Goal: Task Accomplishment & Management: Use online tool/utility

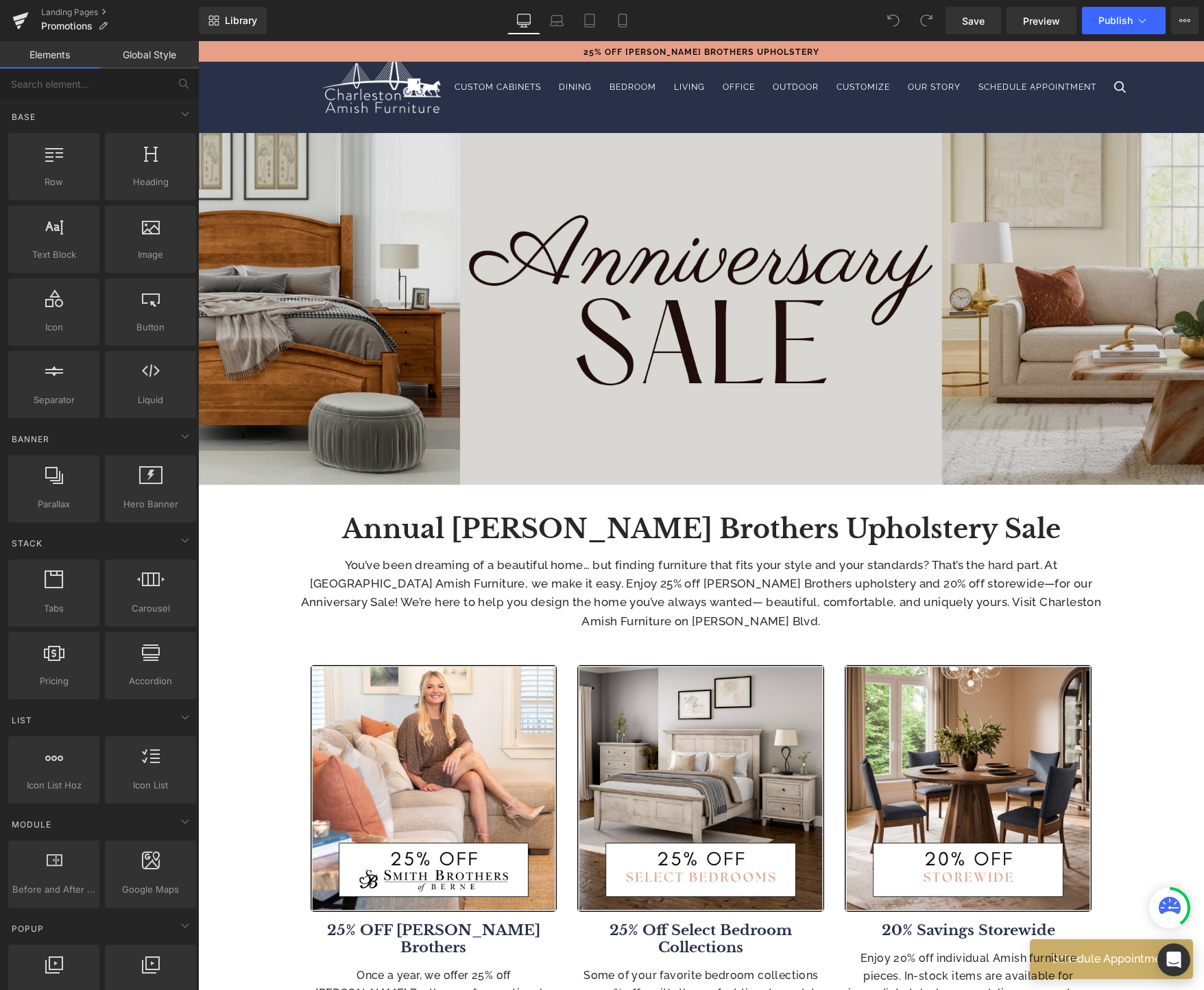
drag, startPoint x: 198, startPoint y: 41, endPoint x: 698, endPoint y: 318, distance: 571.6
click at [697, 318] on img at bounding box center [701, 309] width 1006 height 352
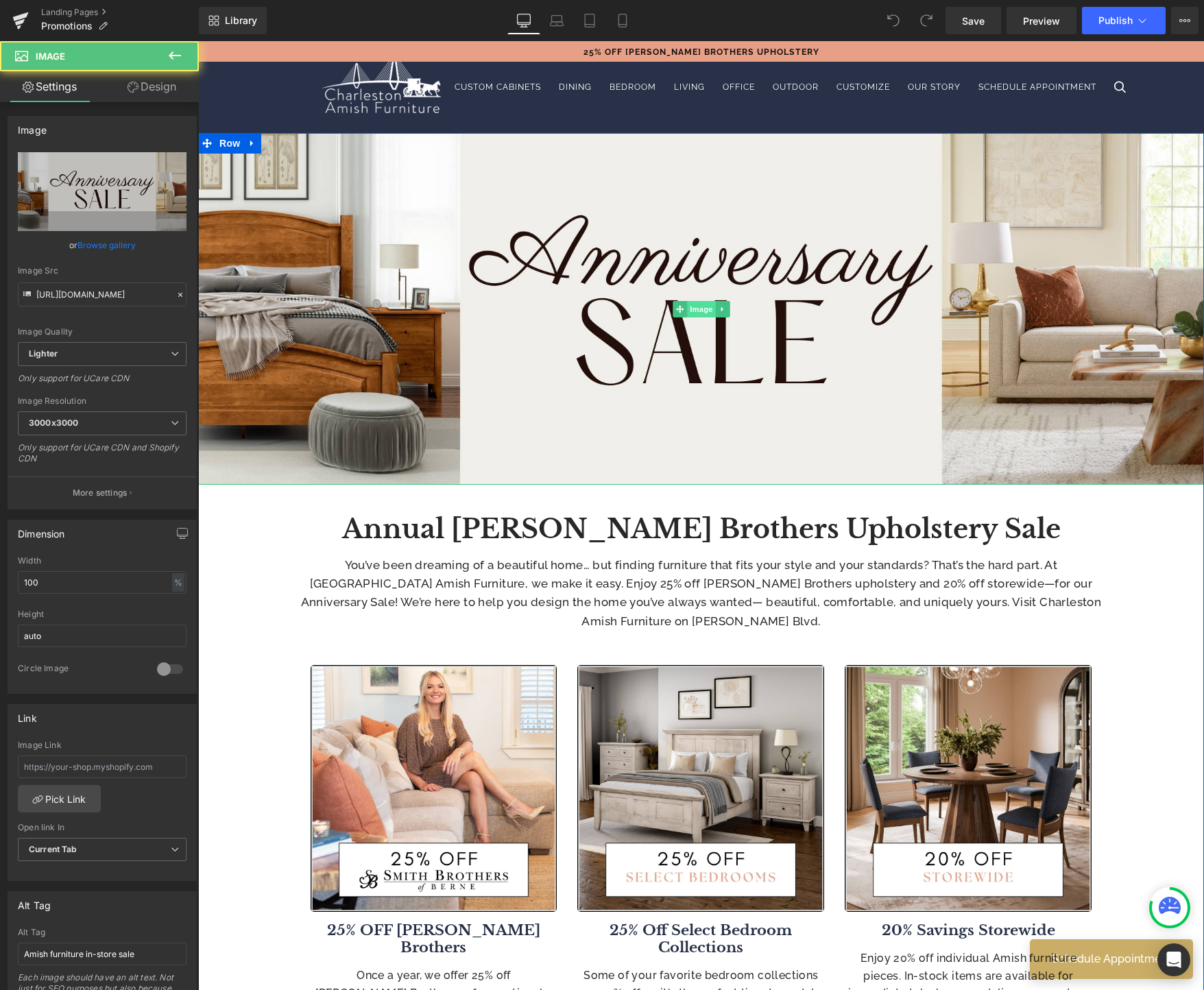
click at [699, 309] on span "Image" at bounding box center [701, 310] width 29 height 17
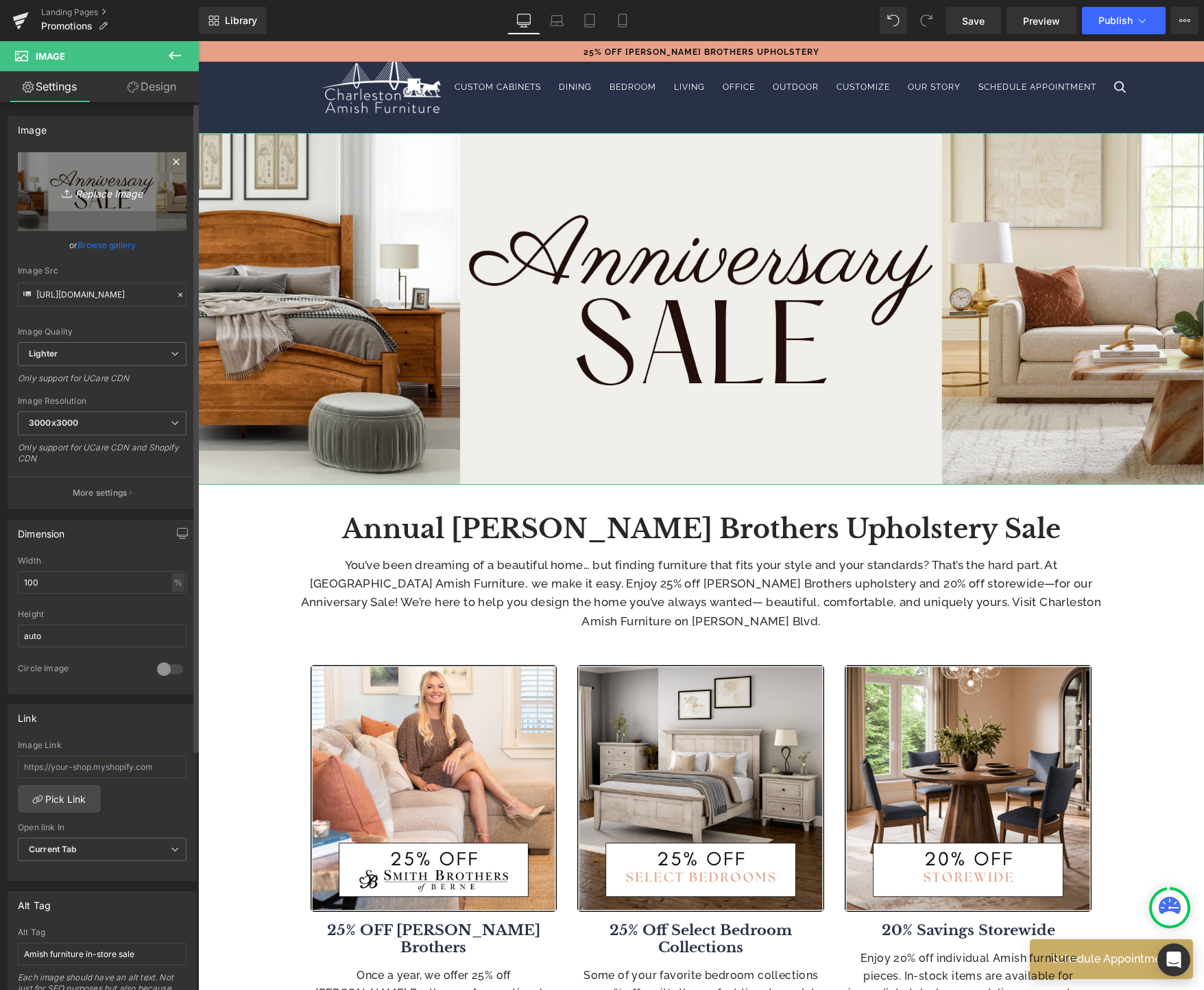
click at [100, 194] on icon "Replace Image" at bounding box center [101, 191] width 110 height 17
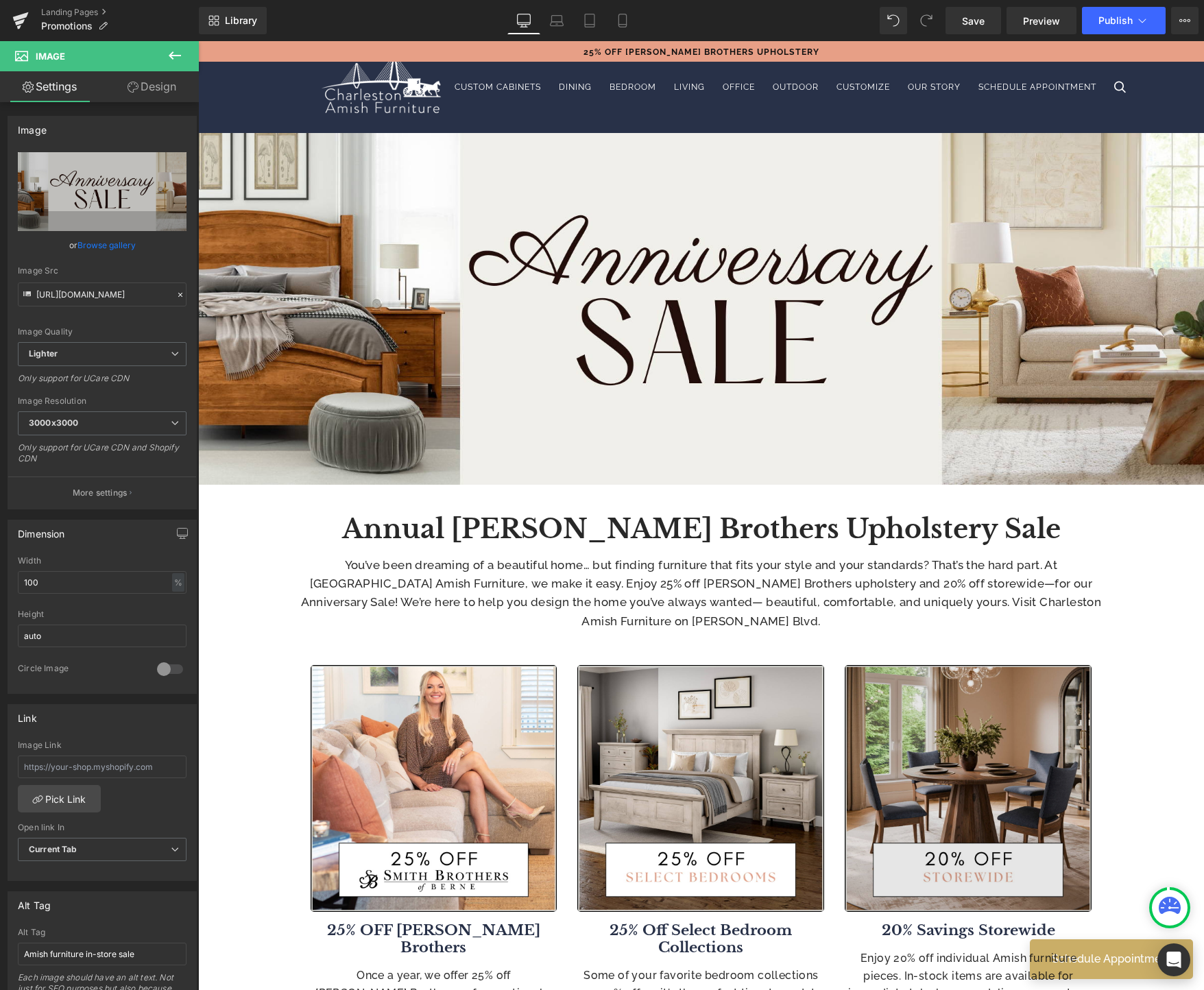
type input "C:\fakepath\Gathering-Dining-Event_Promo-Banner_October.jpg"
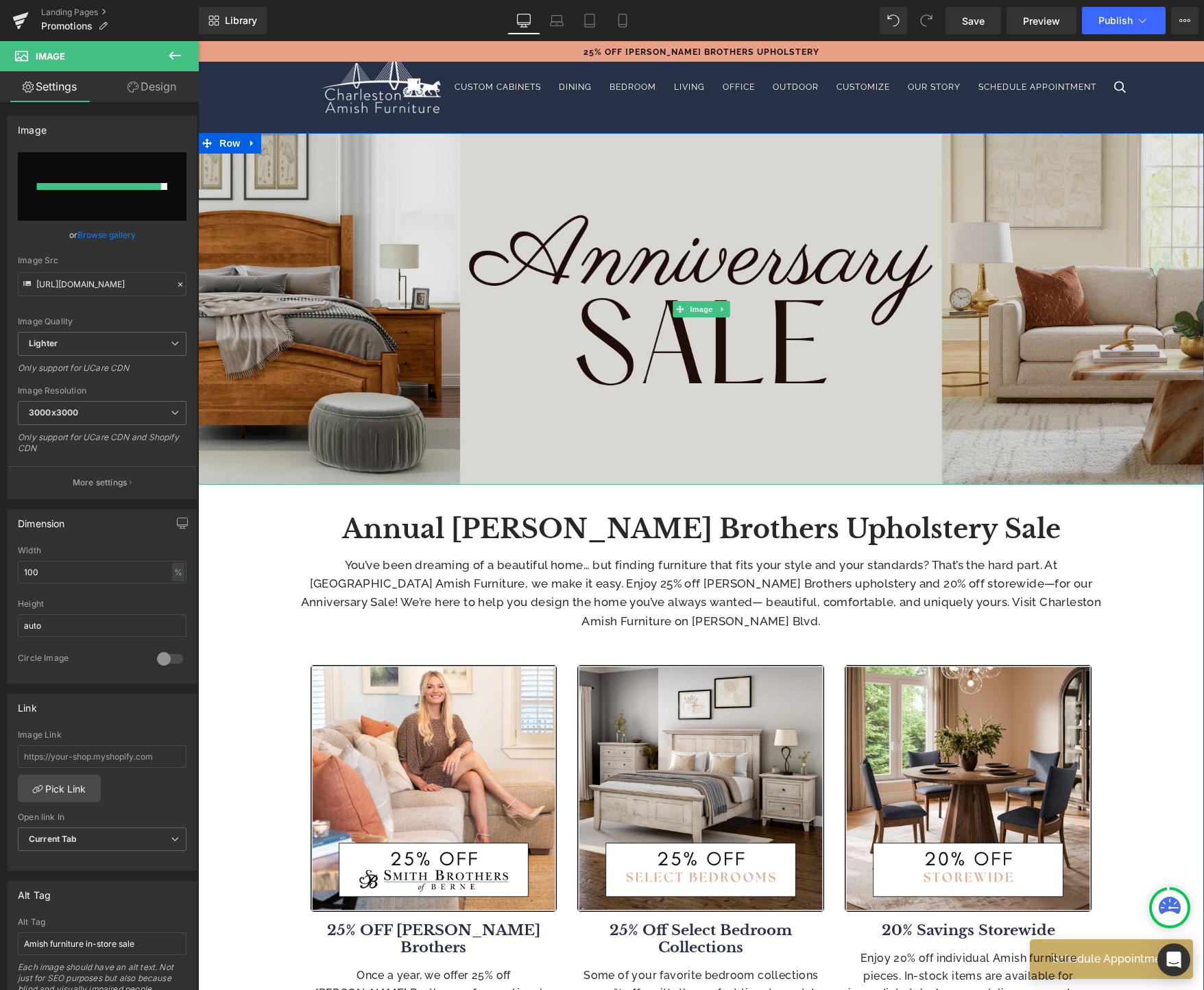
type input "https://ucarecdn.com/348d08d7-6394-4d76-b599-7e020865c1b6/-/format/auto/-/previ…"
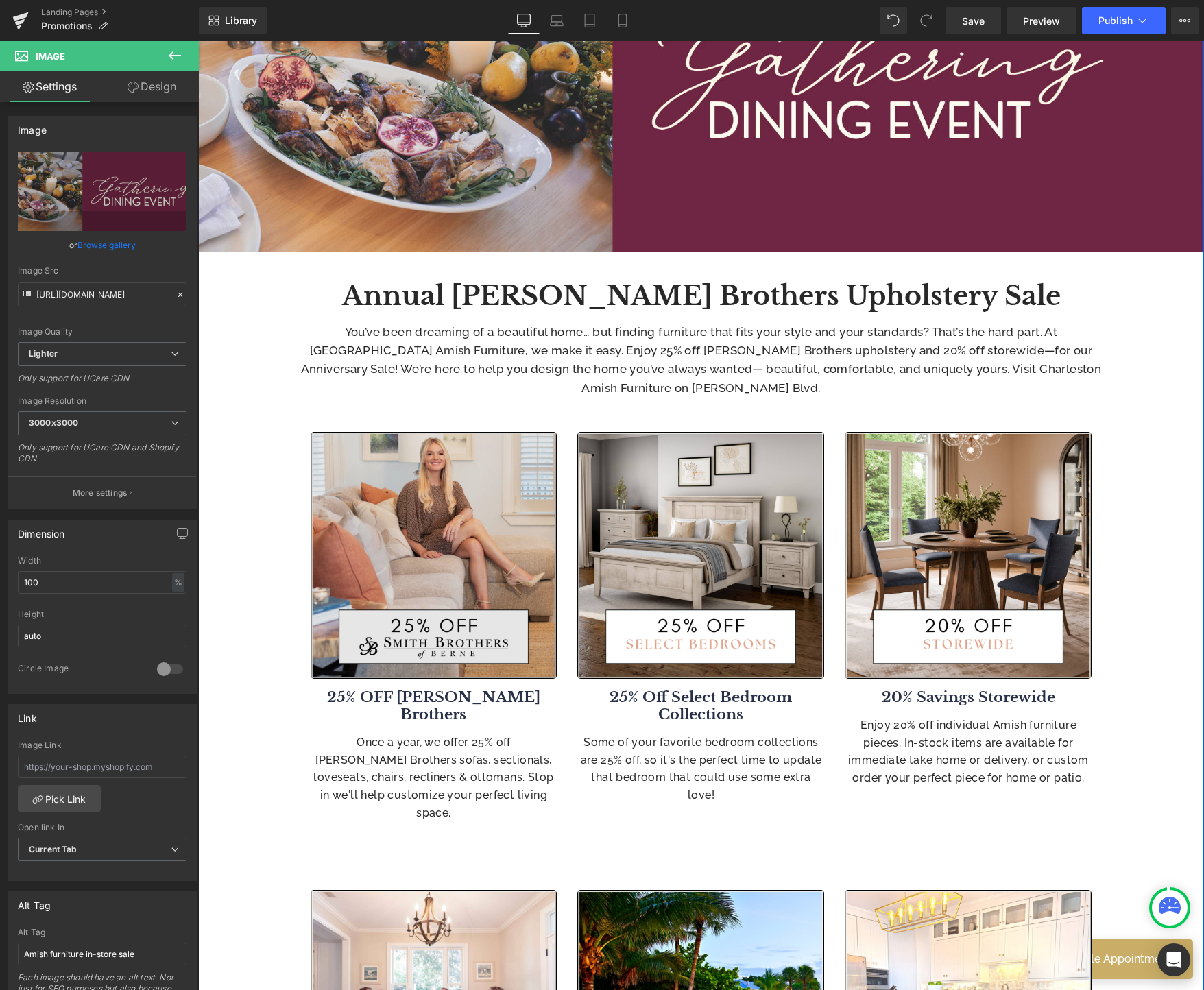
scroll to position [279, 0]
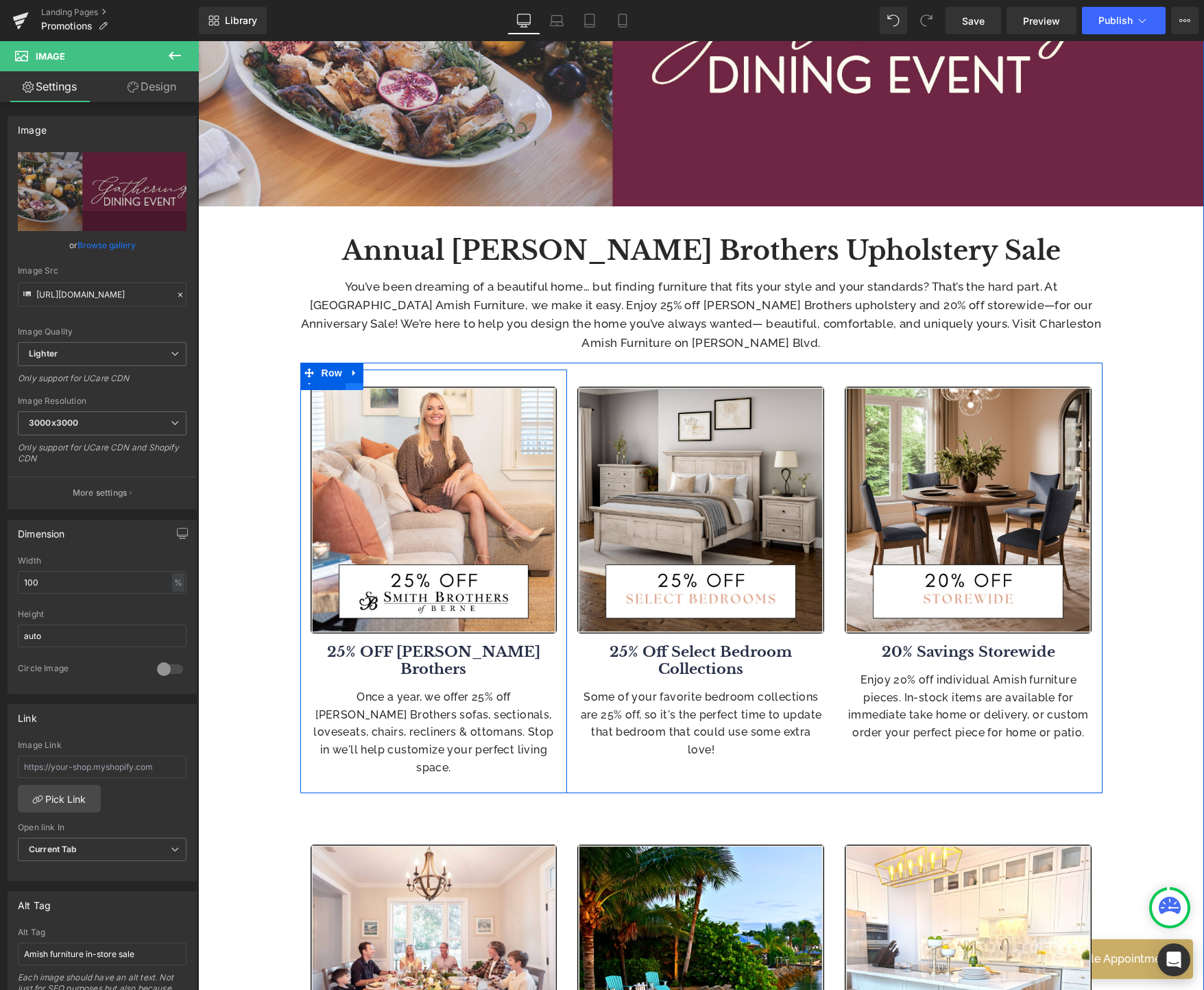
click at [354, 386] on link at bounding box center [354, 380] width 18 height 21
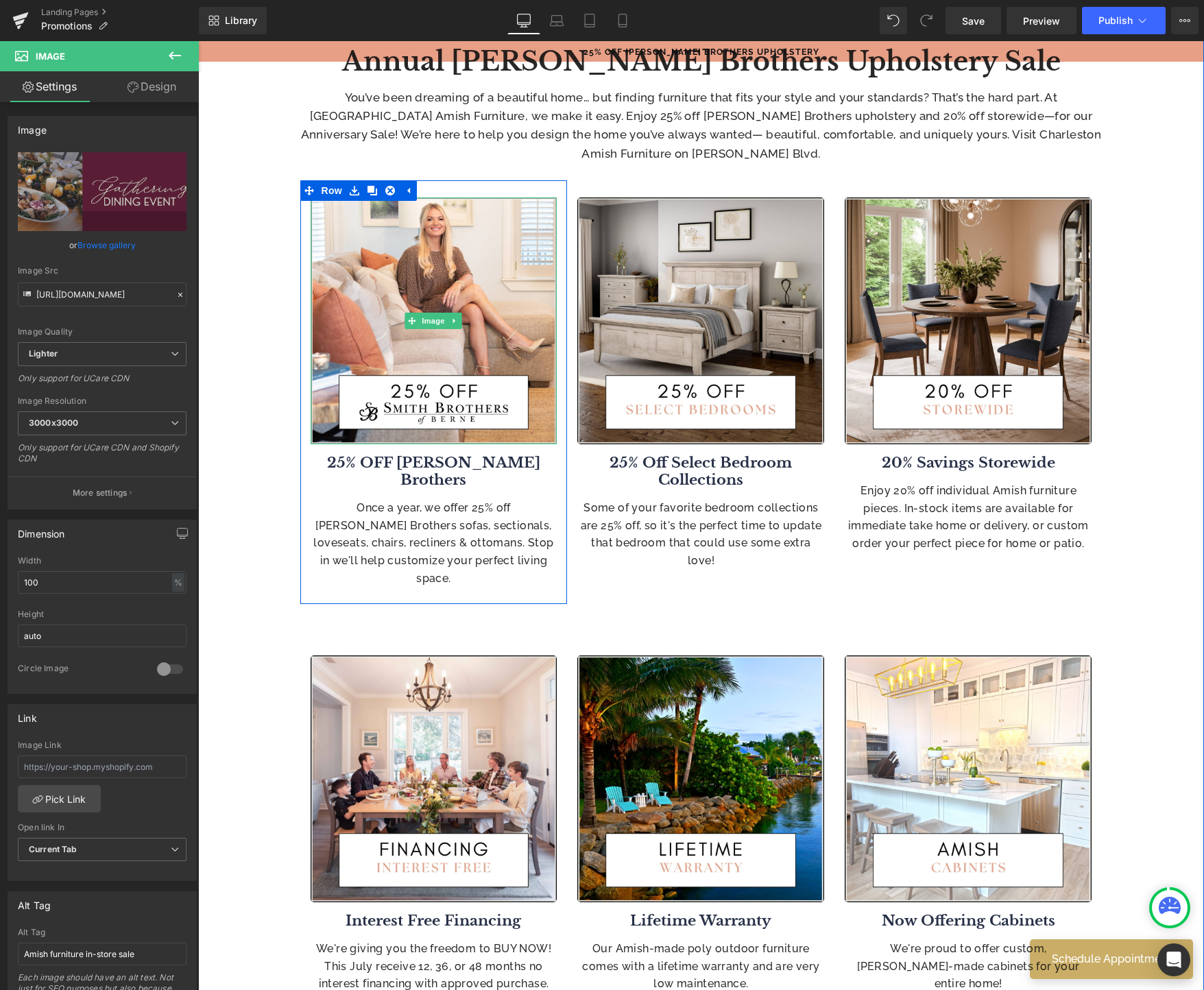
scroll to position [500, 0]
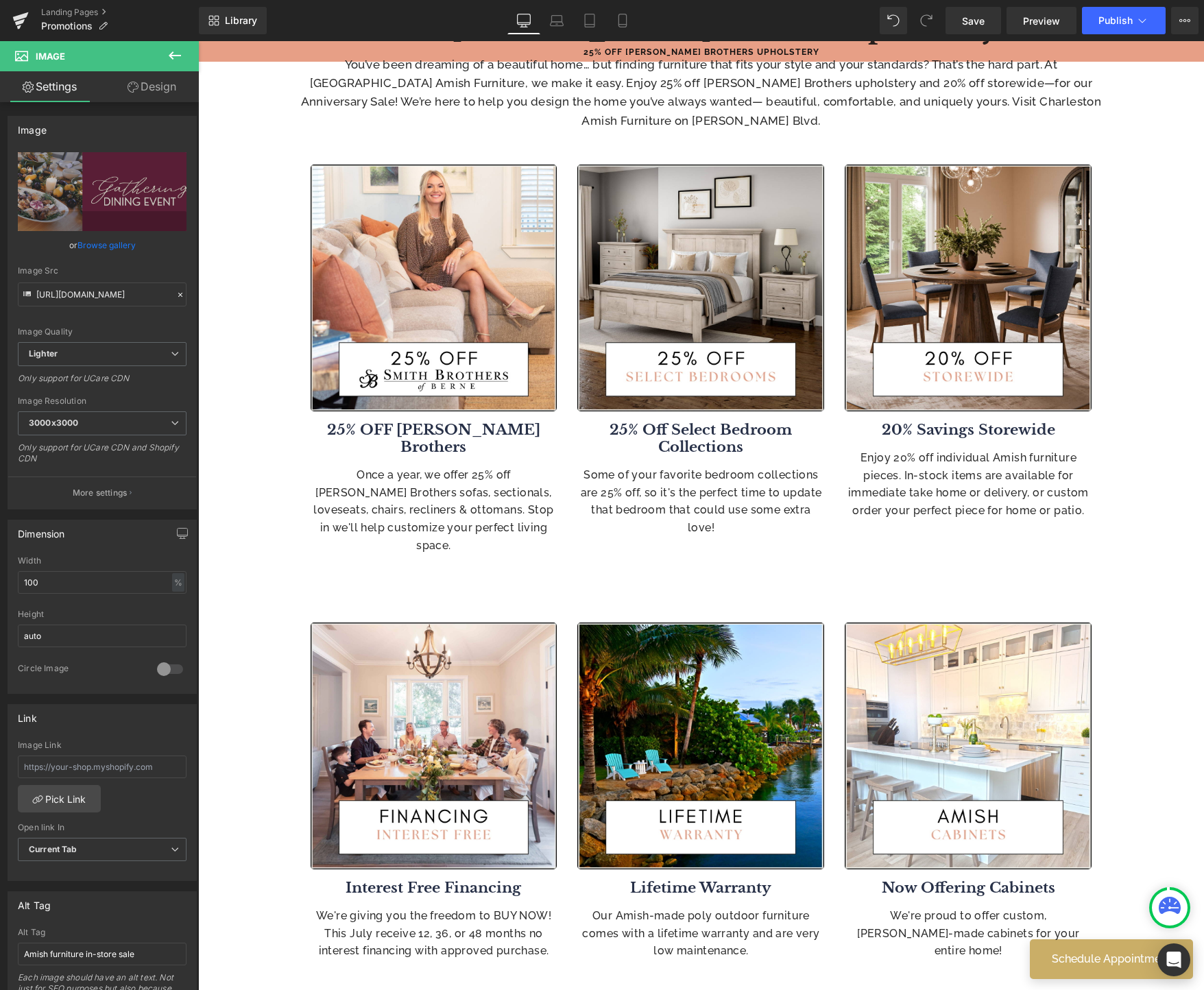
click at [475, 419] on div "Image 25% OFF Smith Brothers Heading Once a year, we offer 25% off Smith Brothe…" at bounding box center [434, 360] width 267 height 406
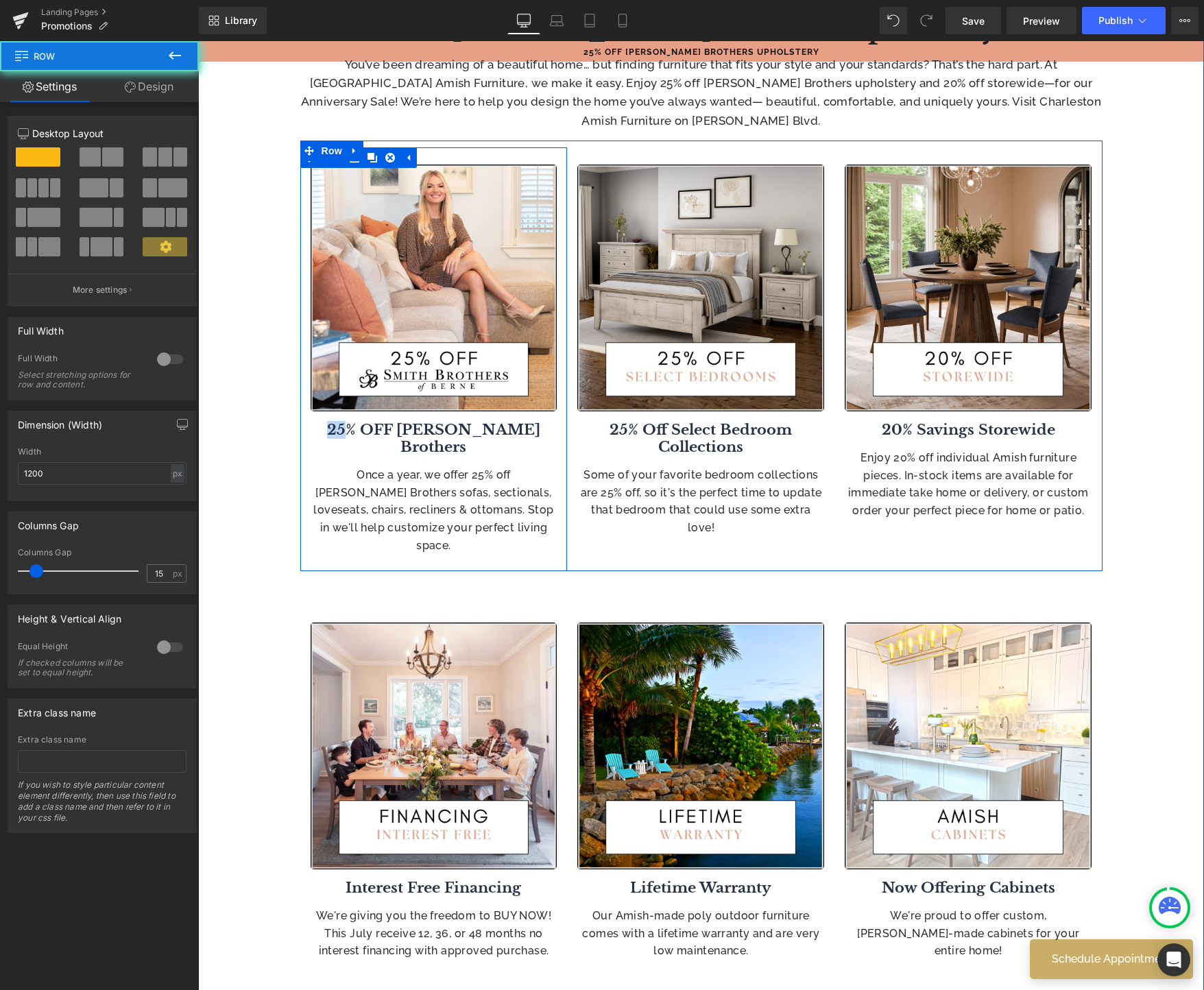
click at [475, 432] on b "25% OFF Smith Brothers" at bounding box center [433, 438] width 213 height 35
click at [477, 430] on b "25% OFF Smith Brothers" at bounding box center [433, 438] width 213 height 35
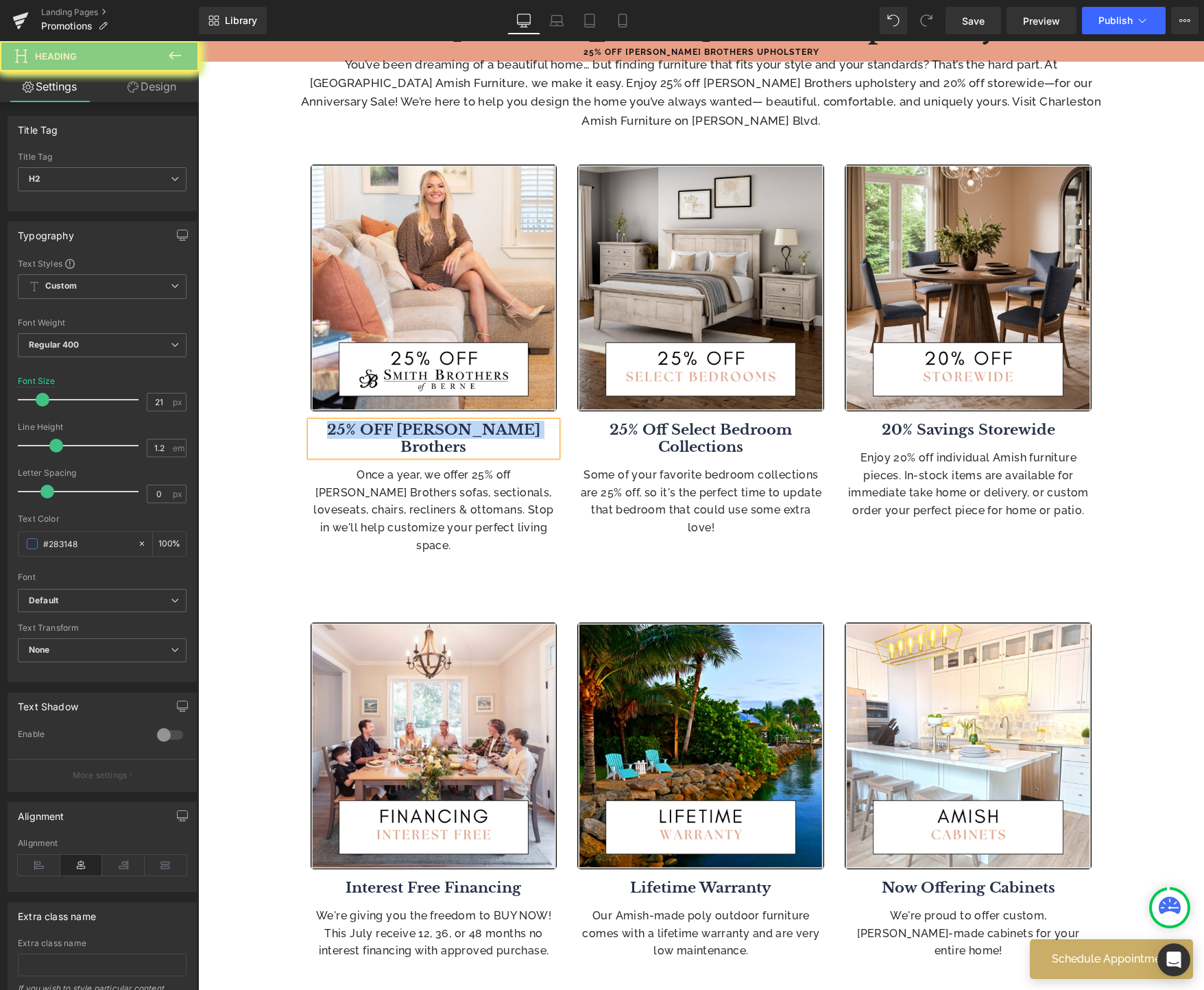
paste div "To enrich screen reader interactions, please activate Accessibility in Grammarl…"
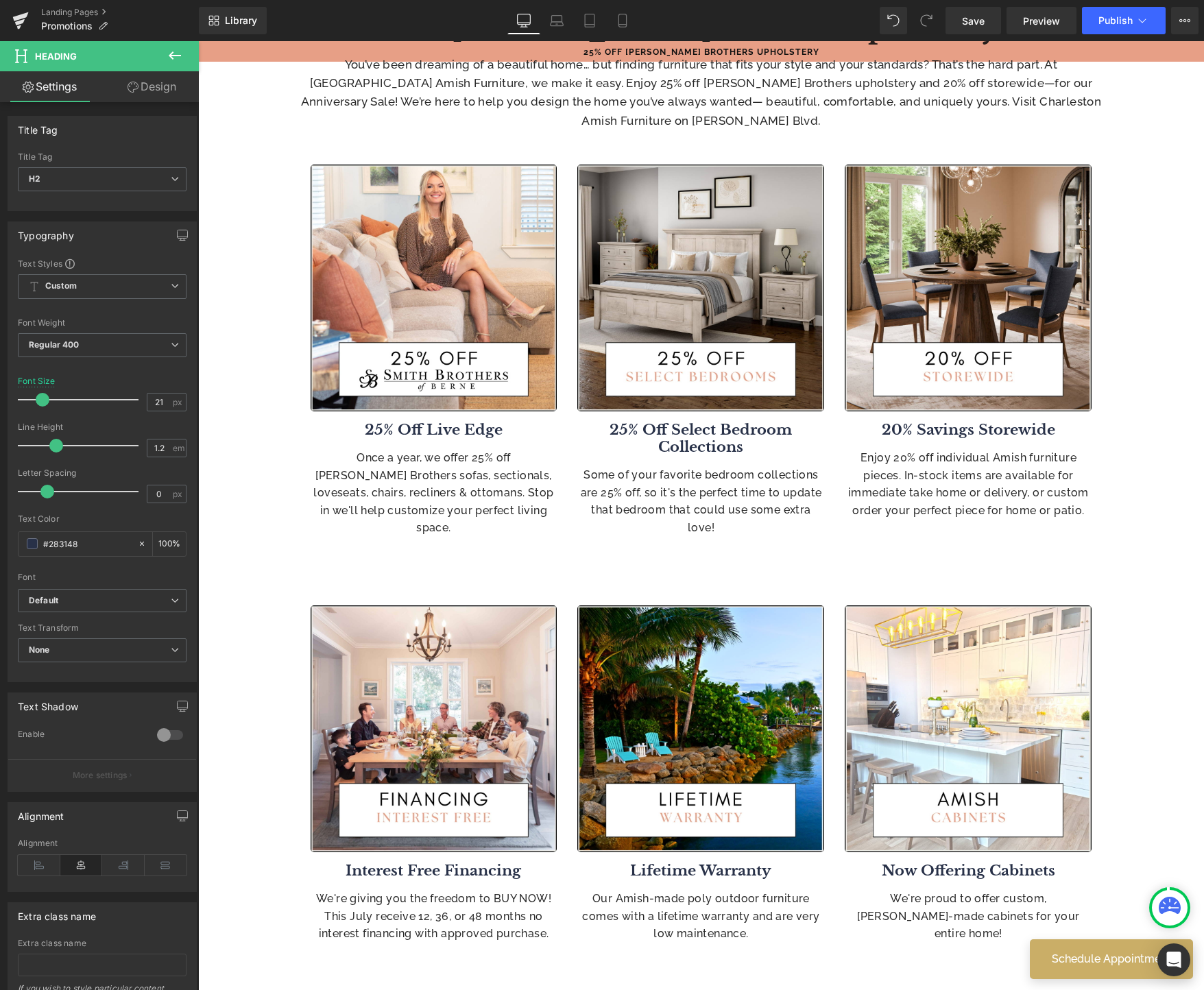
click at [698, 446] on div "25% Off Select Bedroom Collections Heading" at bounding box center [700, 438] width 247 height 35
click at [698, 446] on b "25% Off Select Bedroom Collections" at bounding box center [700, 438] width 182 height 35
click at [703, 444] on b "25% Off Select Bedroom Collections" at bounding box center [700, 438] width 182 height 35
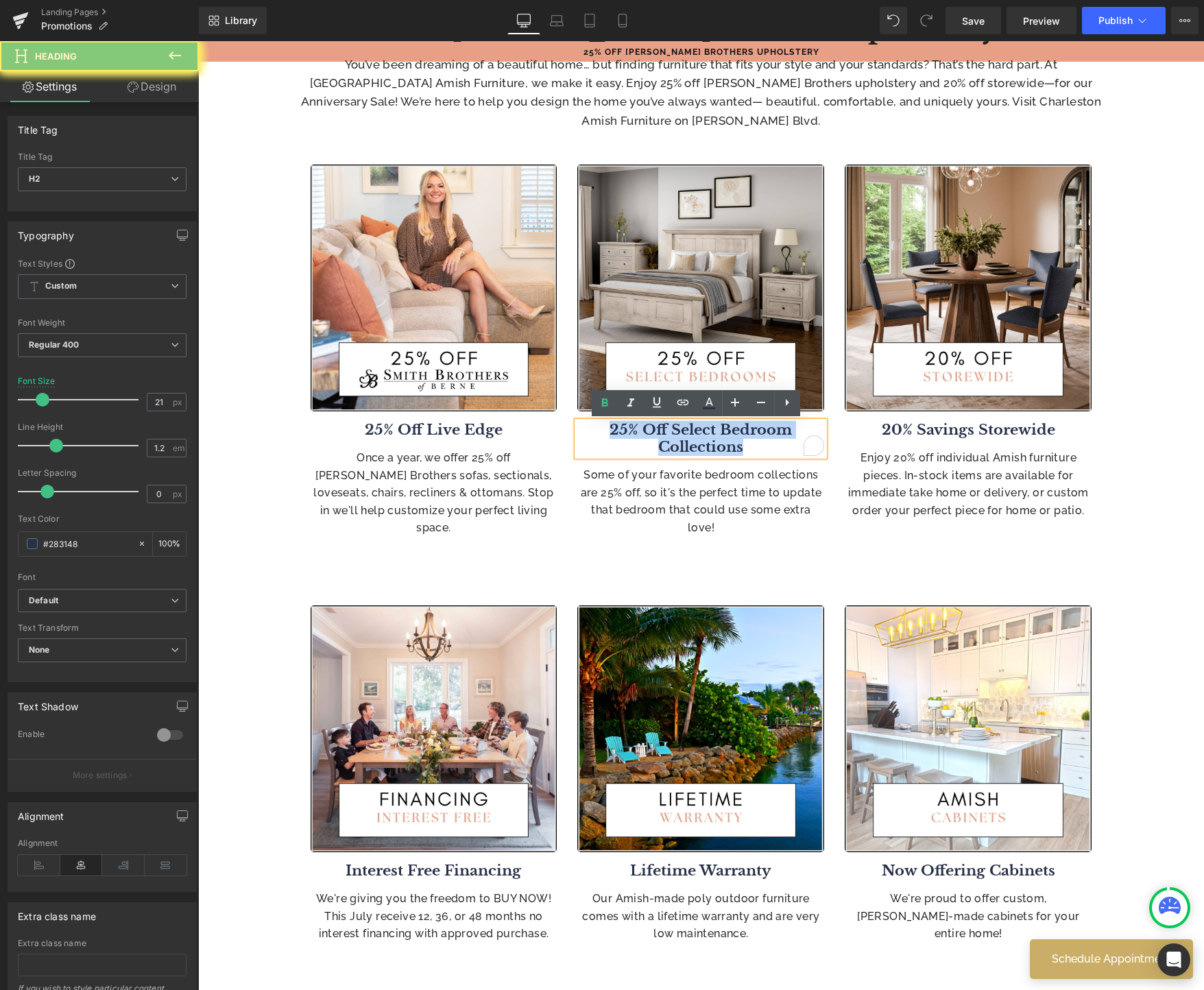
paste div "To enrich screen reader interactions, please activate Accessibility in Grammarl…"
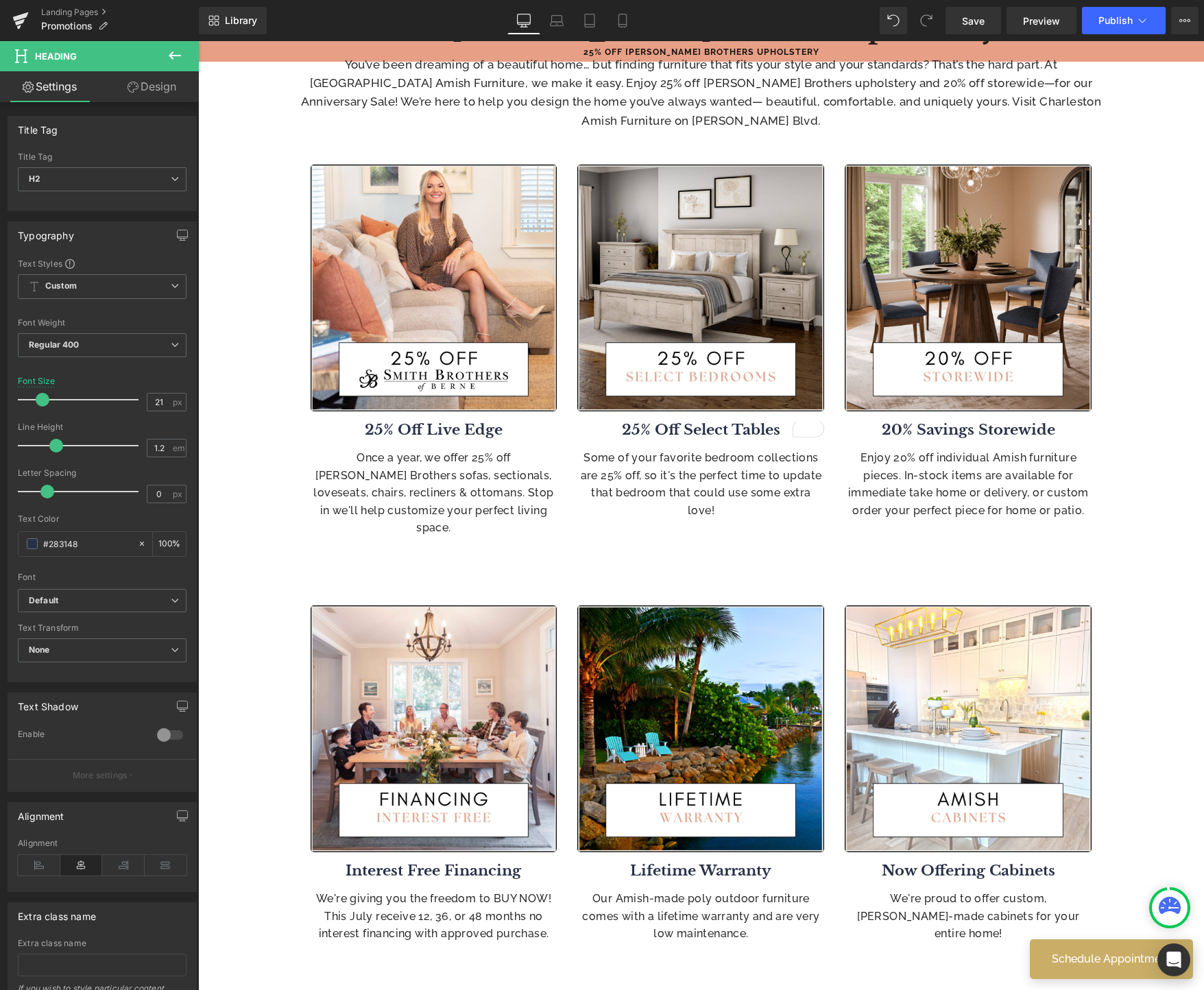
click at [538, 493] on p "Once a year, we offer 25% off Smith Brothers sofas, sectionals, loveseats, chai…" at bounding box center [434, 494] width 247 height 88
click at [522, 489] on p "Once a year, we offer 25% off Smith Brothers sofas, sectionals, loveseats, chai…" at bounding box center [434, 494] width 247 height 88
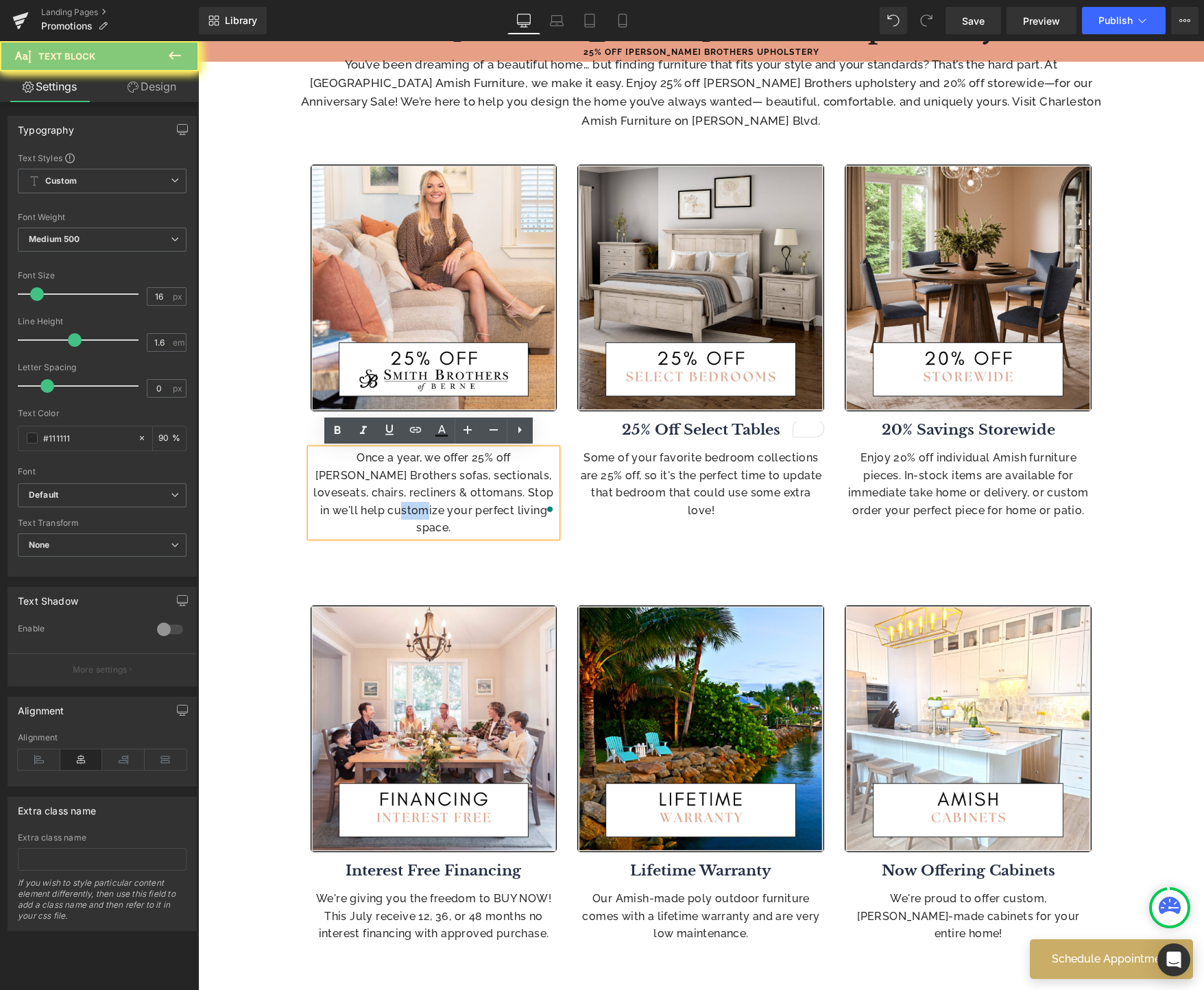
click at [500, 487] on p "Once a year, we offer 25% off Smith Brothers sofas, sectionals, loveseats, chai…" at bounding box center [434, 494] width 247 height 88
click at [501, 487] on p "Once a year, we offer 25% off Smith Brothers sofas, sectionals, loveseats, chai…" at bounding box center [434, 494] width 247 height 88
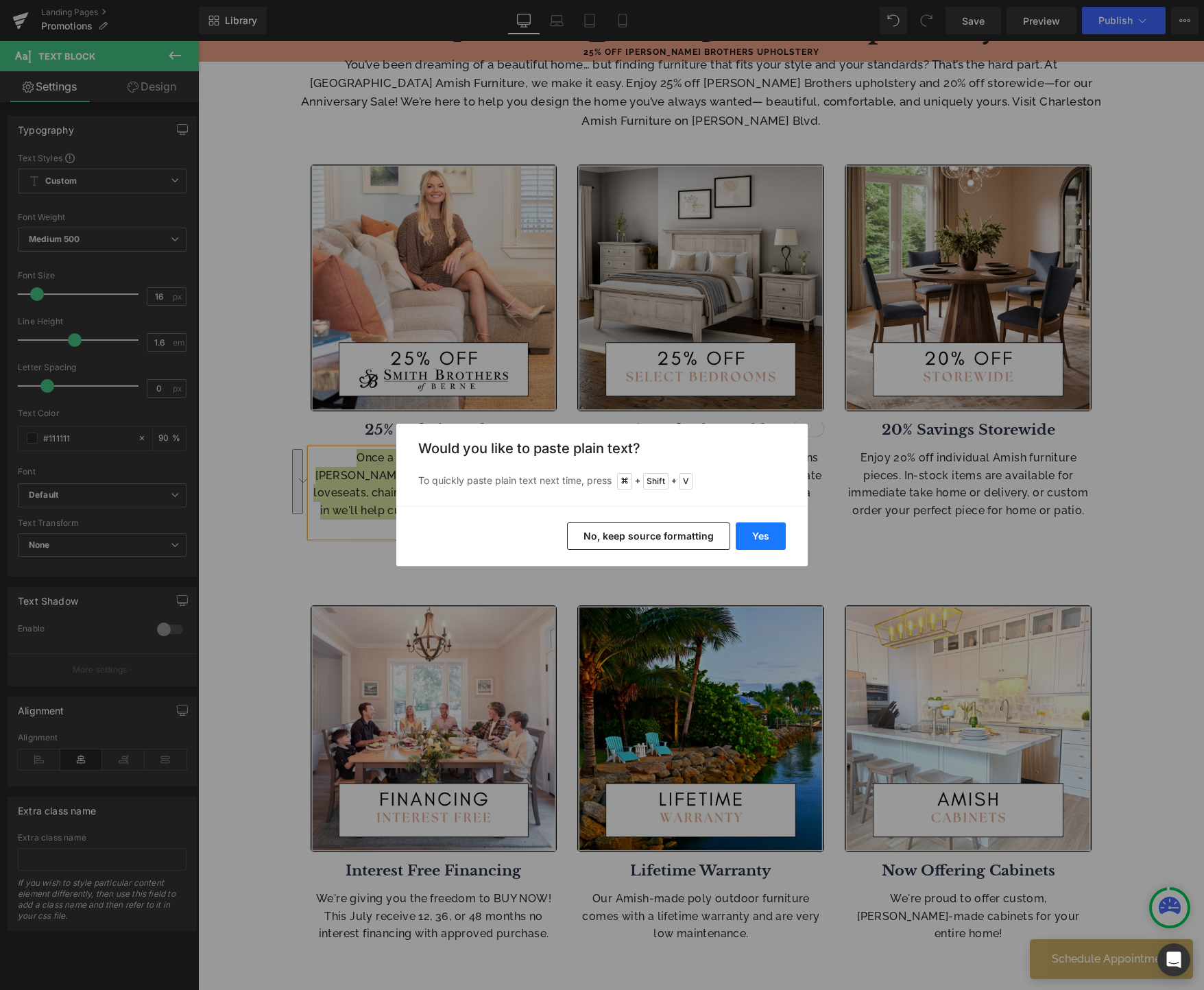
click at [765, 533] on button "Yes" at bounding box center [760, 536] width 50 height 27
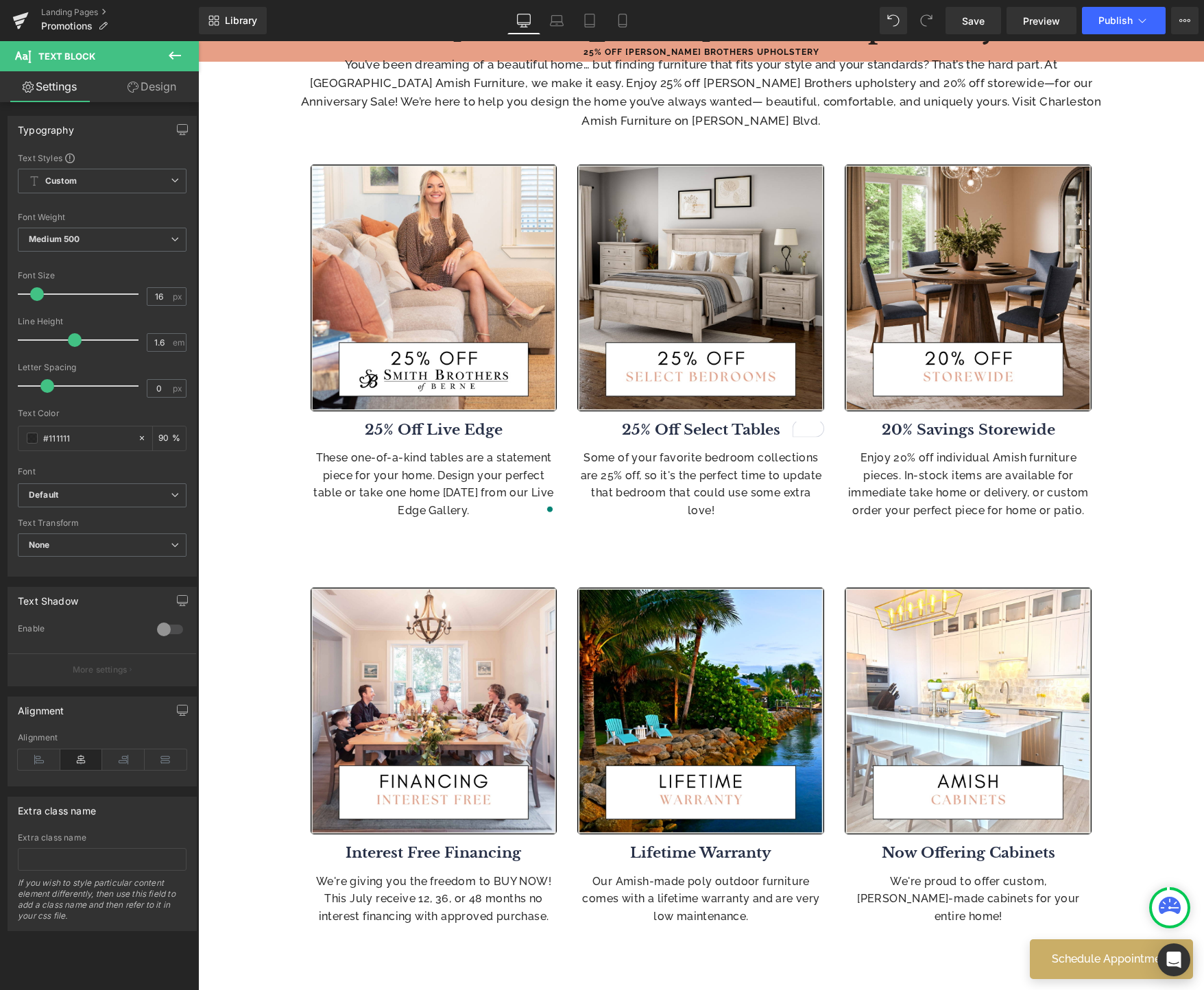
click at [693, 474] on div "Some of your favorite bedroom collections are 25% off, so it's the perfect time…" at bounding box center [700, 484] width 247 height 70
click at [693, 474] on p "Some of your favorite bedroom collections are 25% off, so it's the perfect time…" at bounding box center [700, 484] width 247 height 70
click at [695, 472] on p "Some of your favorite bedroom collections are 25% off, so it's the perfect time…" at bounding box center [700, 484] width 247 height 70
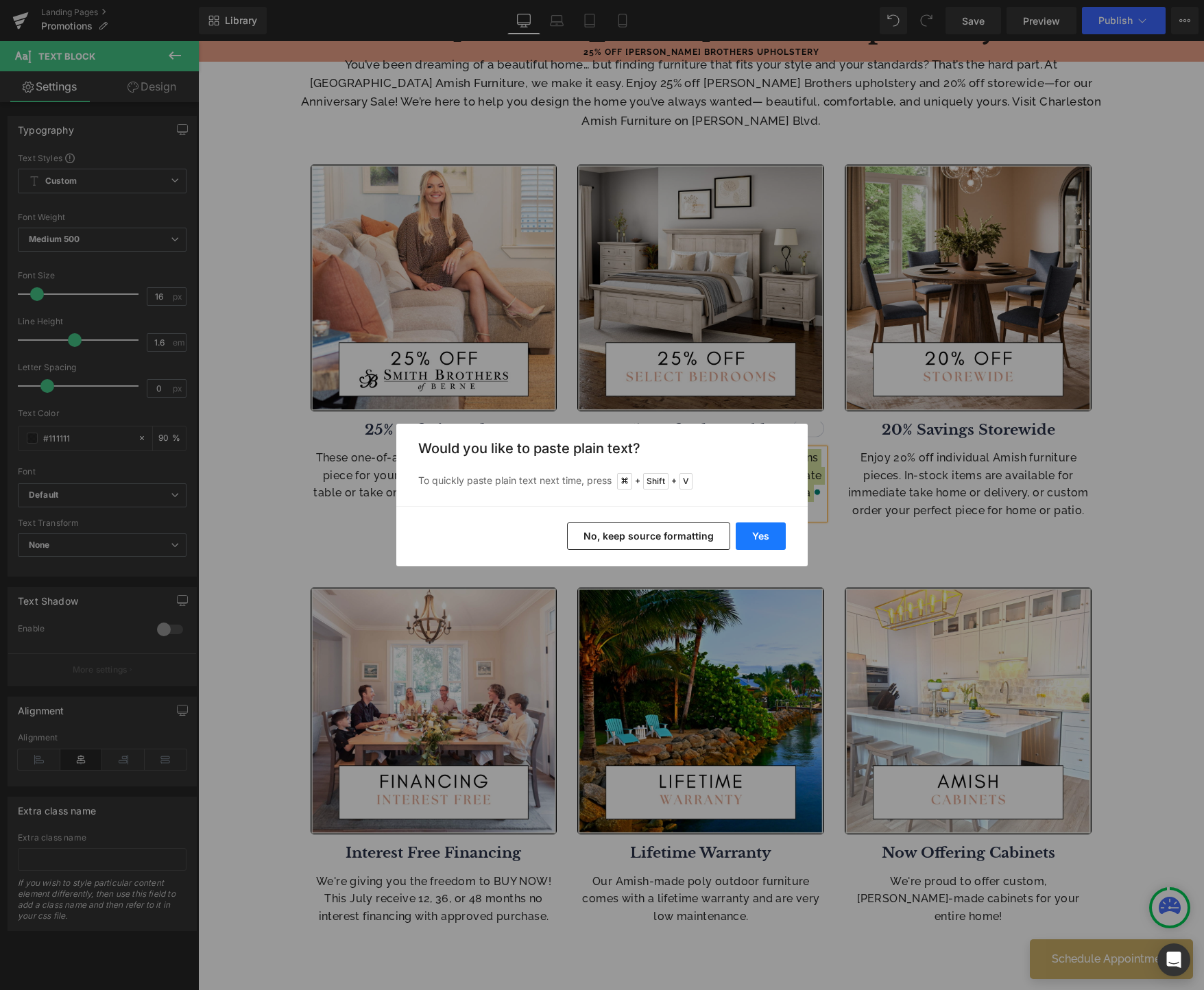
click at [774, 533] on button "Yes" at bounding box center [760, 536] width 50 height 27
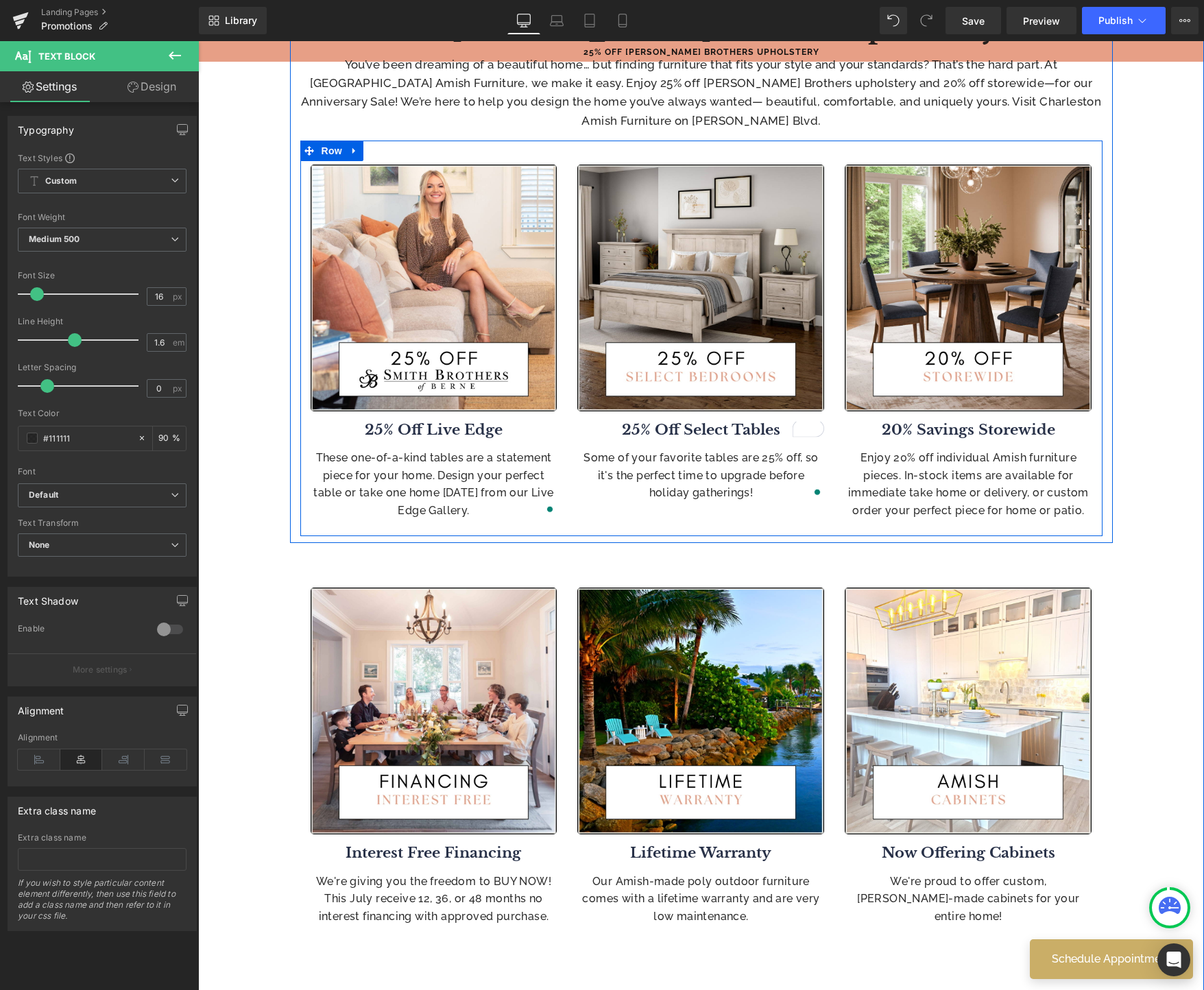
click at [779, 492] on p "Some of your favorite tables are 25% off, so it's the perfect time to upgrade b…" at bounding box center [700, 476] width 247 height 53
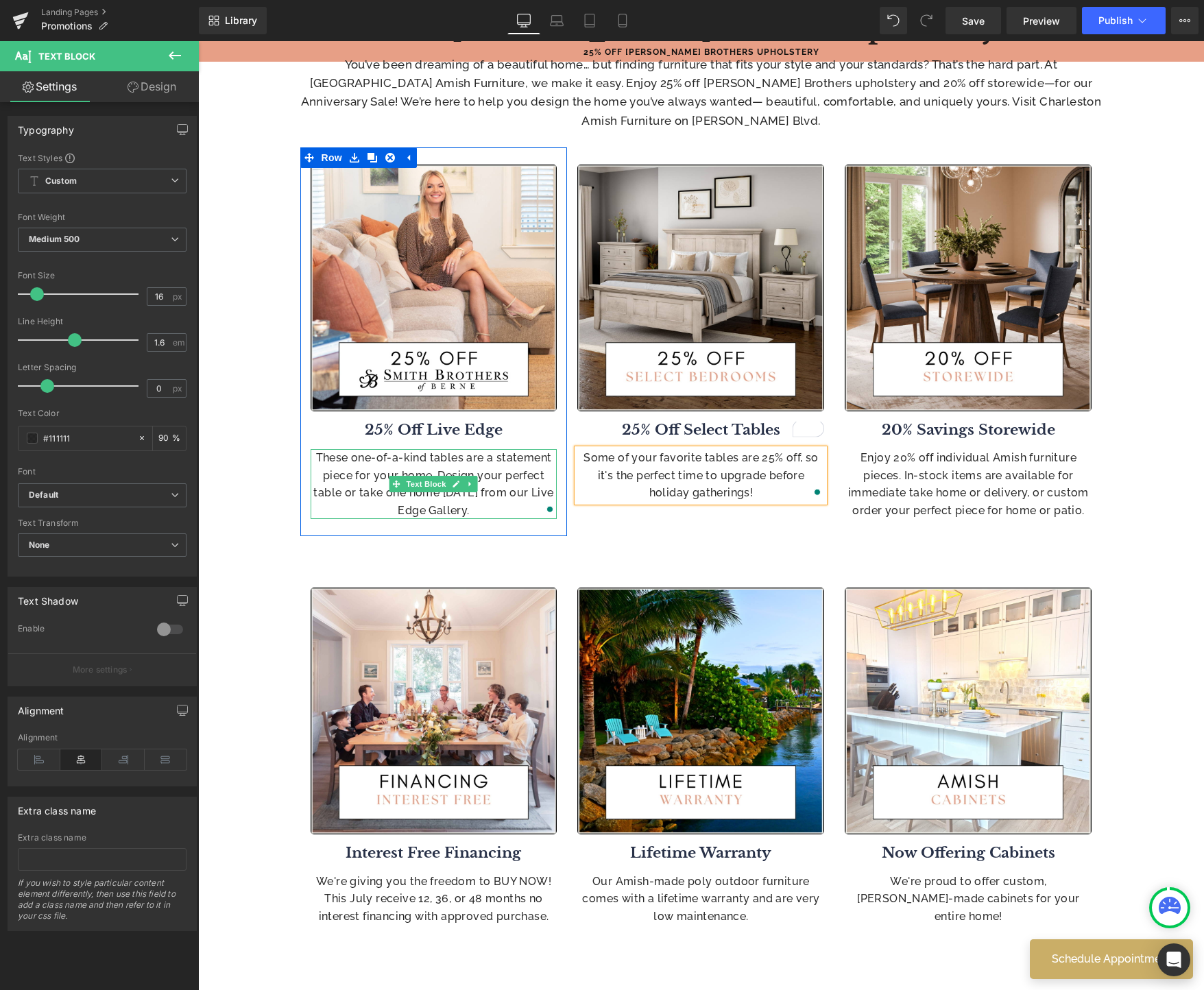
click at [505, 506] on p "These one-of-a-kind tables are a statement piece for your home. Design your per…" at bounding box center [434, 484] width 247 height 70
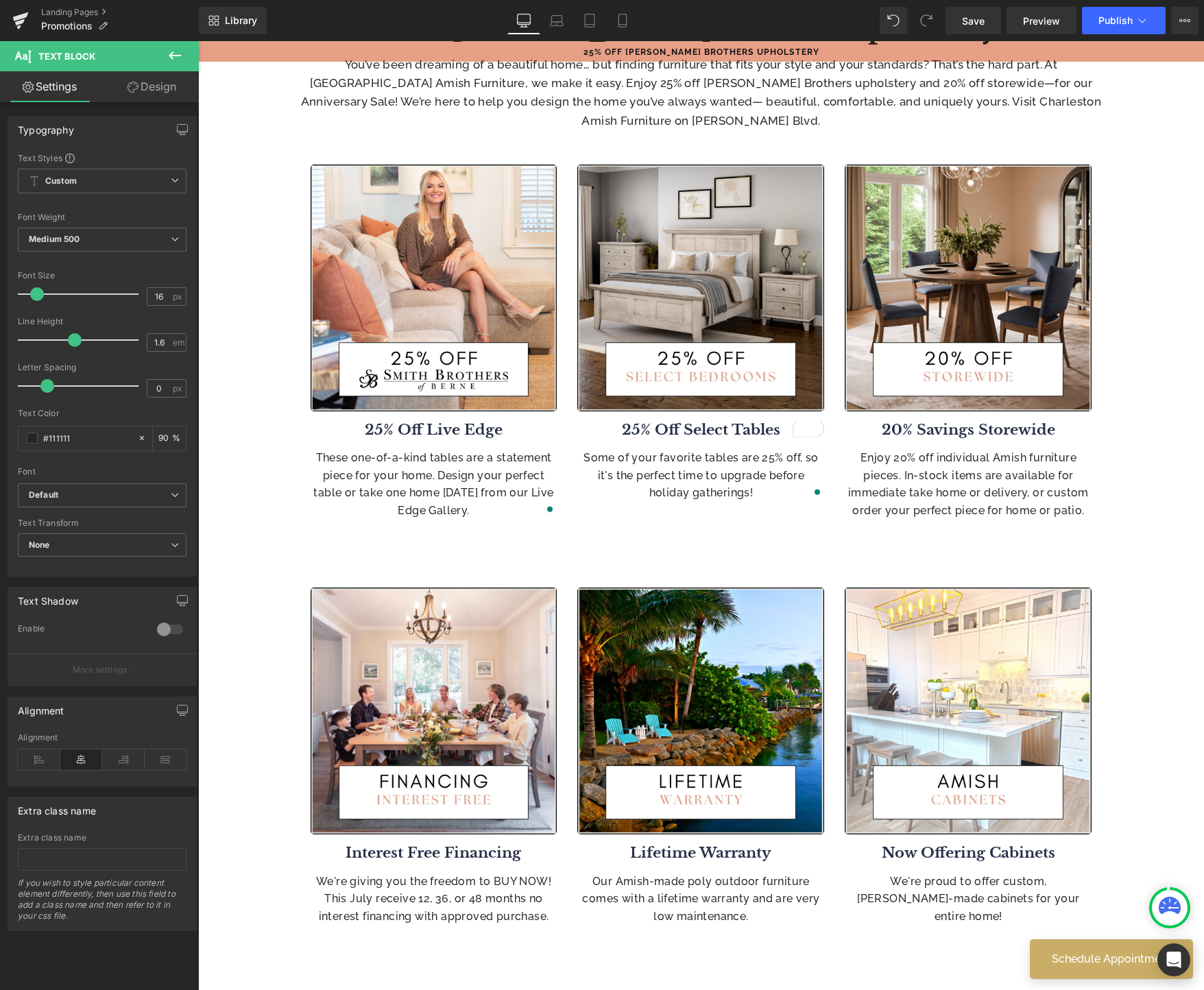
click at [1034, 487] on p "Enjoy 20% off individual Amish furniture pieces. In-stock items are available f…" at bounding box center [968, 484] width 247 height 70
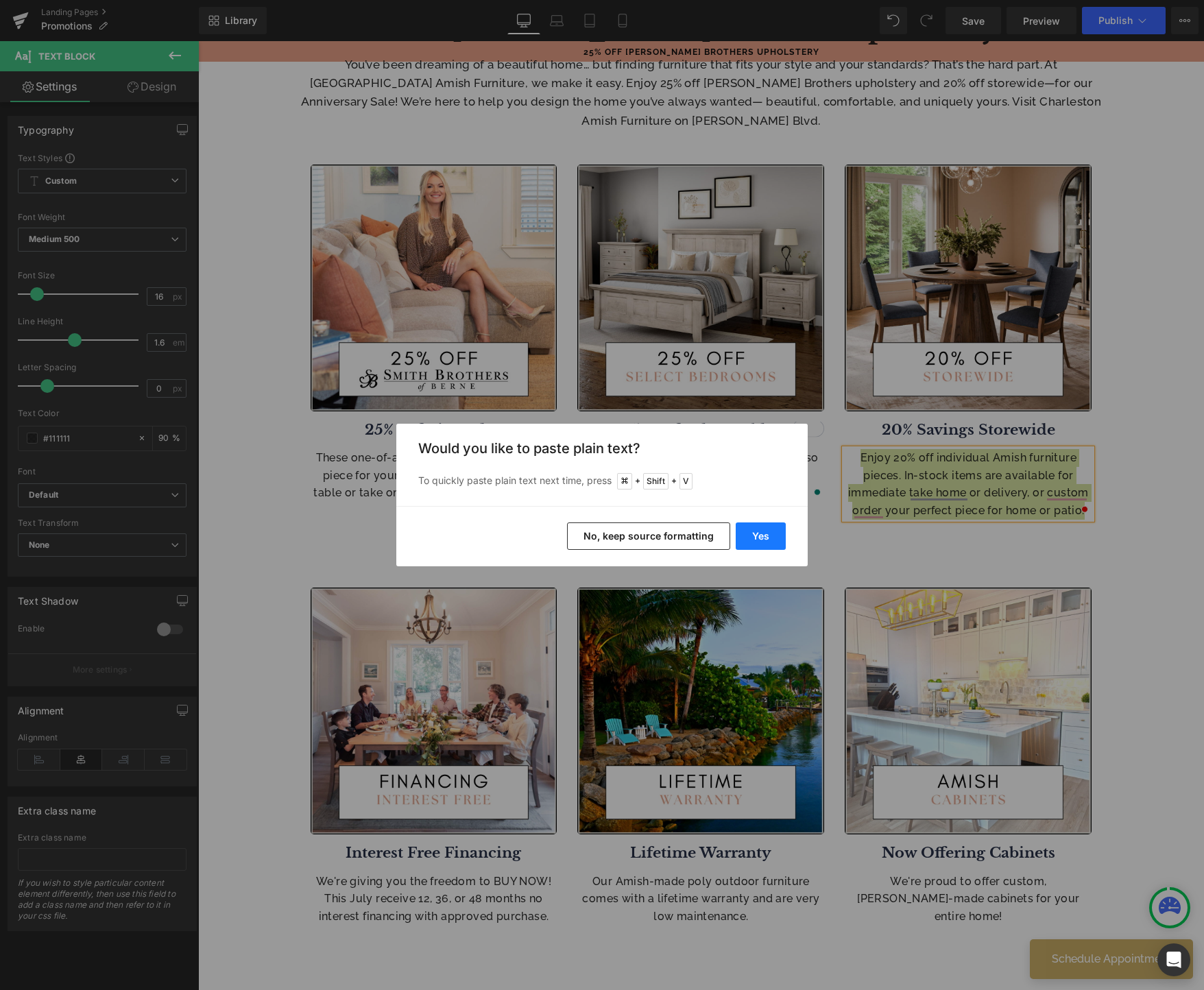
click at [762, 540] on button "Yes" at bounding box center [760, 536] width 50 height 27
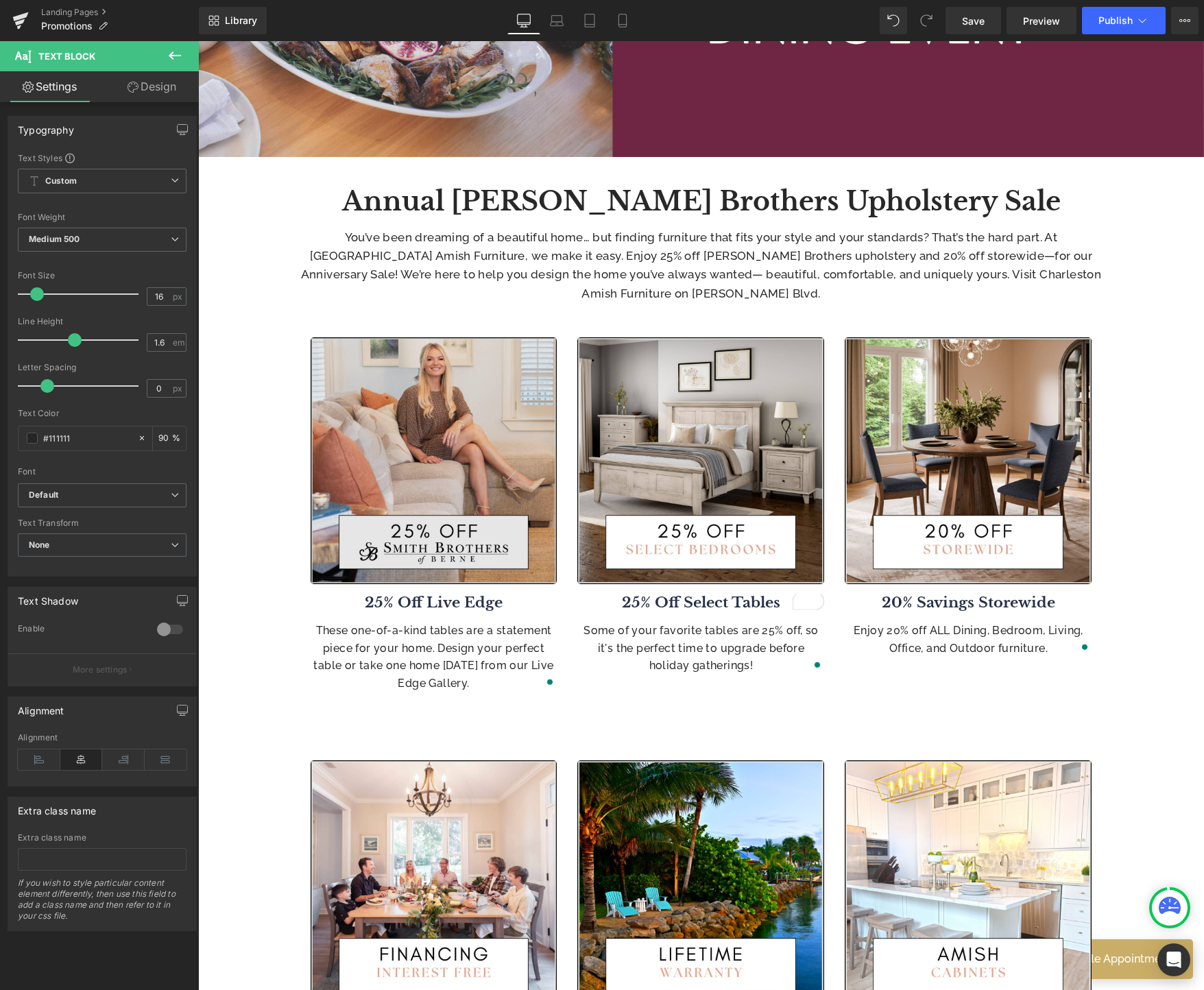
scroll to position [169, 0]
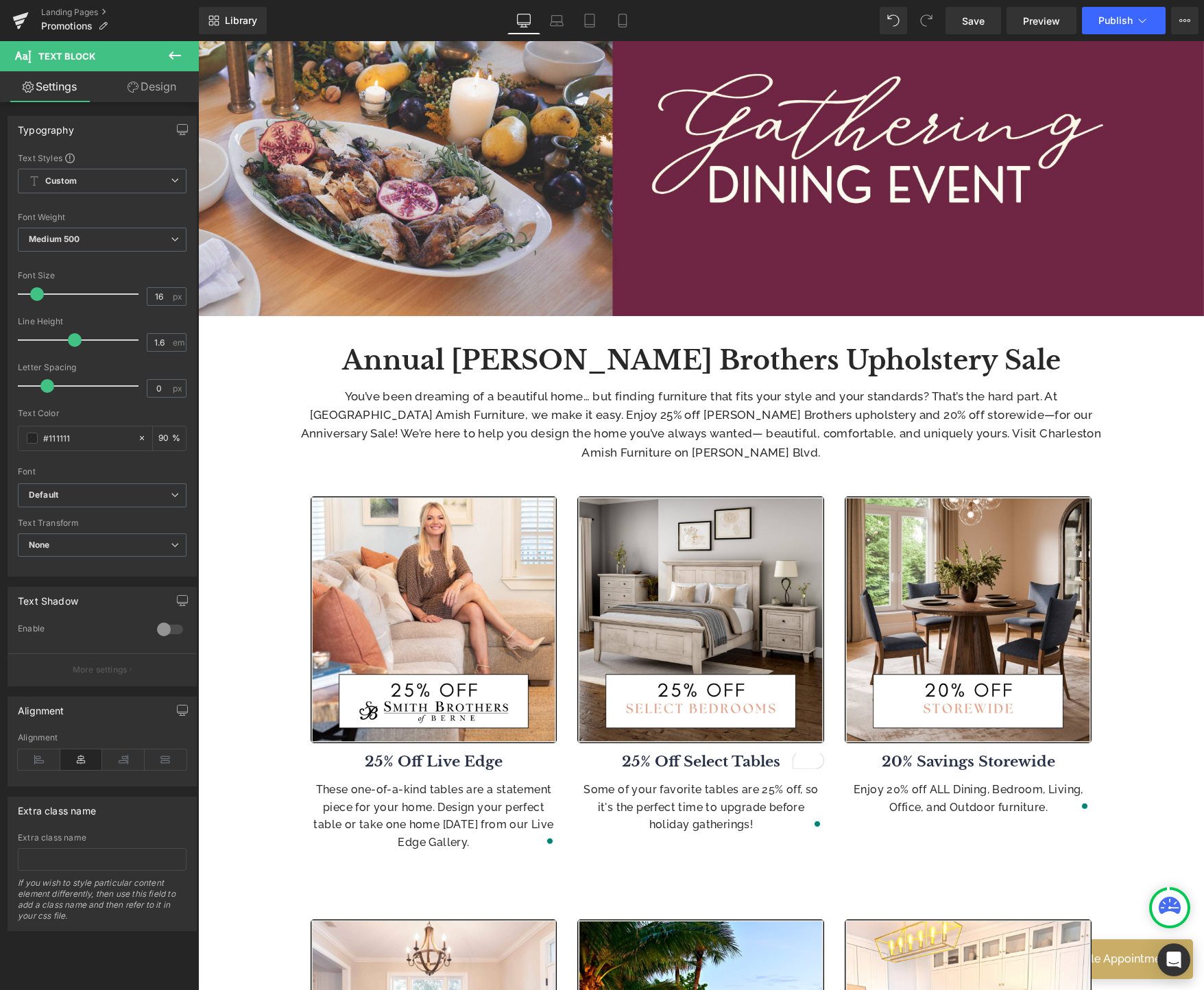
click at [724, 419] on div "You’ve been dreaming of a beautiful home… but finding furniture that fits your …" at bounding box center [701, 425] width 802 height 75
click at [724, 419] on p "You’ve been dreaming of a beautiful home… but finding furniture that fits your …" at bounding box center [701, 425] width 802 height 75
click at [720, 419] on p "You’ve been dreaming of a beautiful home… but finding furniture that fits your …" at bounding box center [701, 425] width 802 height 75
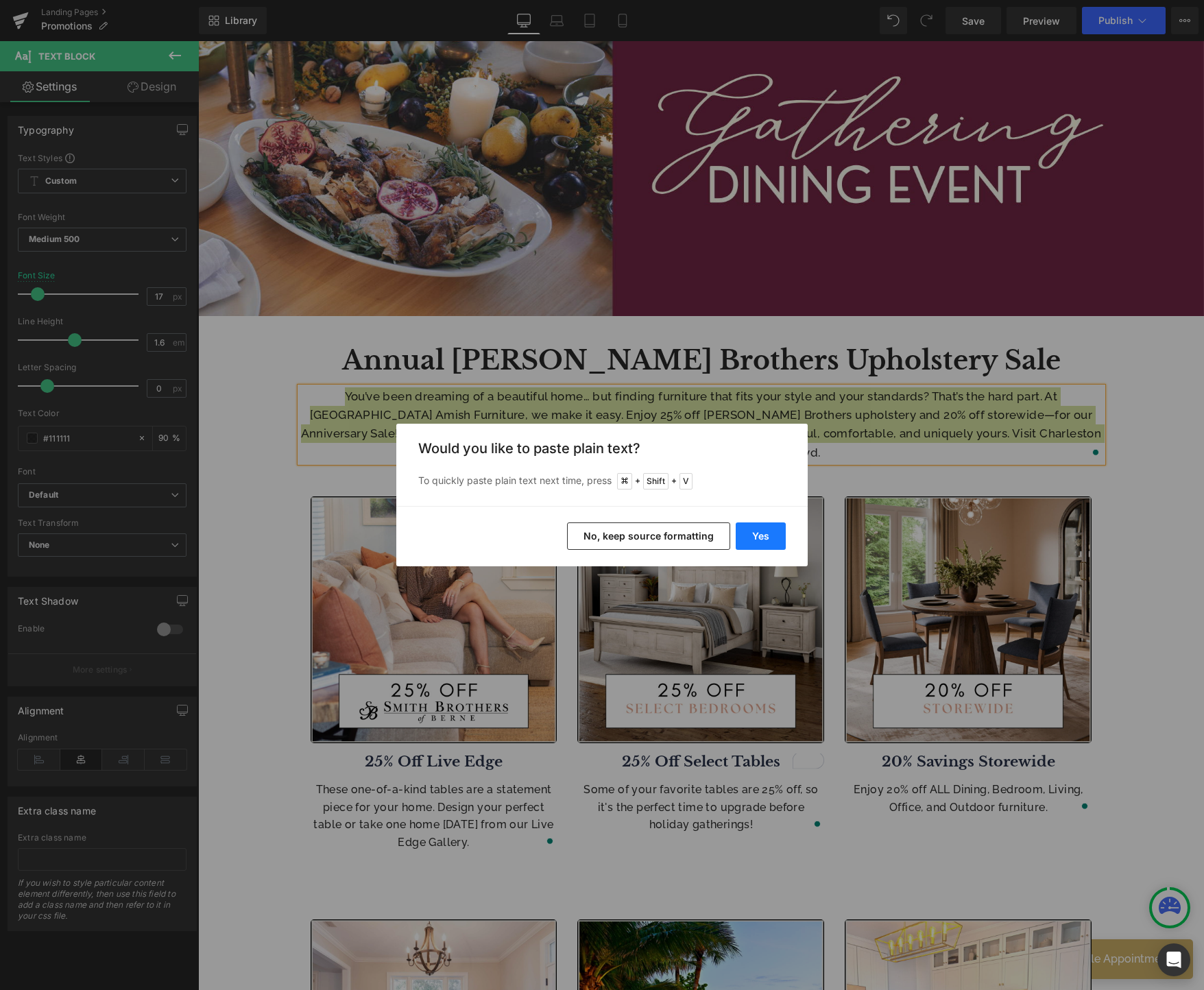
click at [762, 533] on button "Yes" at bounding box center [760, 536] width 50 height 27
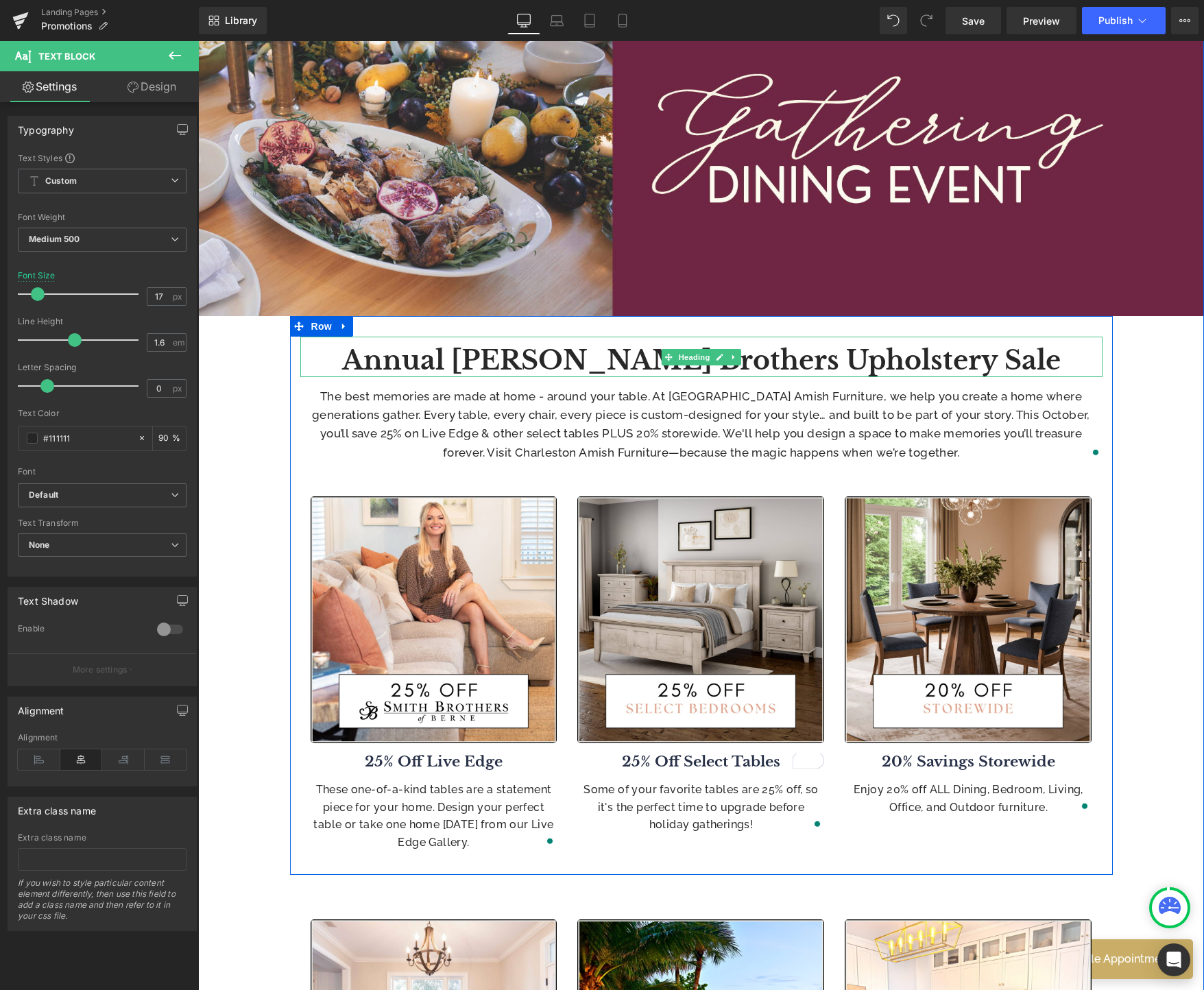
click at [787, 361] on b "Annual Smith Brothers Upholstery Sale" at bounding box center [702, 360] width 719 height 32
click at [786, 360] on b "Annual Smith Brothers Upholstery Sale" at bounding box center [702, 360] width 719 height 32
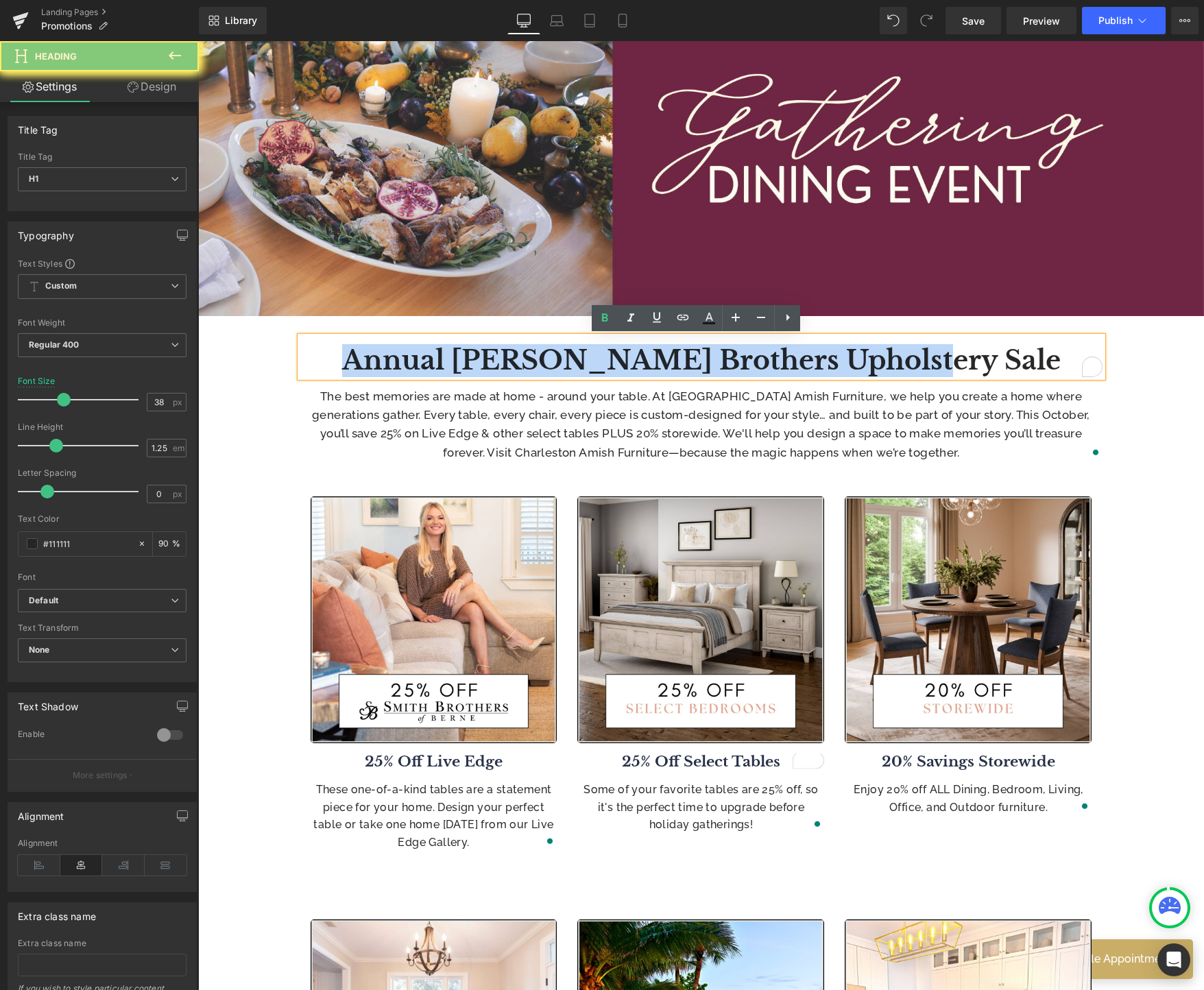
paste div "To enrich screen reader interactions, please activate Accessibility in Grammarl…"
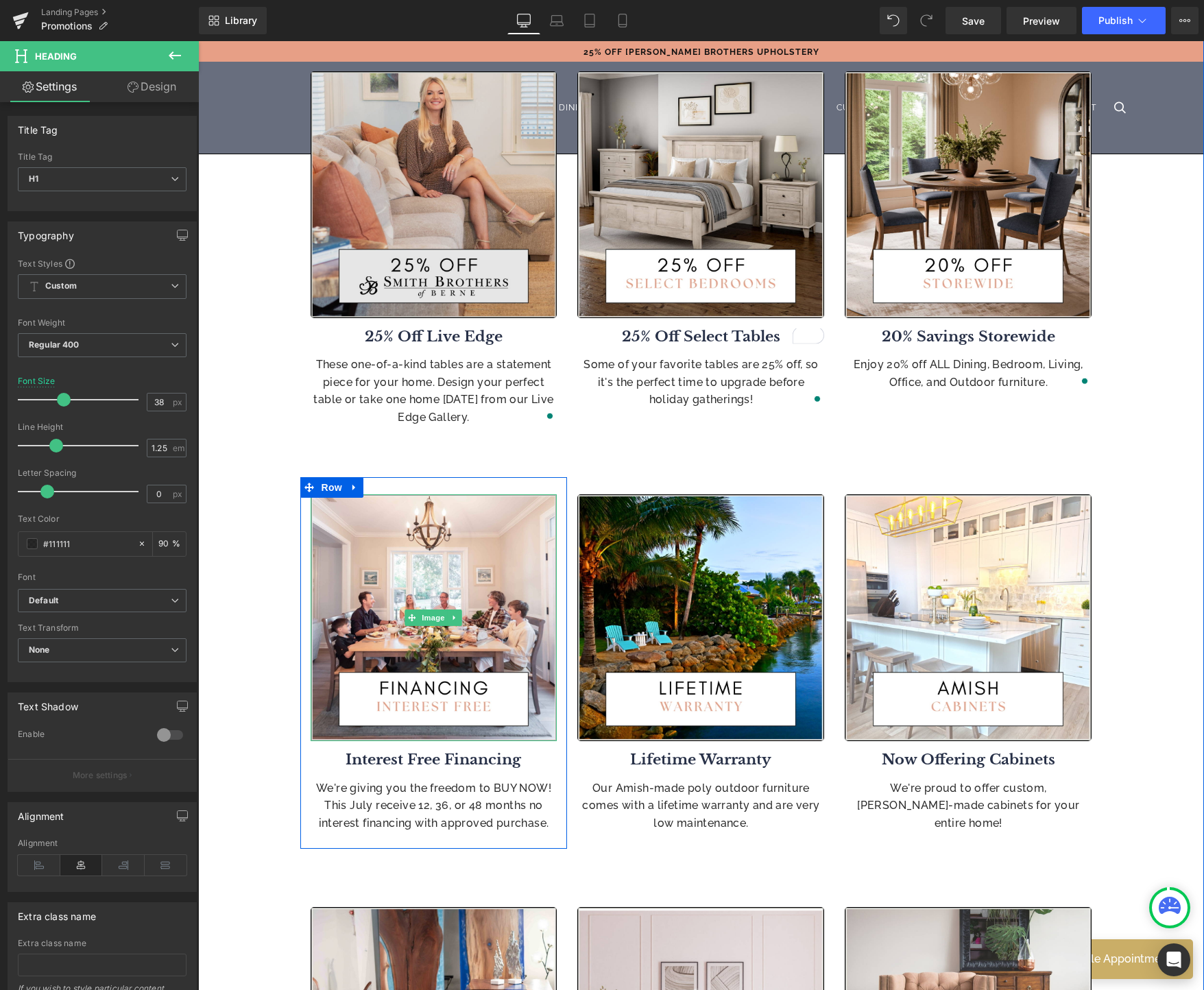
scroll to position [398, 0]
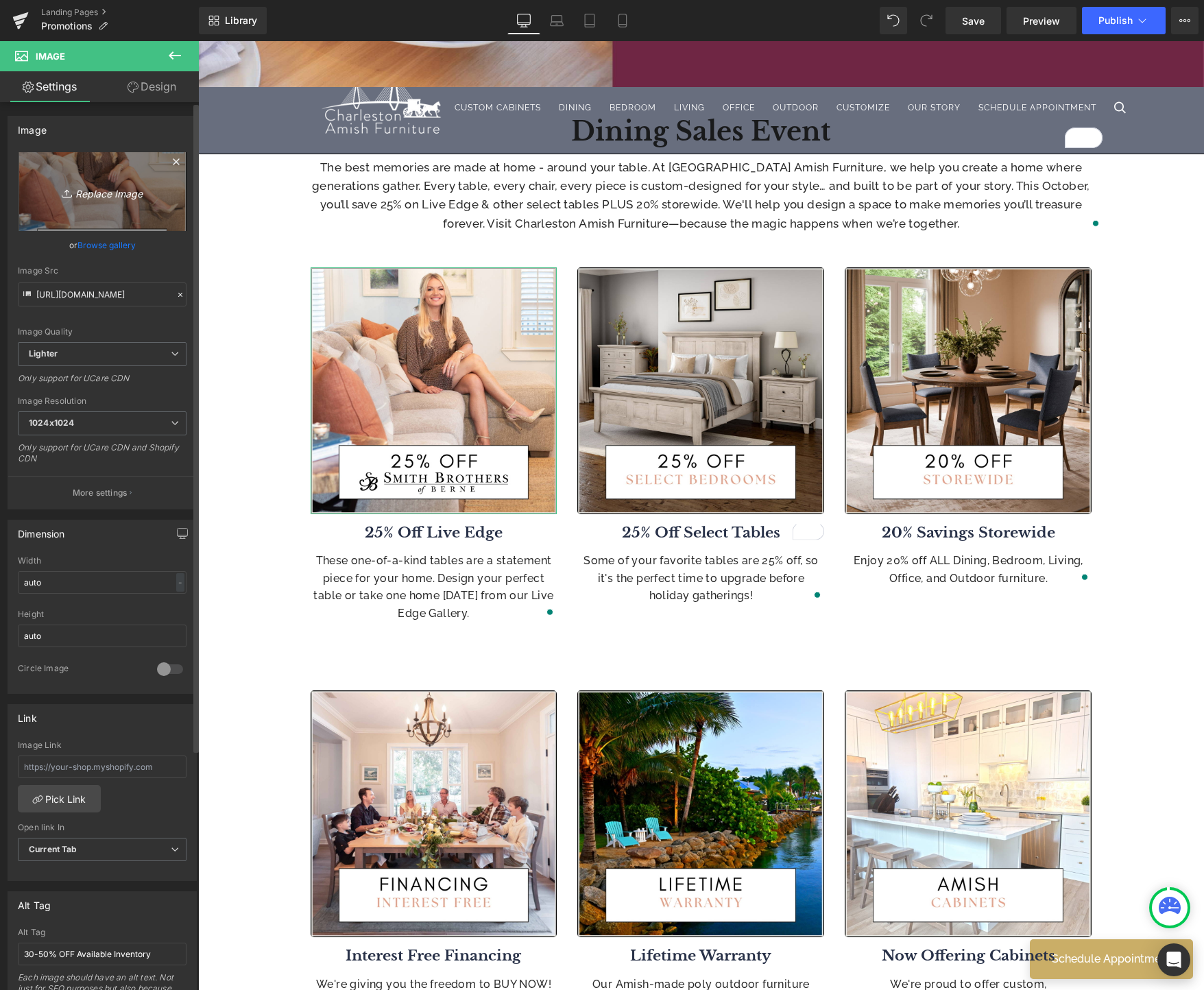
click at [108, 183] on icon "Replace Image" at bounding box center [101, 191] width 110 height 17
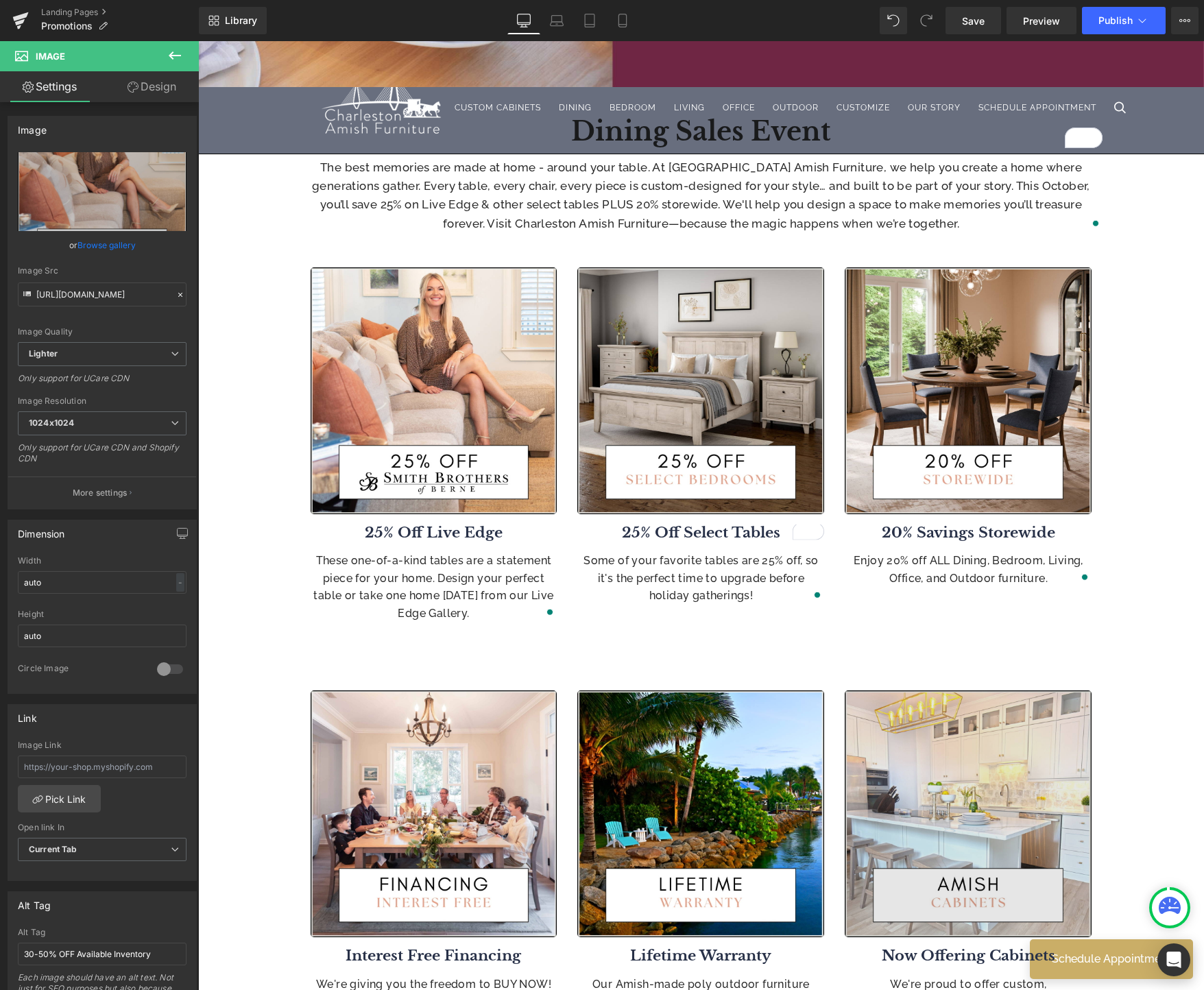
type input "C:\fakepath\1.jpg"
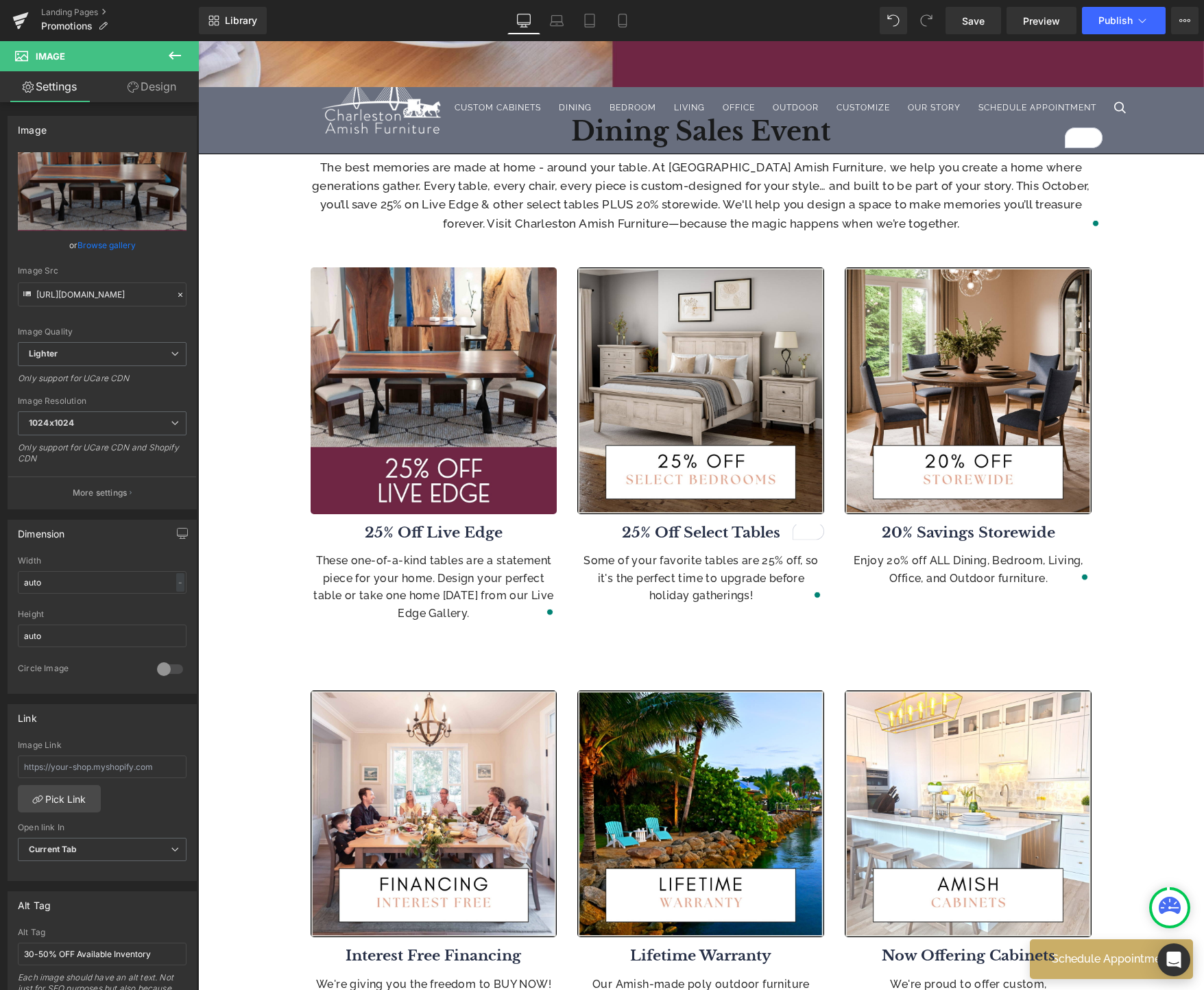
type input "[URL][DOMAIN_NAME]"
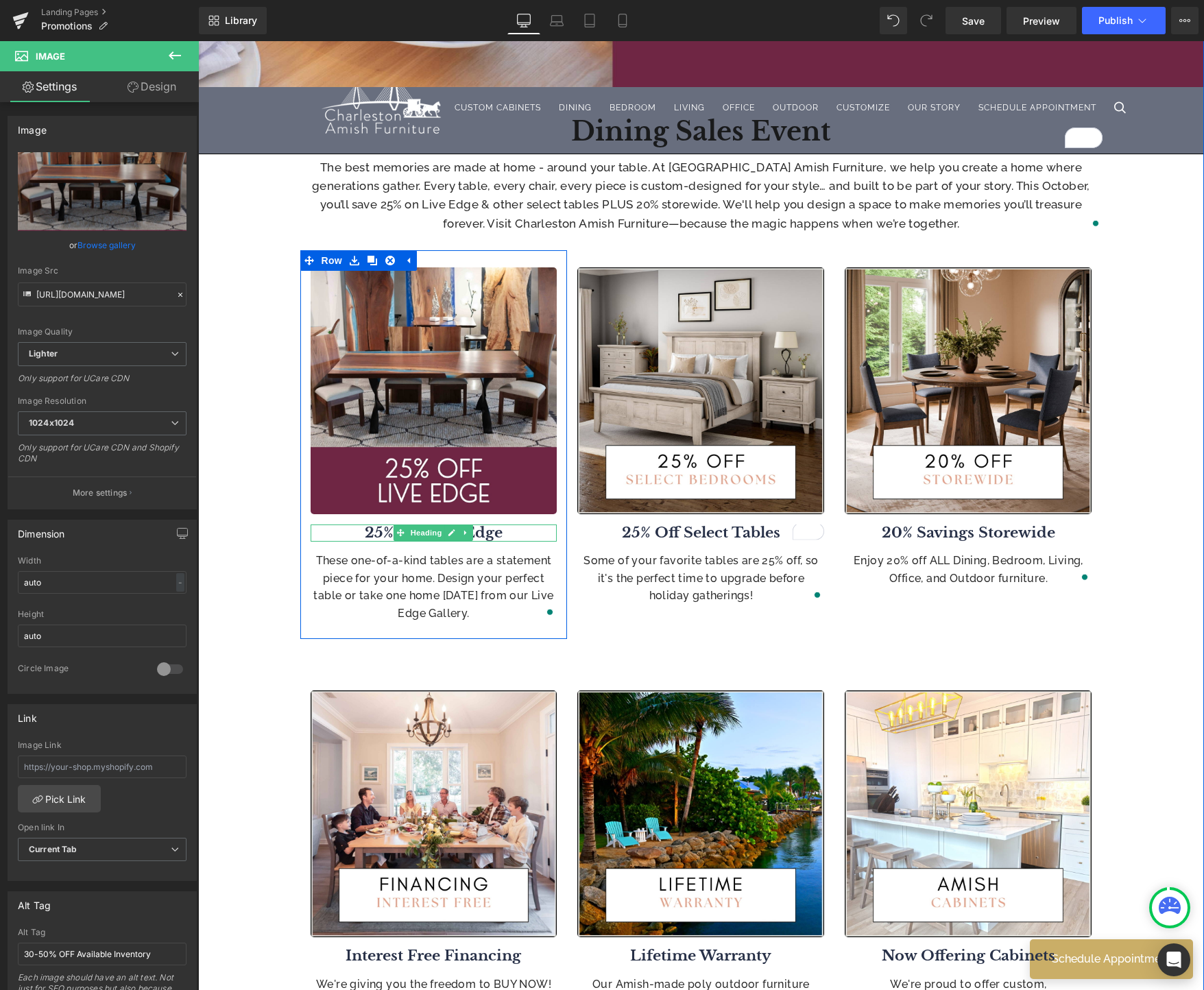
click at [494, 533] on b "25% Off Live Edge" at bounding box center [434, 532] width 138 height 18
click at [495, 533] on b "25% Off Live Edge" at bounding box center [434, 532] width 138 height 18
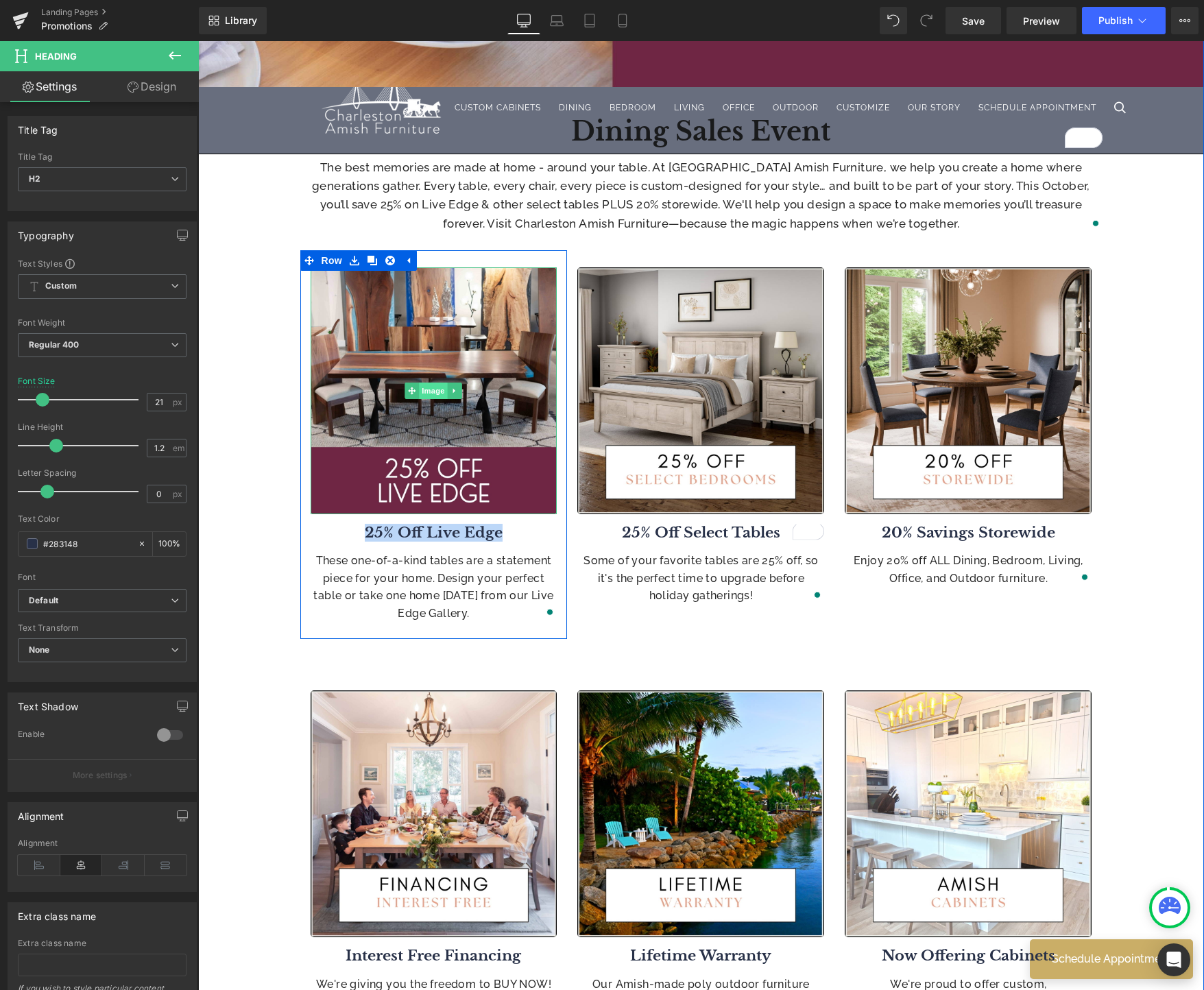
click at [427, 393] on span "Image" at bounding box center [434, 391] width 29 height 17
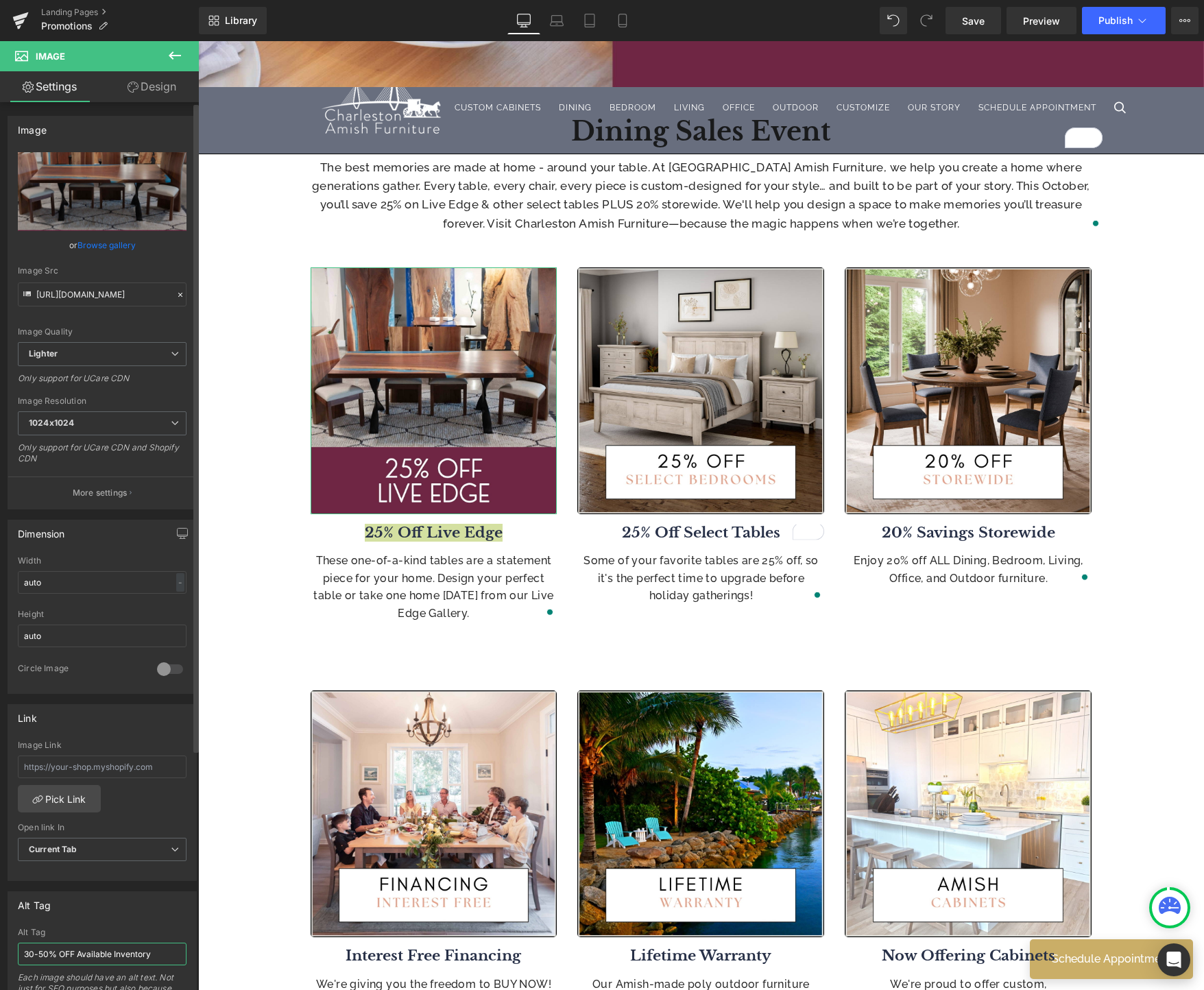
click at [69, 953] on input "30-50% OFF Available Inventory" at bounding box center [102, 954] width 169 height 23
click at [68, 954] on input "30-50% OFF Available Inventory" at bounding box center [102, 954] width 169 height 23
type input "25% Off Live Edge"
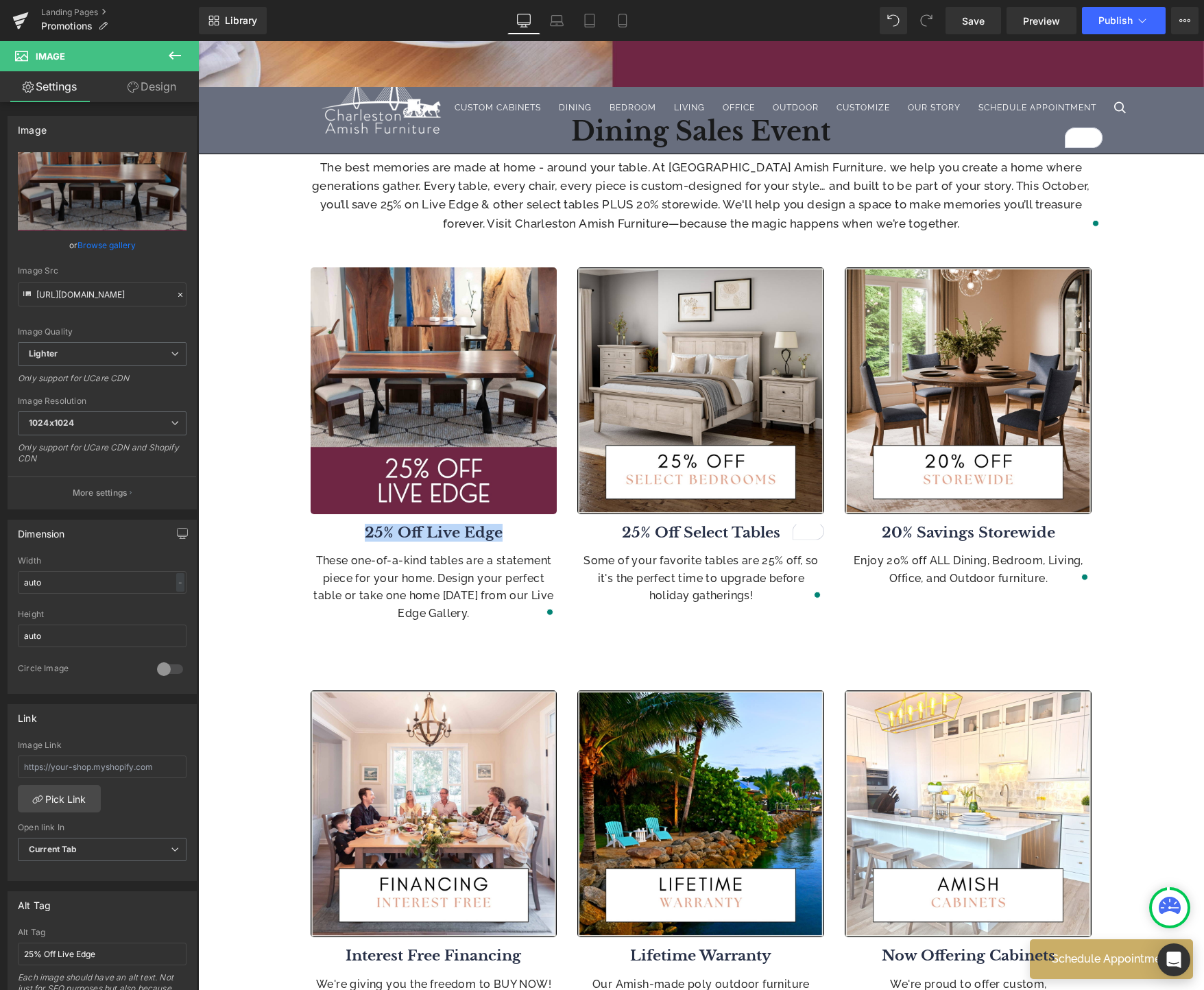
click at [739, 528] on b "25% Off Select Tables" at bounding box center [701, 532] width 159 height 18
click at [747, 533] on b "25% Off Select Tables" at bounding box center [701, 532] width 159 height 18
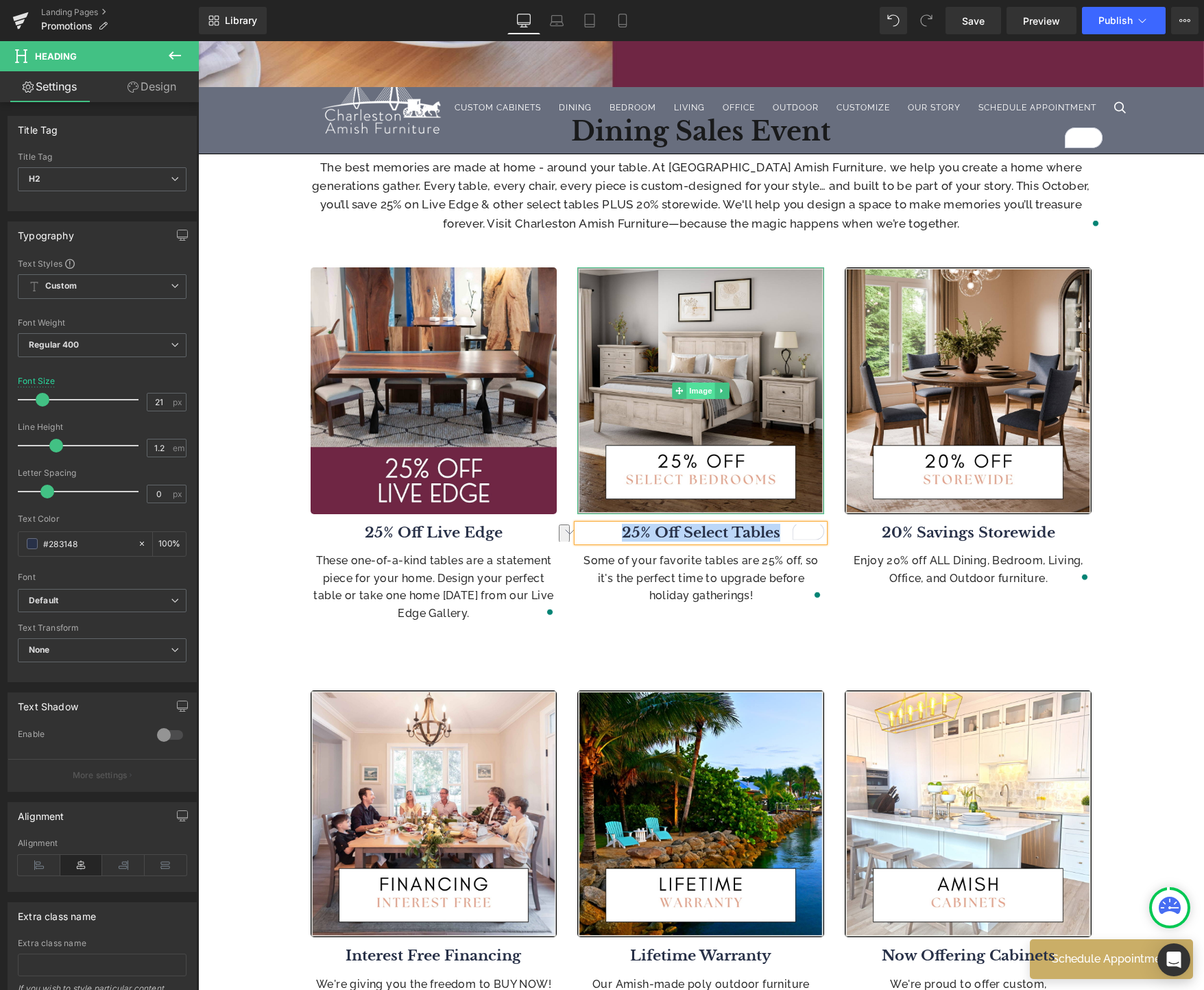
click at [694, 390] on span "Image" at bounding box center [701, 391] width 29 height 17
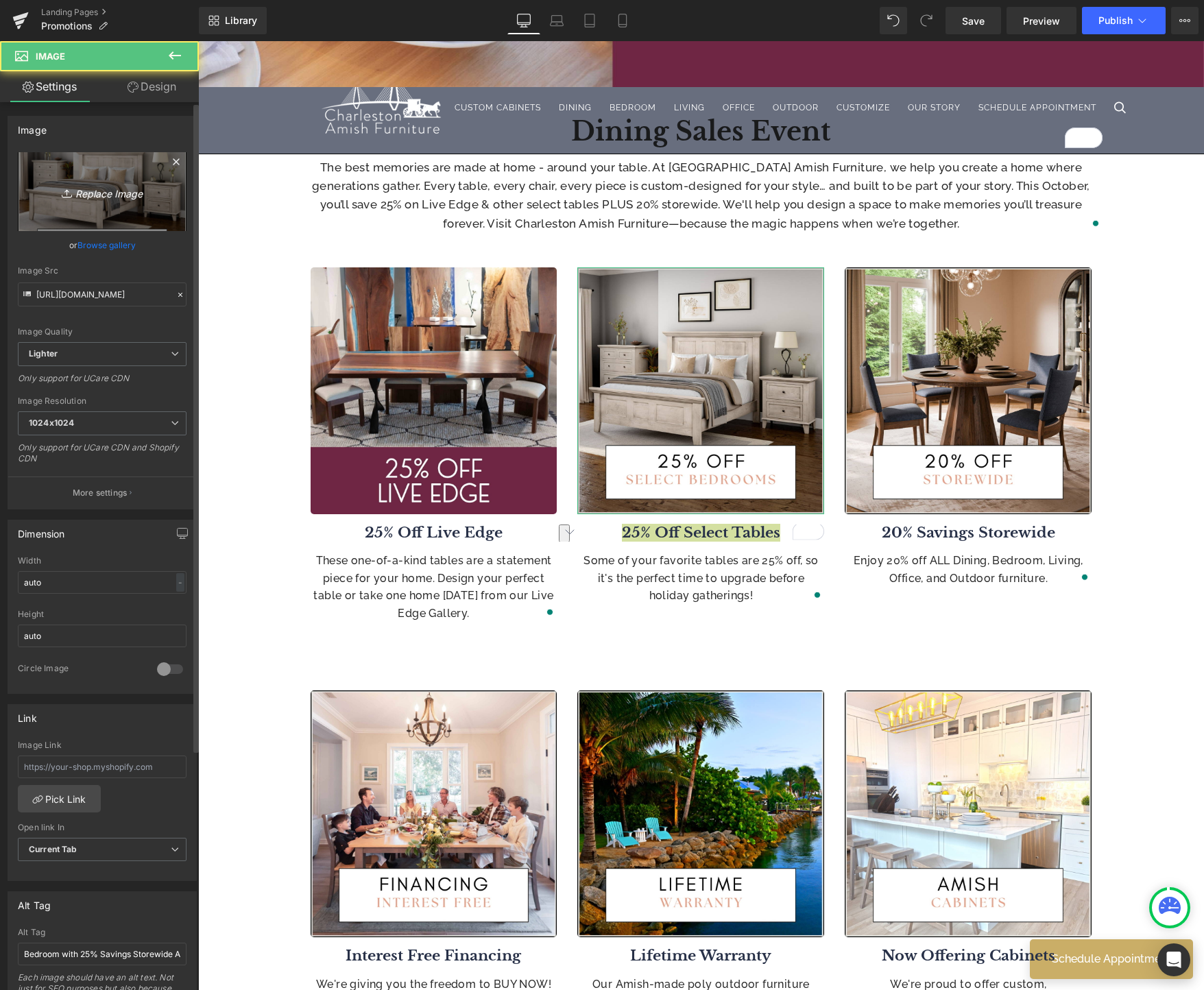
click at [111, 197] on icon "Replace Image" at bounding box center [101, 191] width 110 height 17
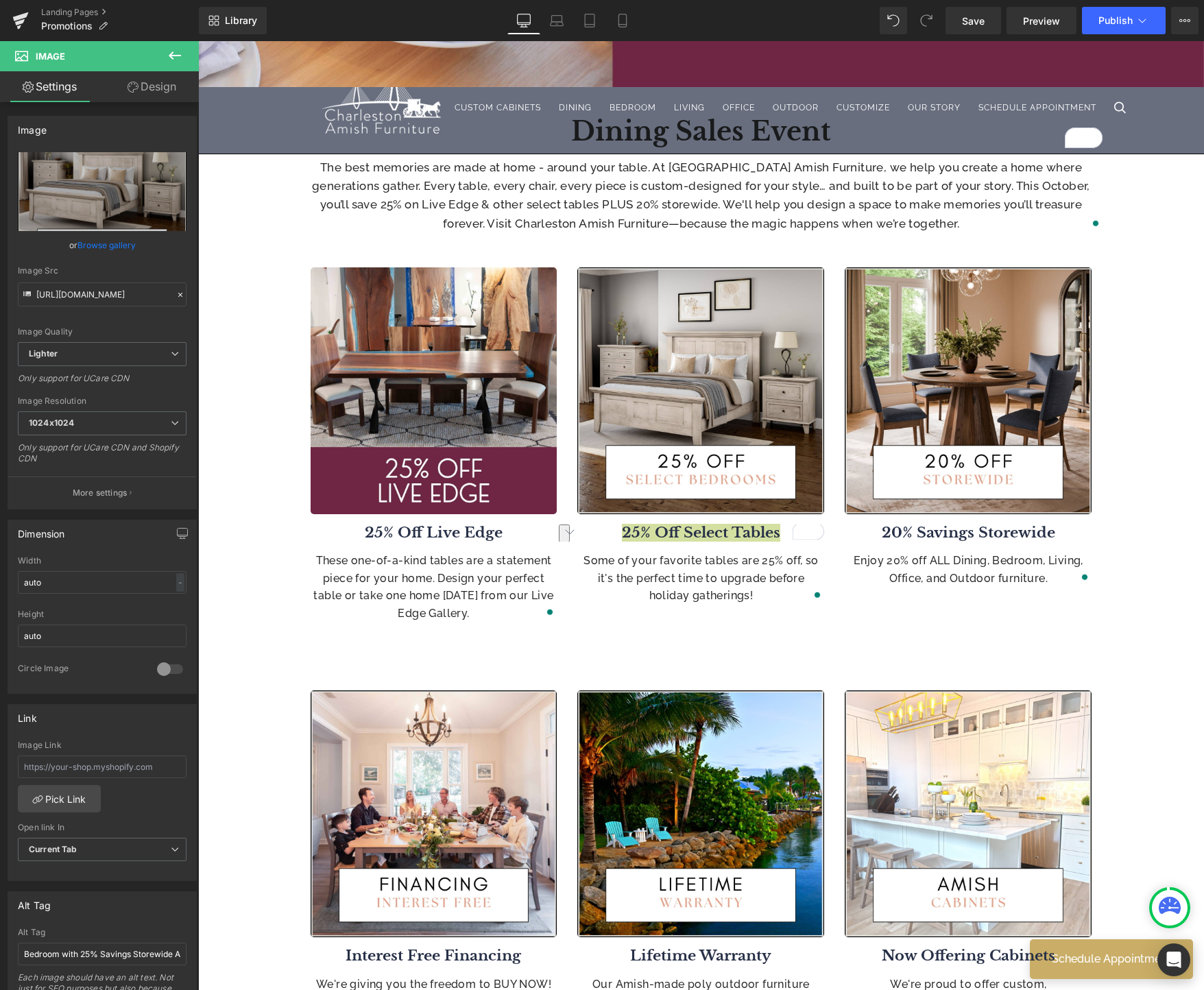
type input "C:\fakepath\2.jpg"
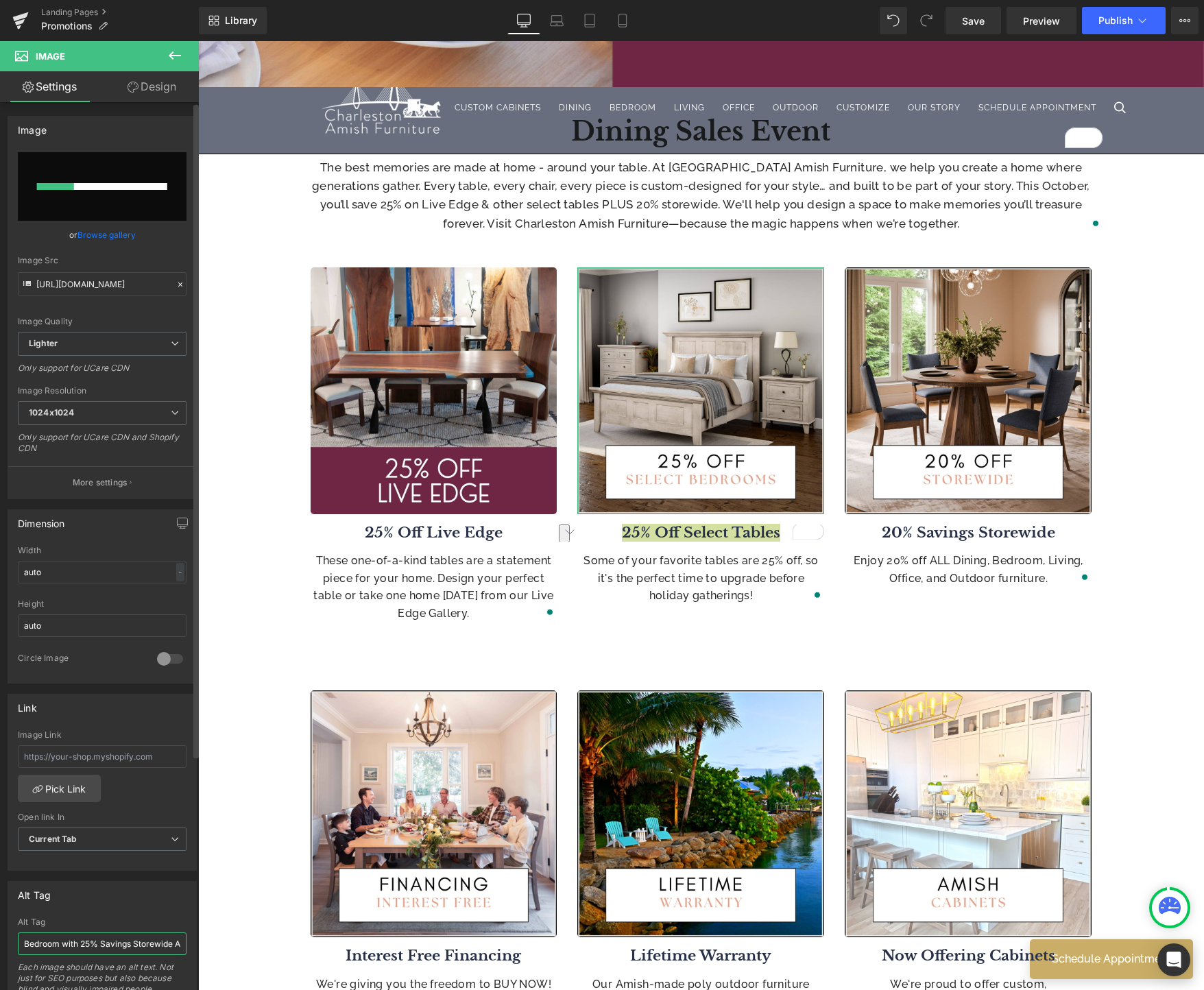
click at [117, 943] on input "Bedroom with 25% Savings Storewide Amish Furniture" at bounding box center [102, 944] width 169 height 23
click at [118, 945] on input "Bedroom with 25% Savings Storewide Amish Furniture" at bounding box center [102, 944] width 169 height 23
paste input "25% Off Select Tables"
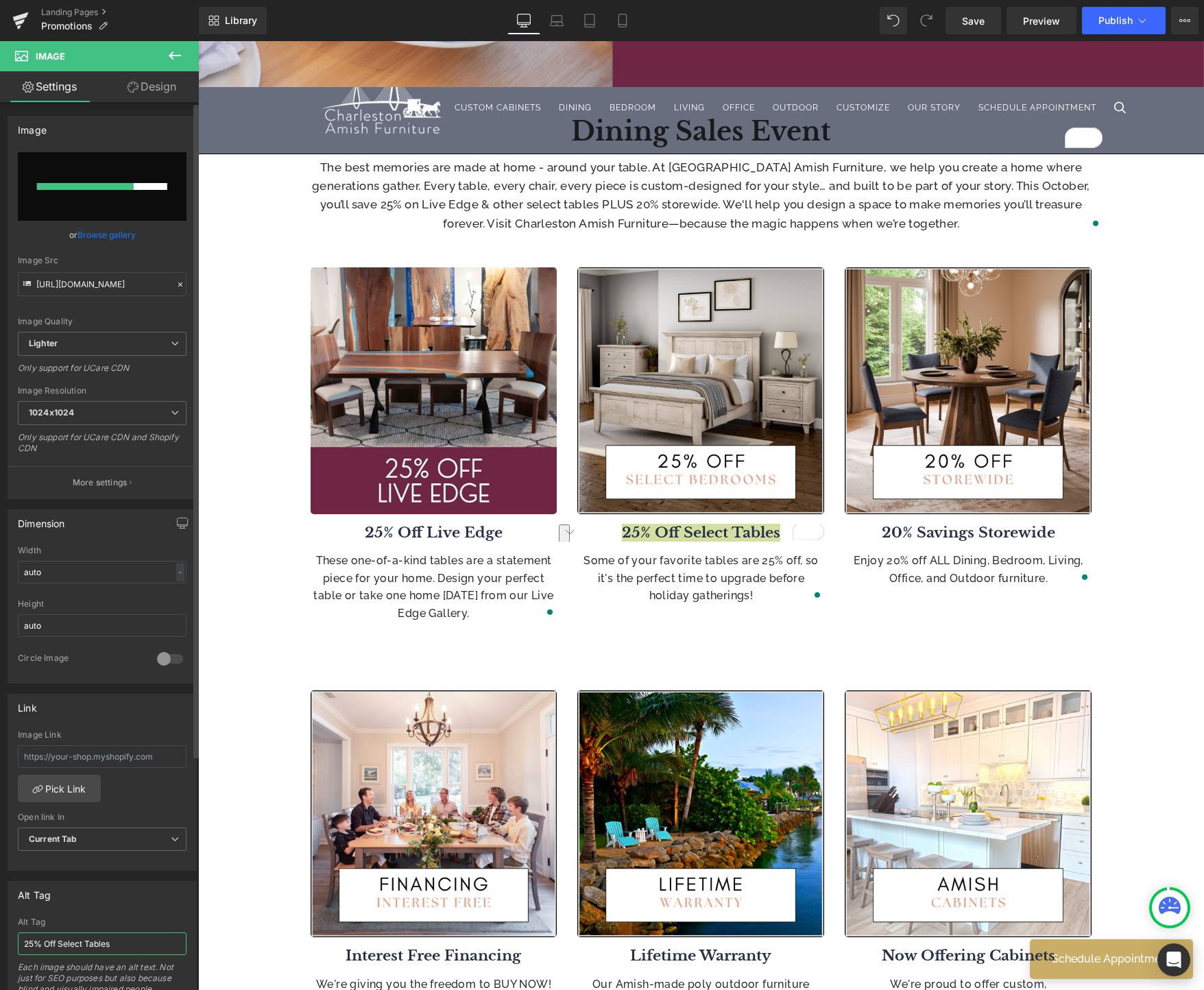
type input "25% Off Select Tables"
click at [115, 197] on input "file" at bounding box center [102, 186] width 169 height 69
click at [97, 186] on div at bounding box center [98, 186] width 122 height 7
click at [118, 190] on input "file" at bounding box center [102, 186] width 169 height 69
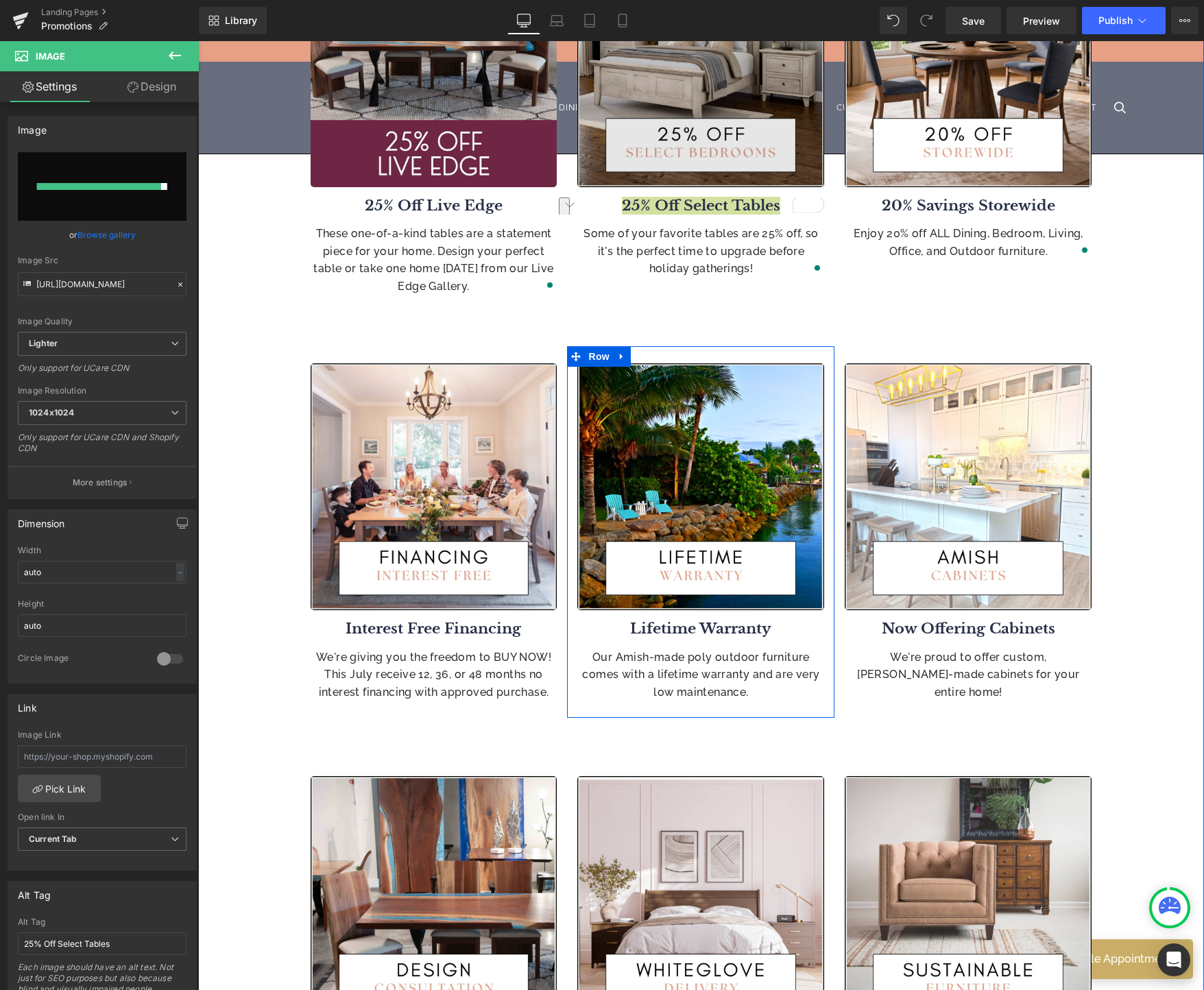
scroll to position [585, 0]
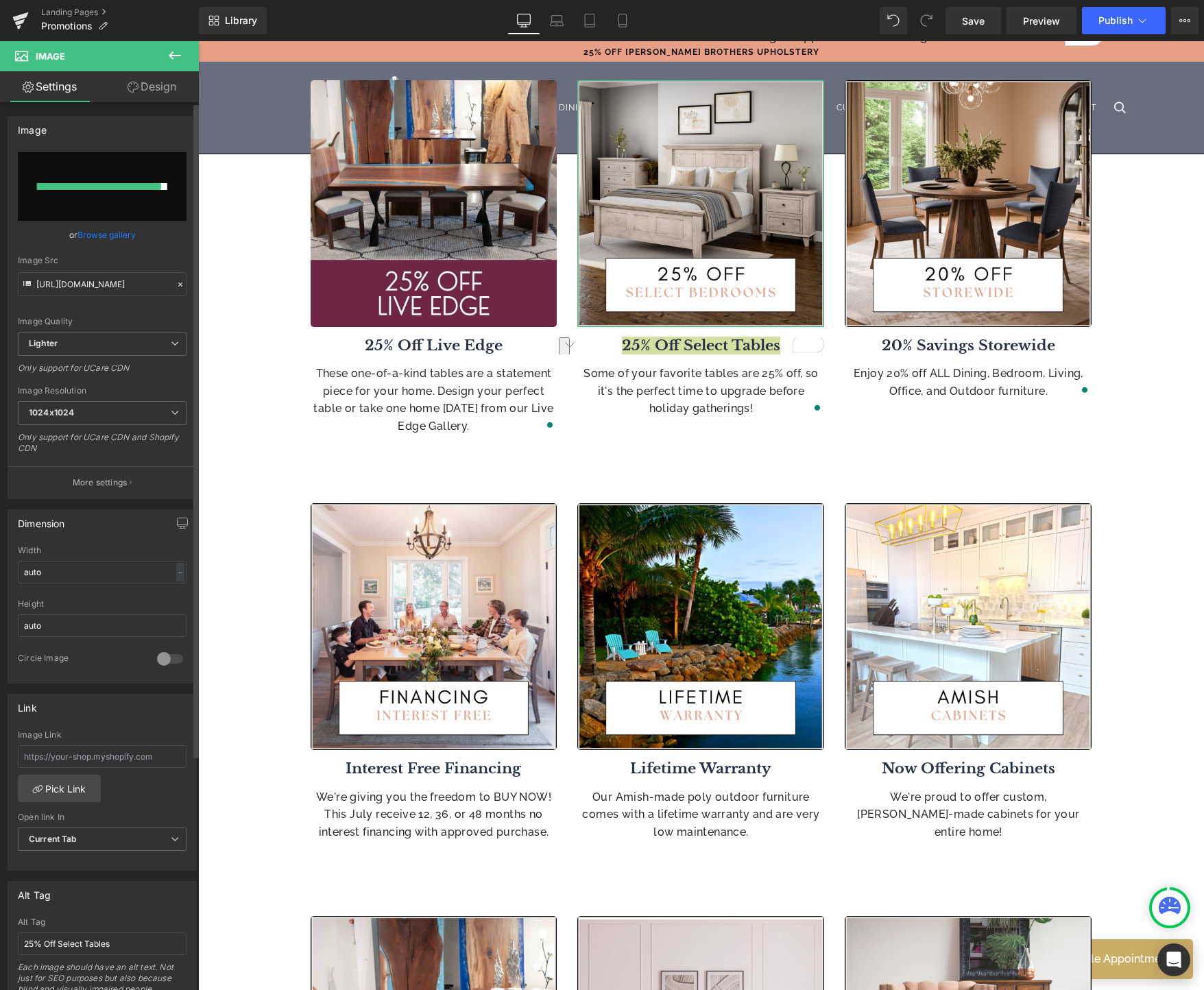
click at [116, 199] on input "file" at bounding box center [102, 186] width 169 height 69
type input "C:\fakepath\2.jpg"
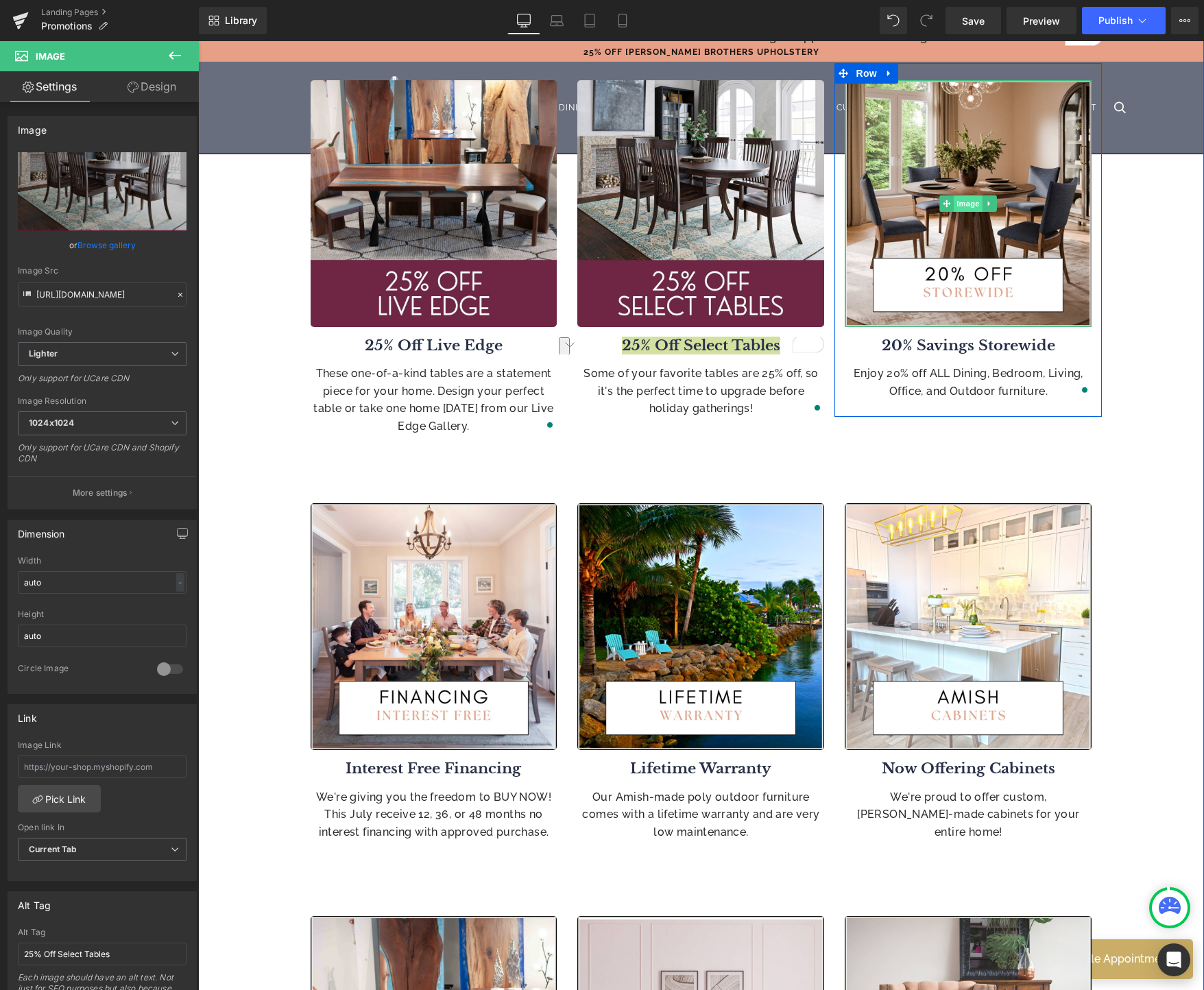
type input "https://ucarecdn.com/4349a5ed-89f7-42cf-834b-8f31d0061d88/-/format/auto/-/previ…"
click at [961, 204] on span "Image" at bounding box center [968, 204] width 29 height 17
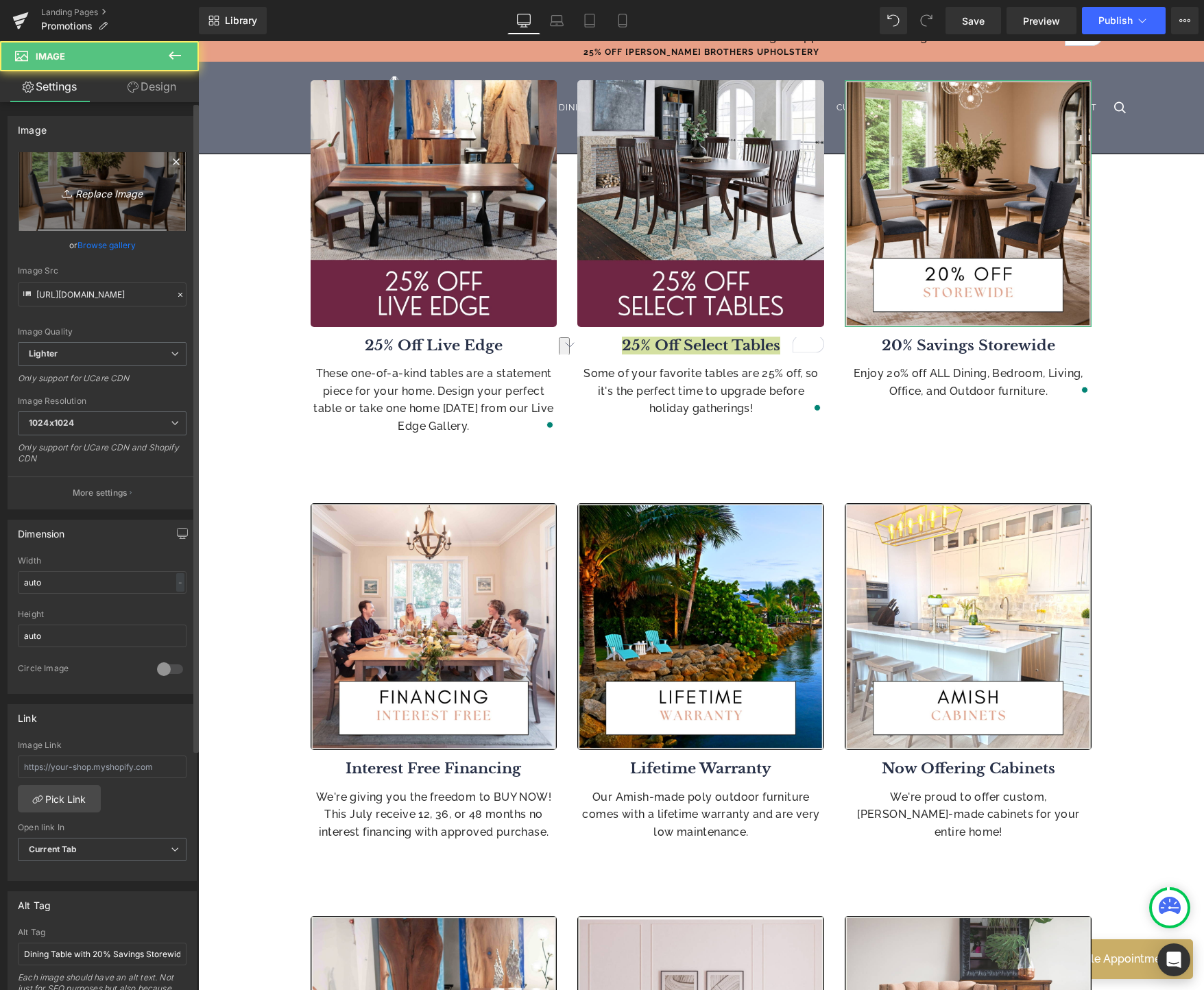
click at [95, 197] on icon "Replace Image" at bounding box center [101, 191] width 110 height 17
type input "C:\fakepath\3.jpg"
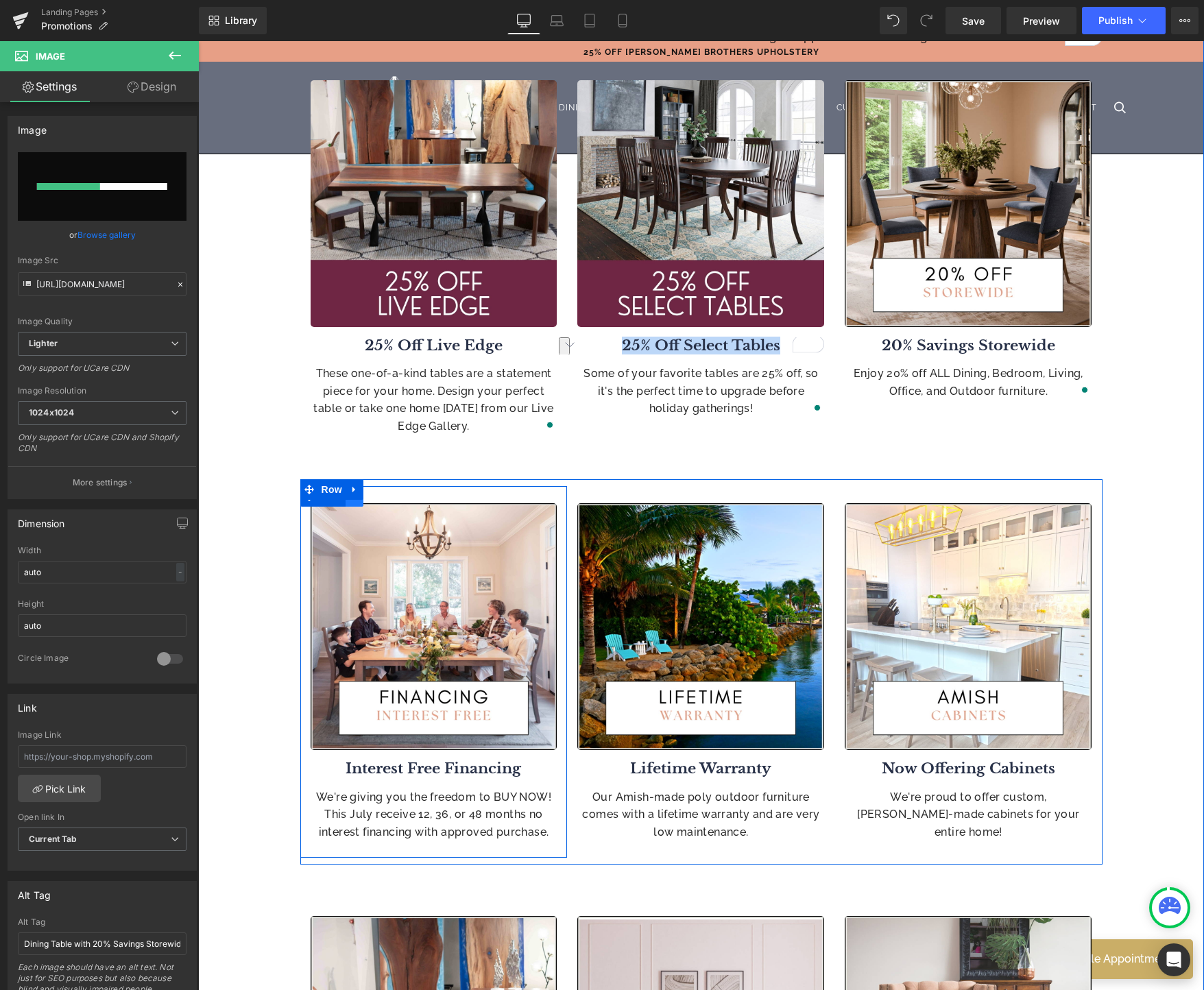
click at [353, 500] on icon at bounding box center [355, 496] width 9 height 10
click at [386, 499] on icon at bounding box center [390, 496] width 9 height 9
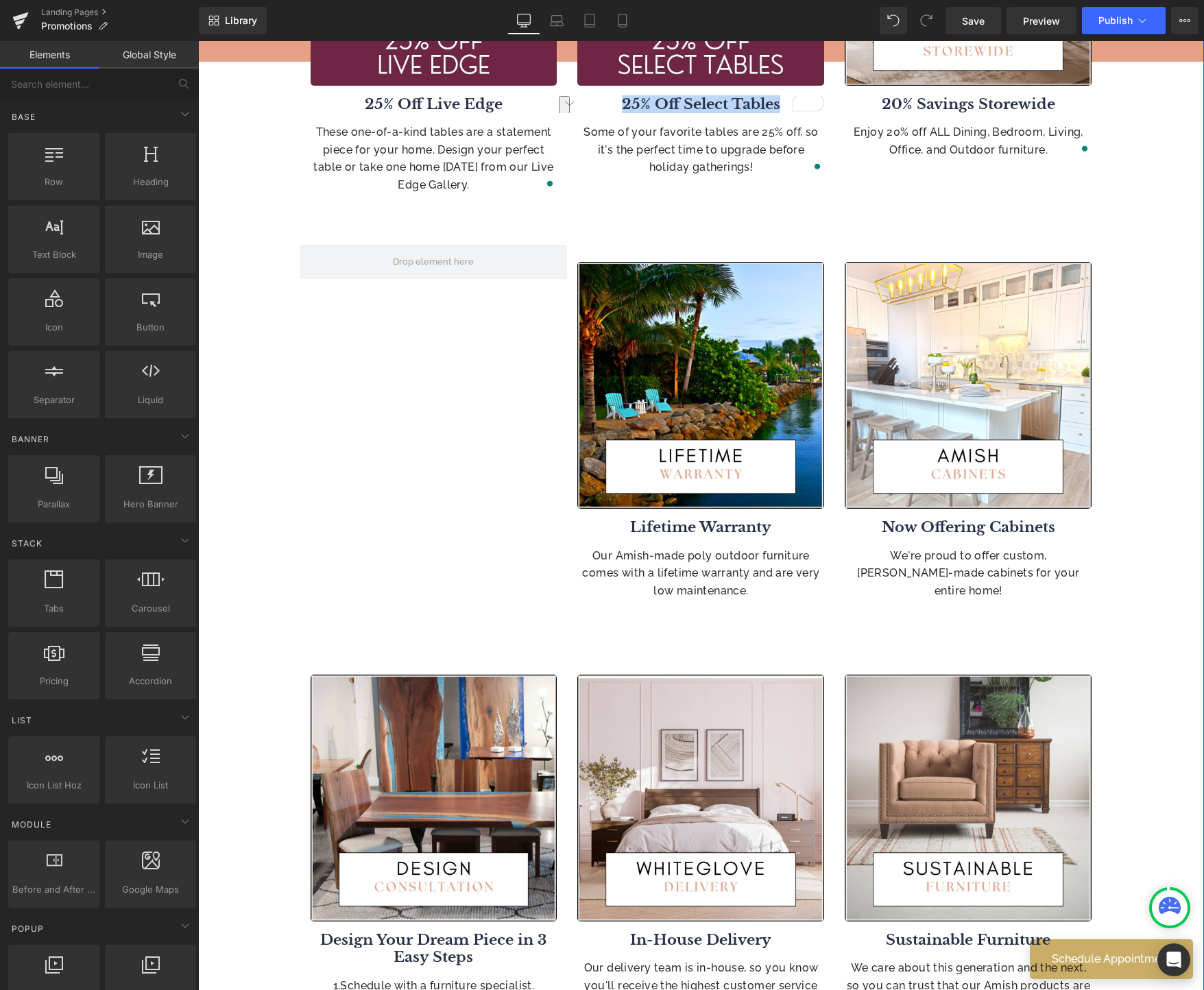
scroll to position [818, 0]
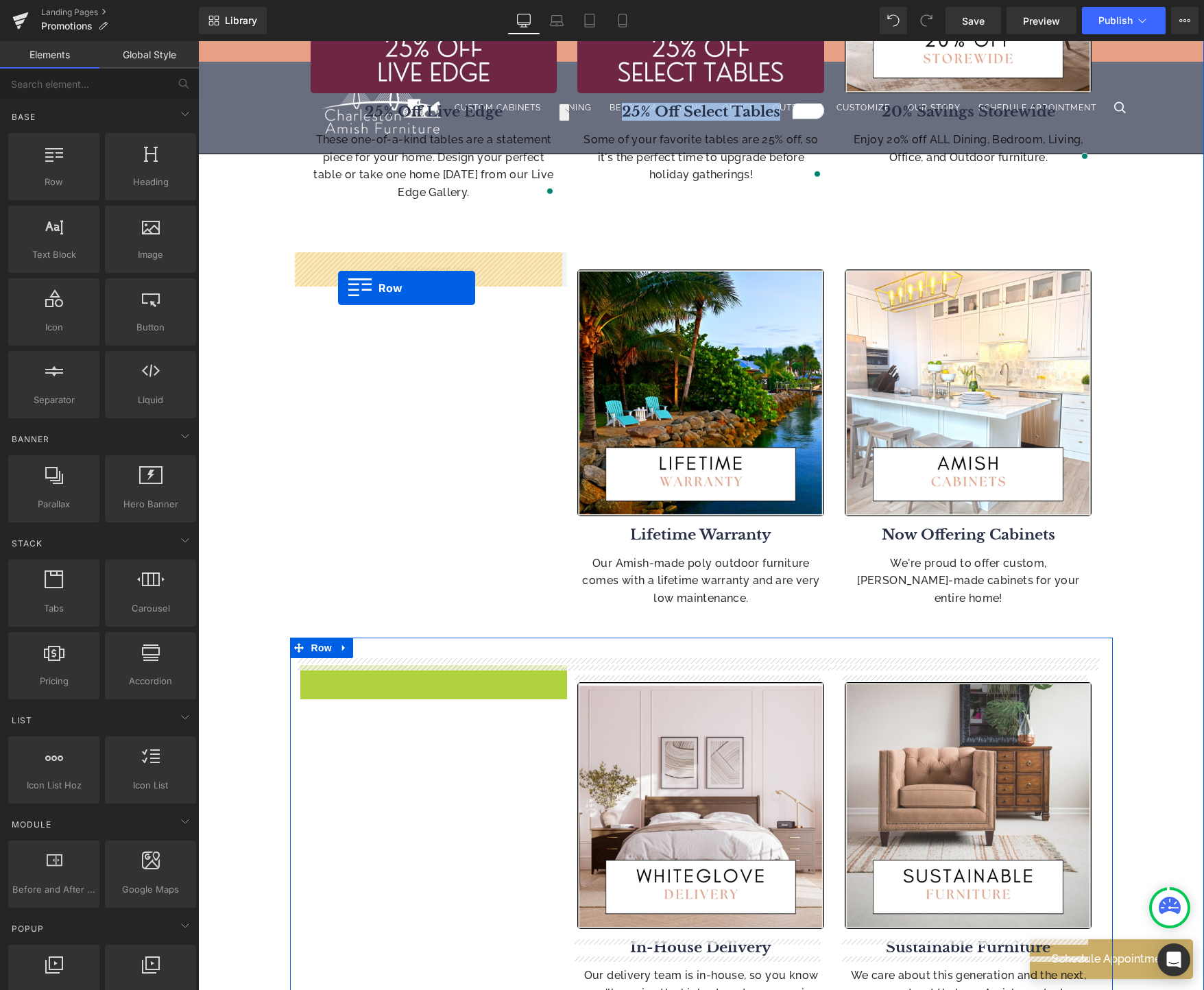
drag, startPoint x: 300, startPoint y: 682, endPoint x: 338, endPoint y: 288, distance: 395.8
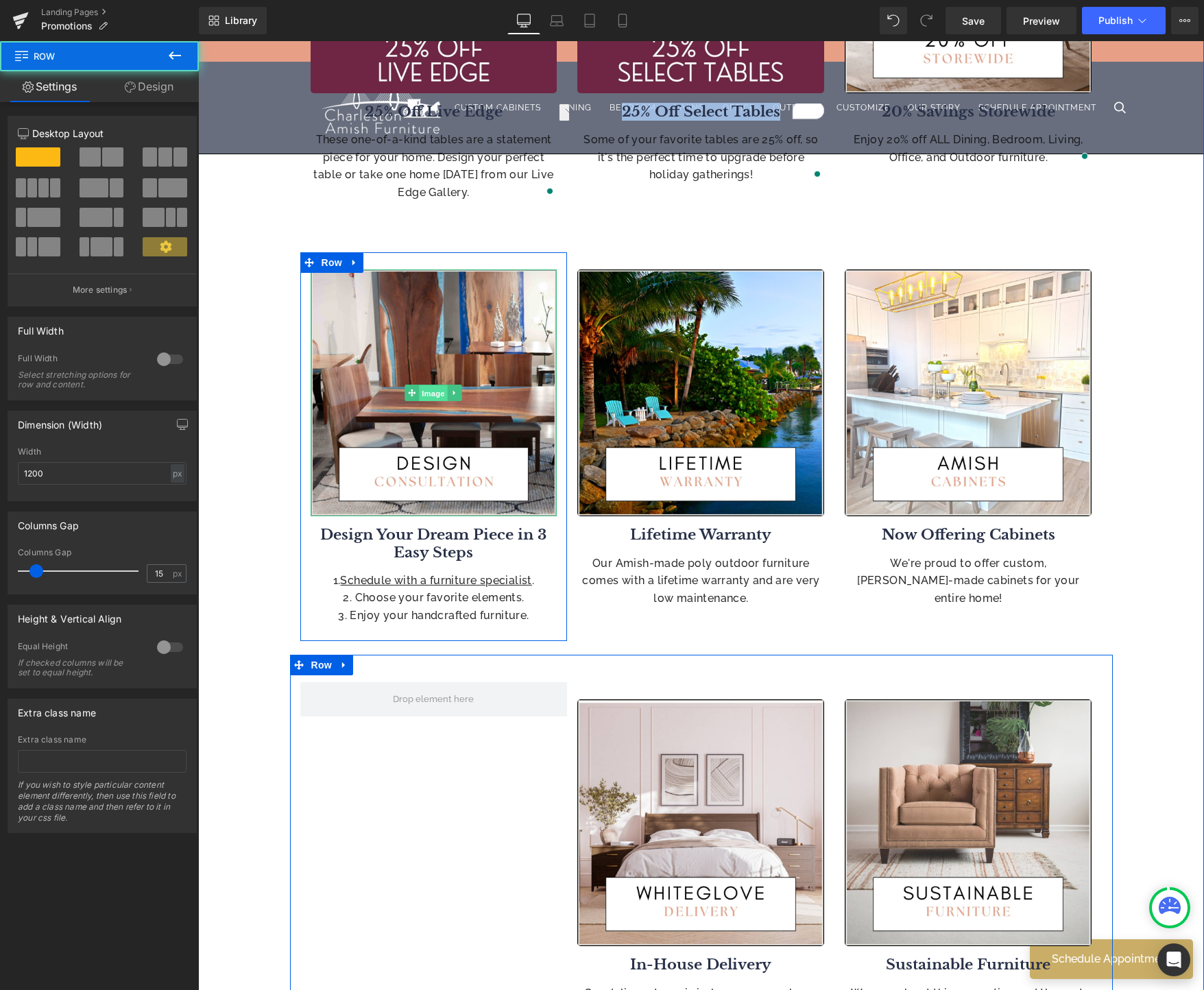
click at [425, 394] on span "Image" at bounding box center [434, 394] width 29 height 17
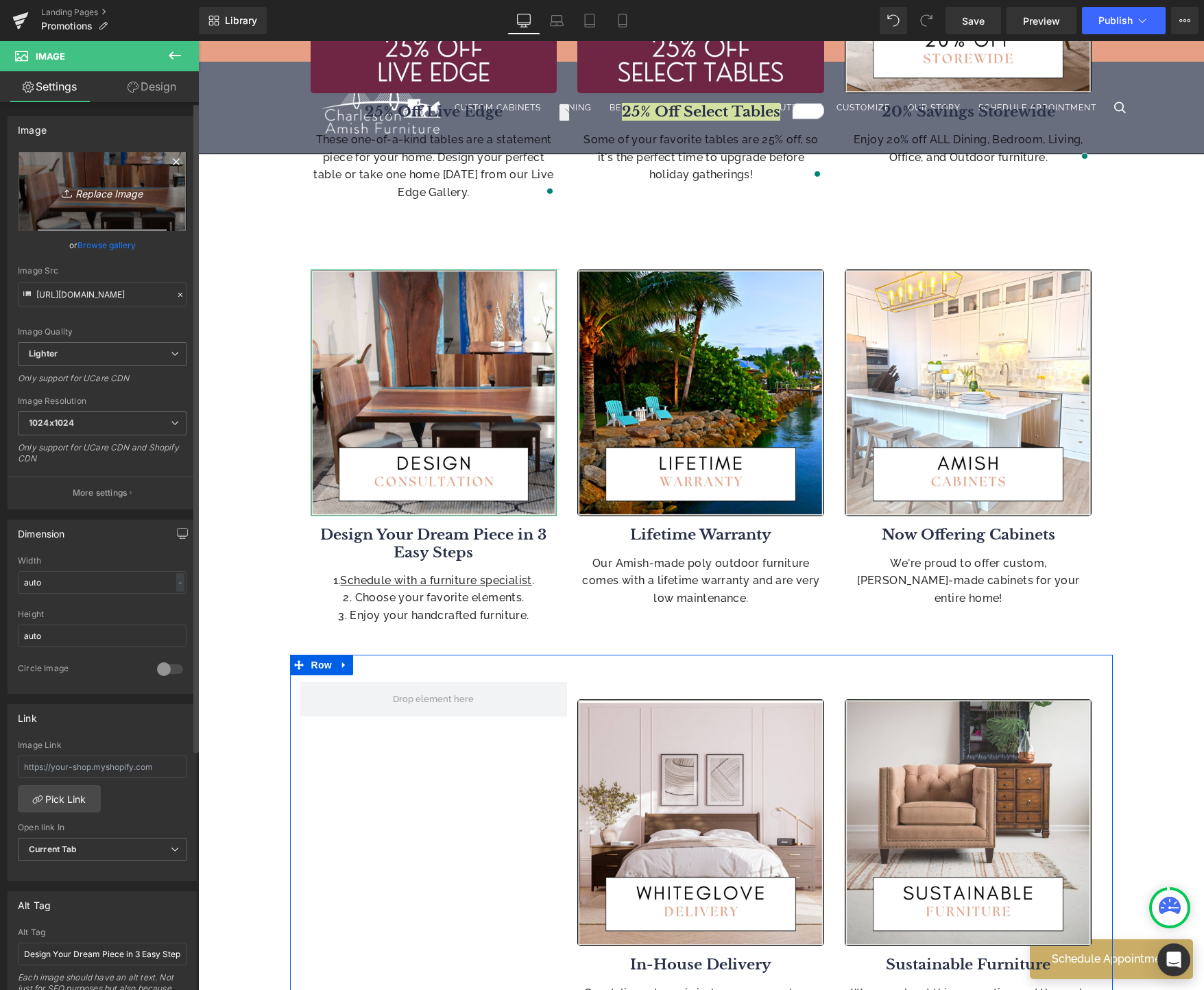
click at [114, 194] on icon "Replace Image" at bounding box center [101, 191] width 110 height 17
type input "C:\fakepath\3.jpg"
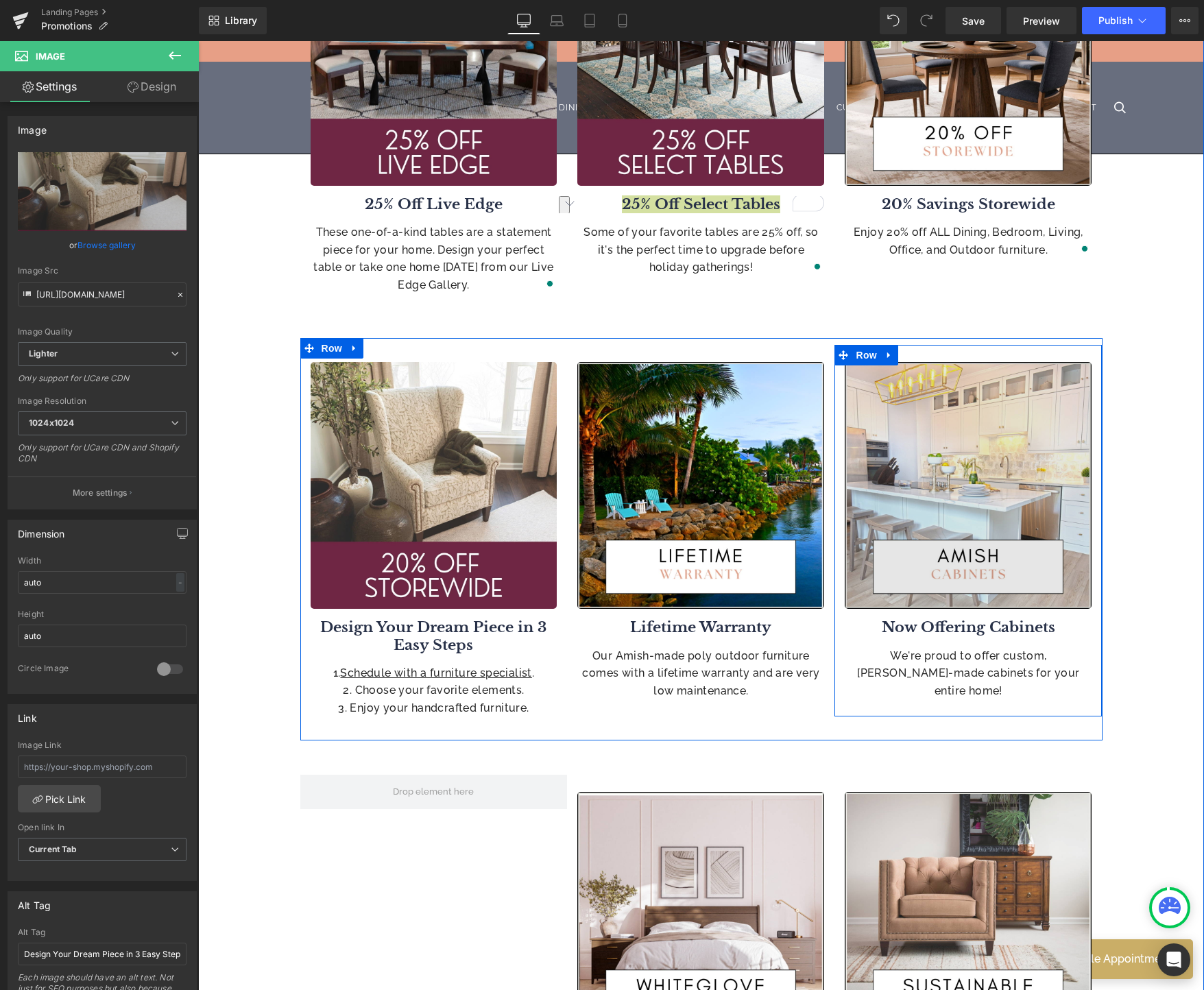
type input "https://ucarecdn.com/bb5c3faf-b86c-4918-b9ed-ba39e11359ce/-/format/auto/-/previ…"
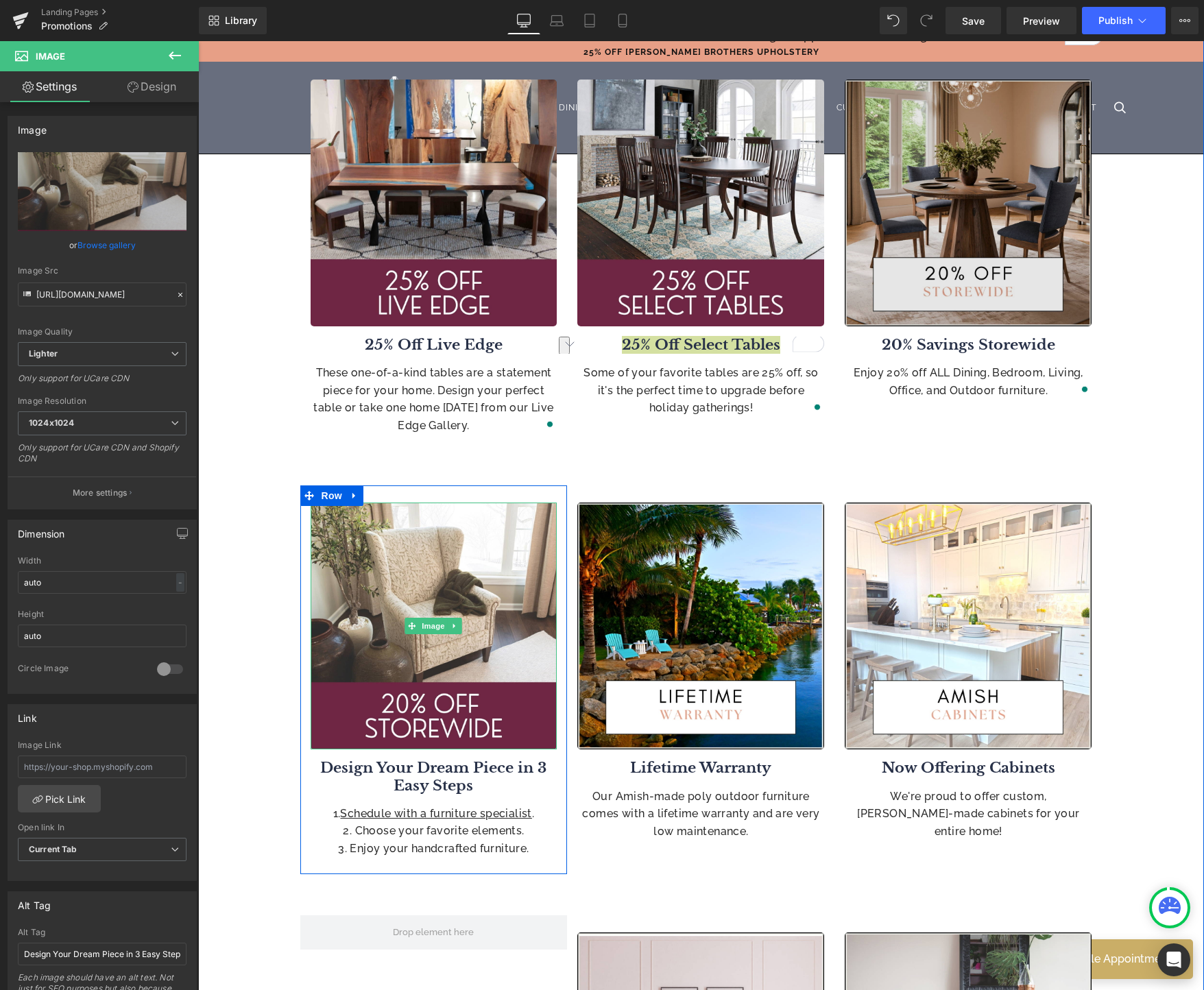
scroll to position [555, 0]
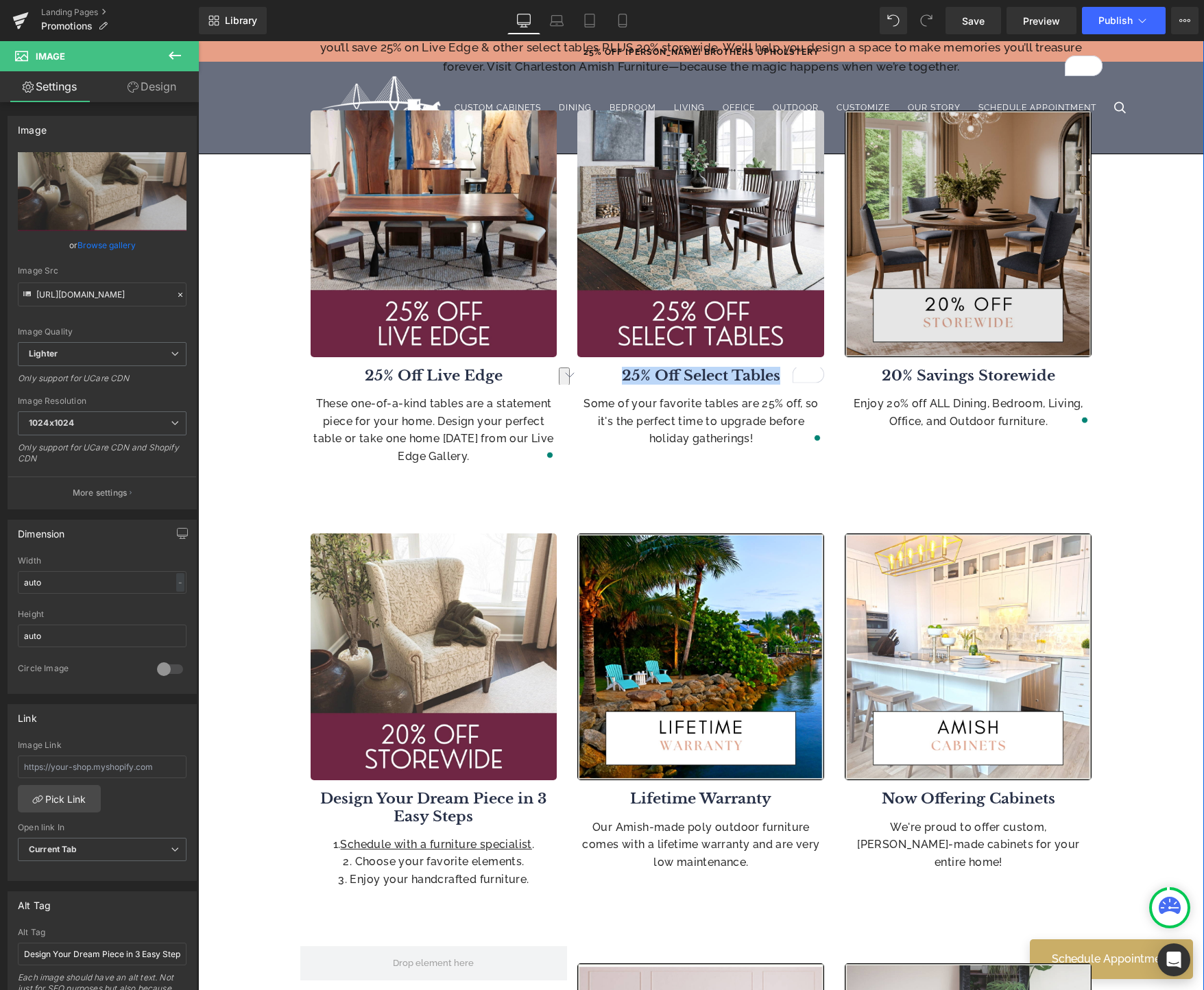
click at [964, 218] on img at bounding box center [968, 234] width 247 height 247
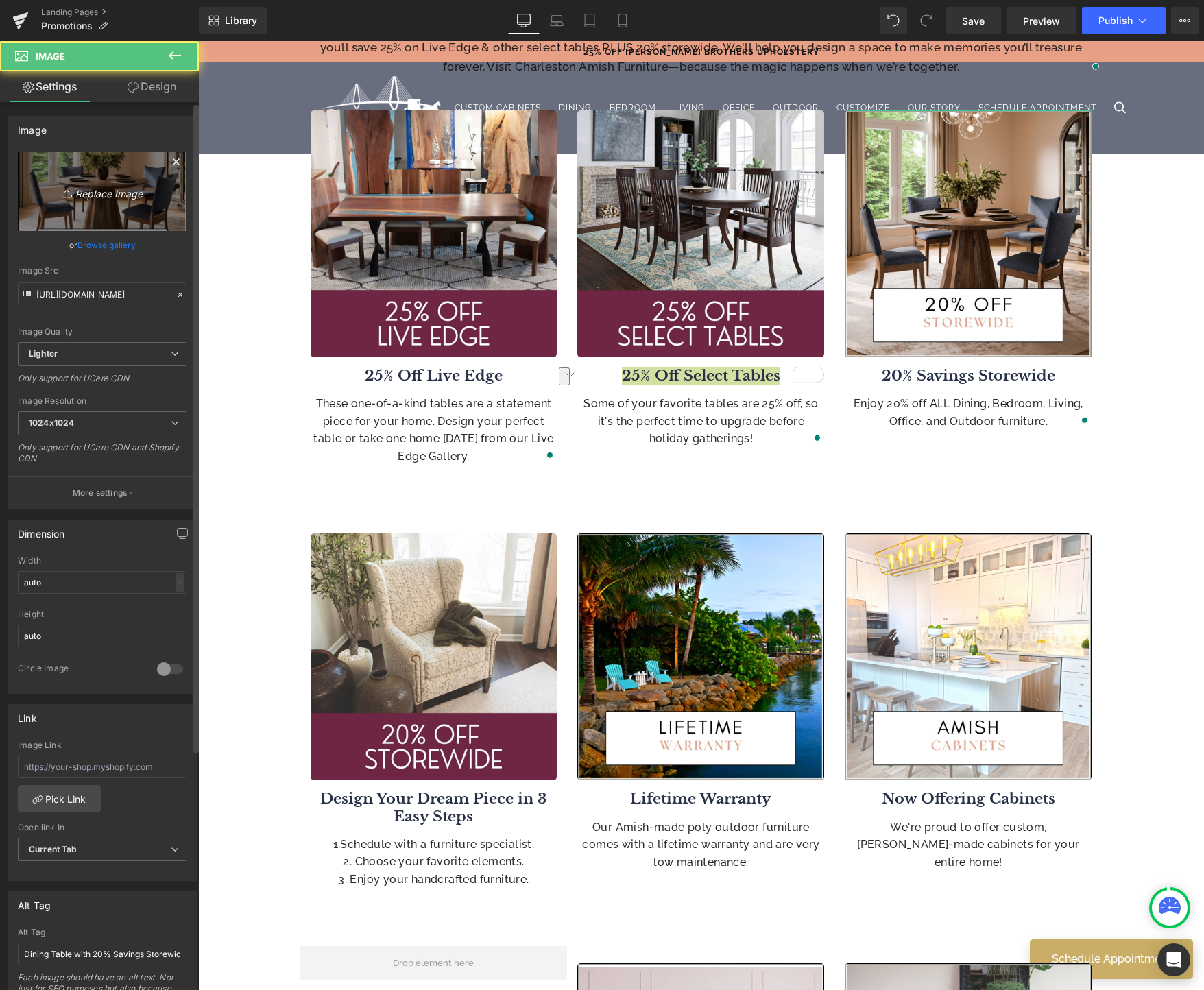
click at [85, 215] on link "Replace Image" at bounding box center [102, 191] width 169 height 79
type input "C:\fakepath\3.jpg"
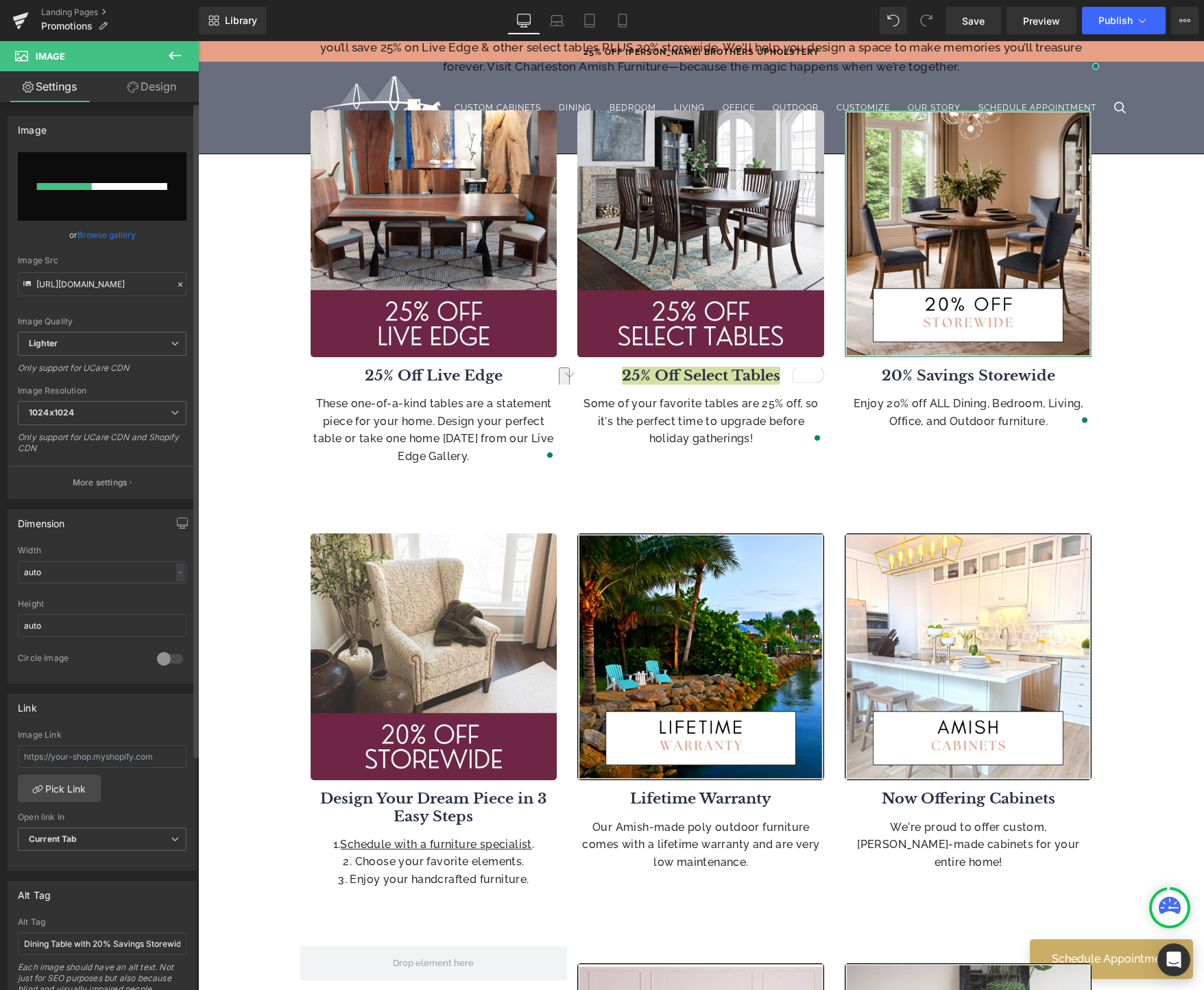
click at [112, 236] on link "Browse gallery" at bounding box center [107, 235] width 58 height 24
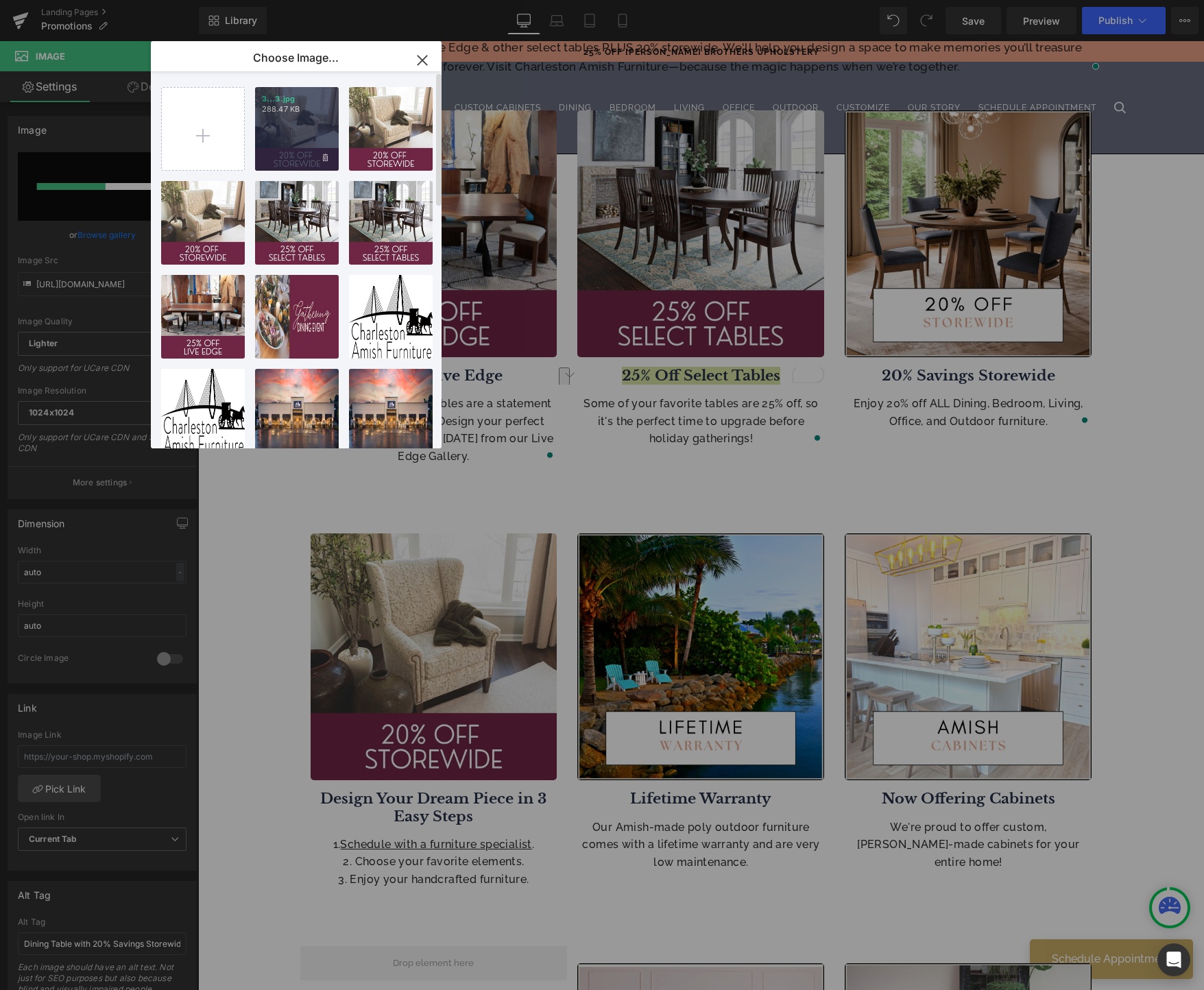
click at [301, 139] on div "3...3.jpg 288.47 KB" at bounding box center [297, 129] width 84 height 84
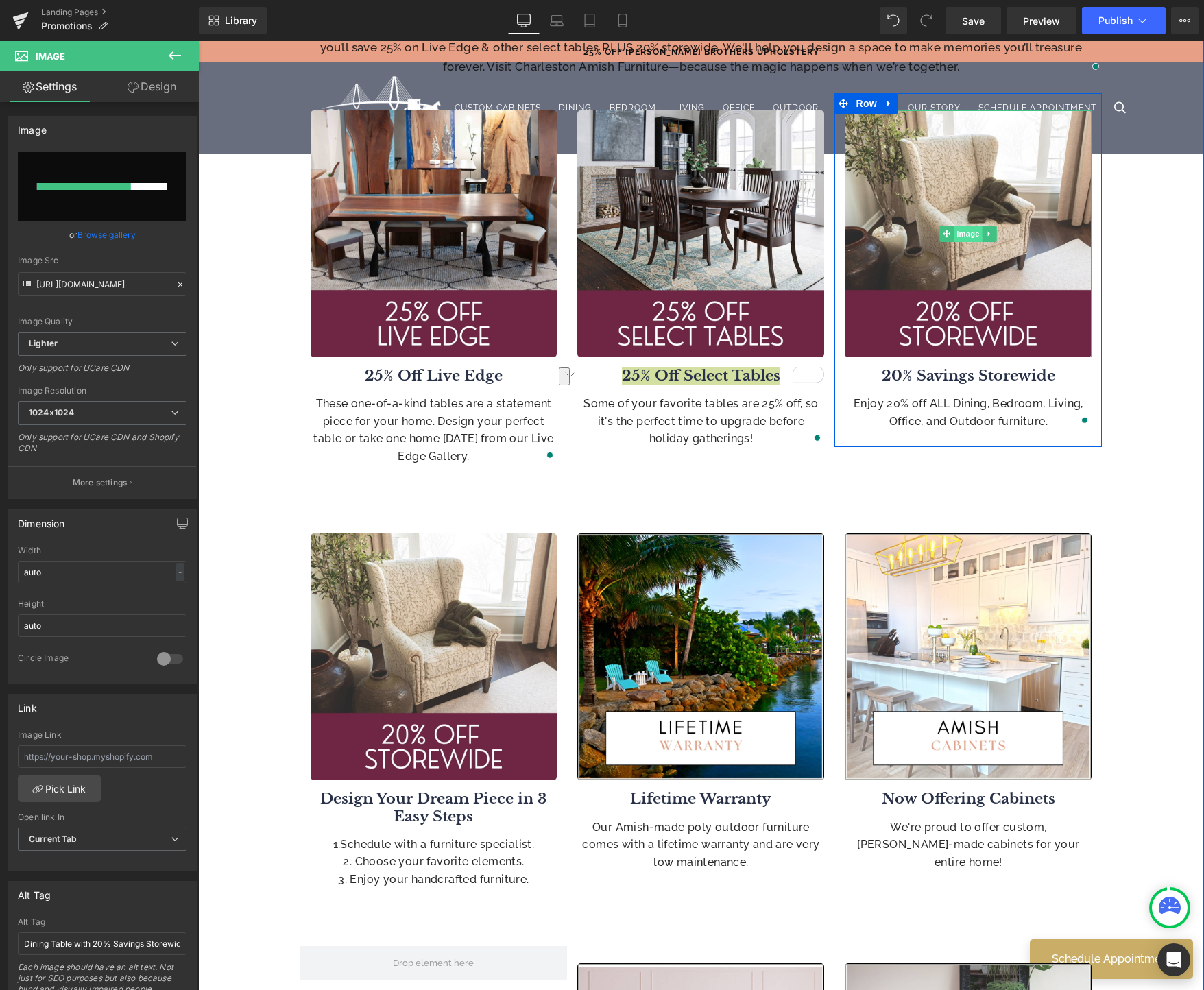
click at [968, 233] on span "Image" at bounding box center [968, 234] width 29 height 17
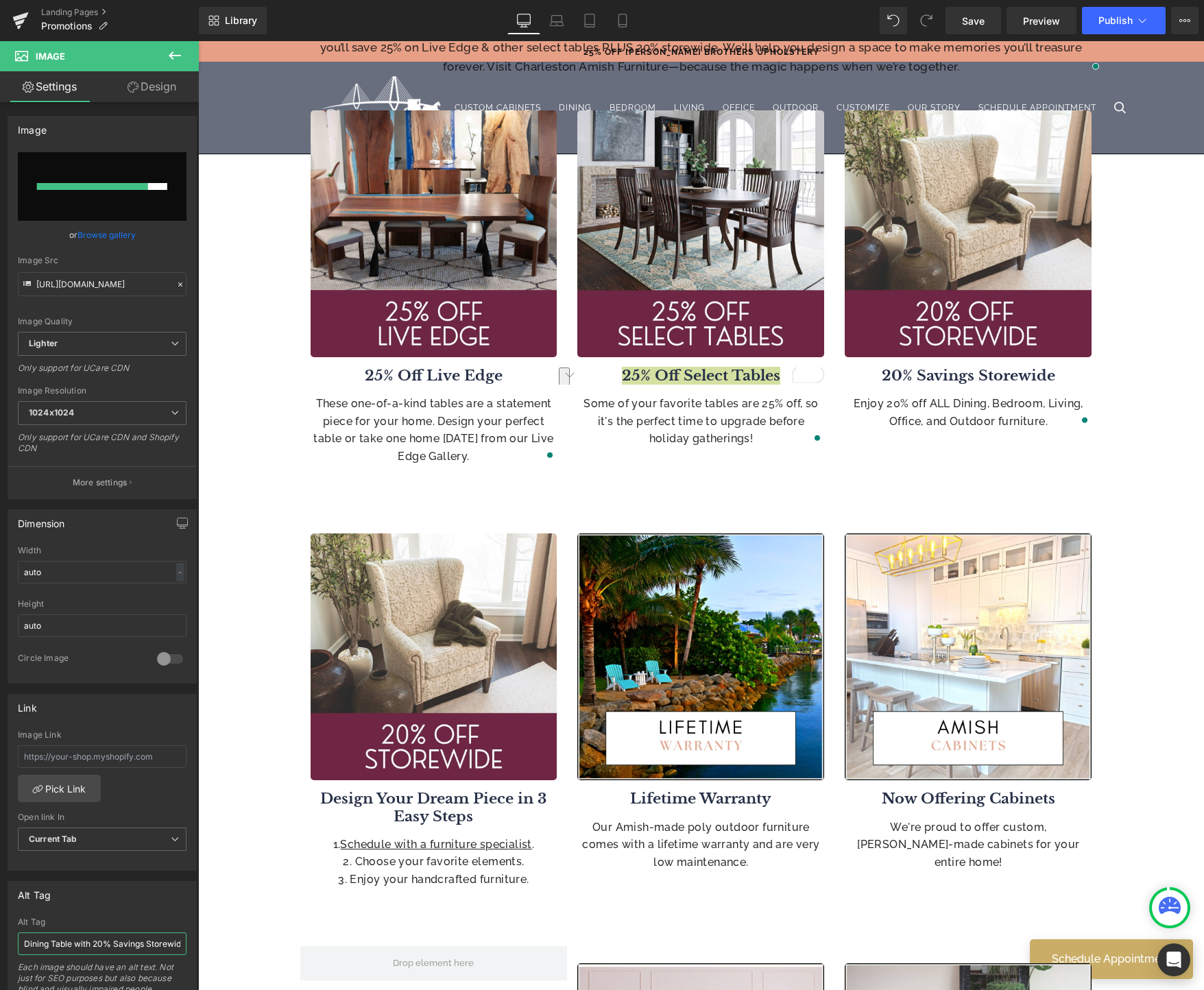
drag, startPoint x: 75, startPoint y: 943, endPoint x: -33, endPoint y: 944, distance: 108.0
click at [0, 944] on html "Image You are previewing how the will restyle your page. You can not edit Eleme…" at bounding box center [602, 495] width 1204 height 990
type input "20% Savings Storewide Amish Furniture"
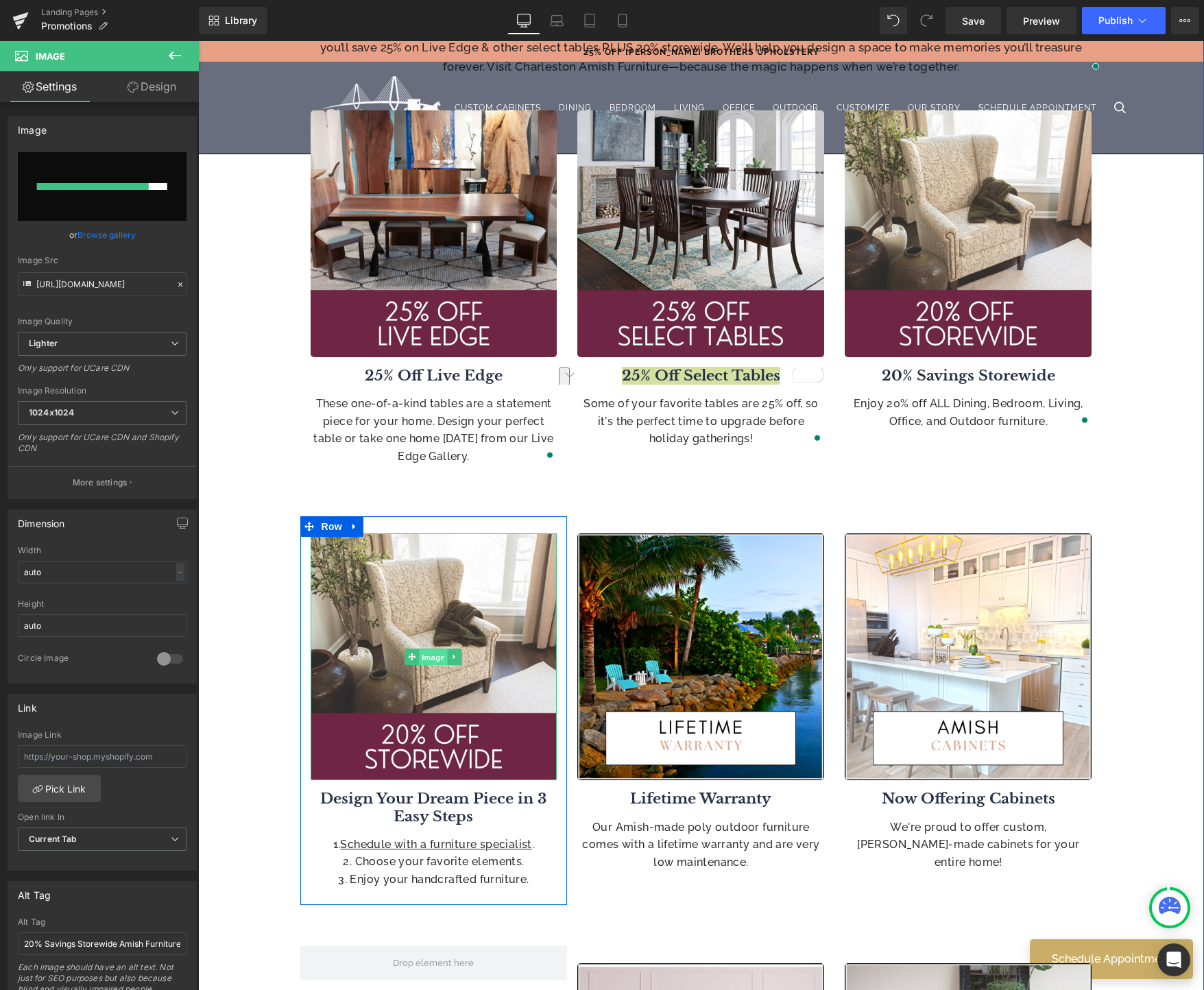
click at [430, 658] on span "Image" at bounding box center [434, 658] width 29 height 17
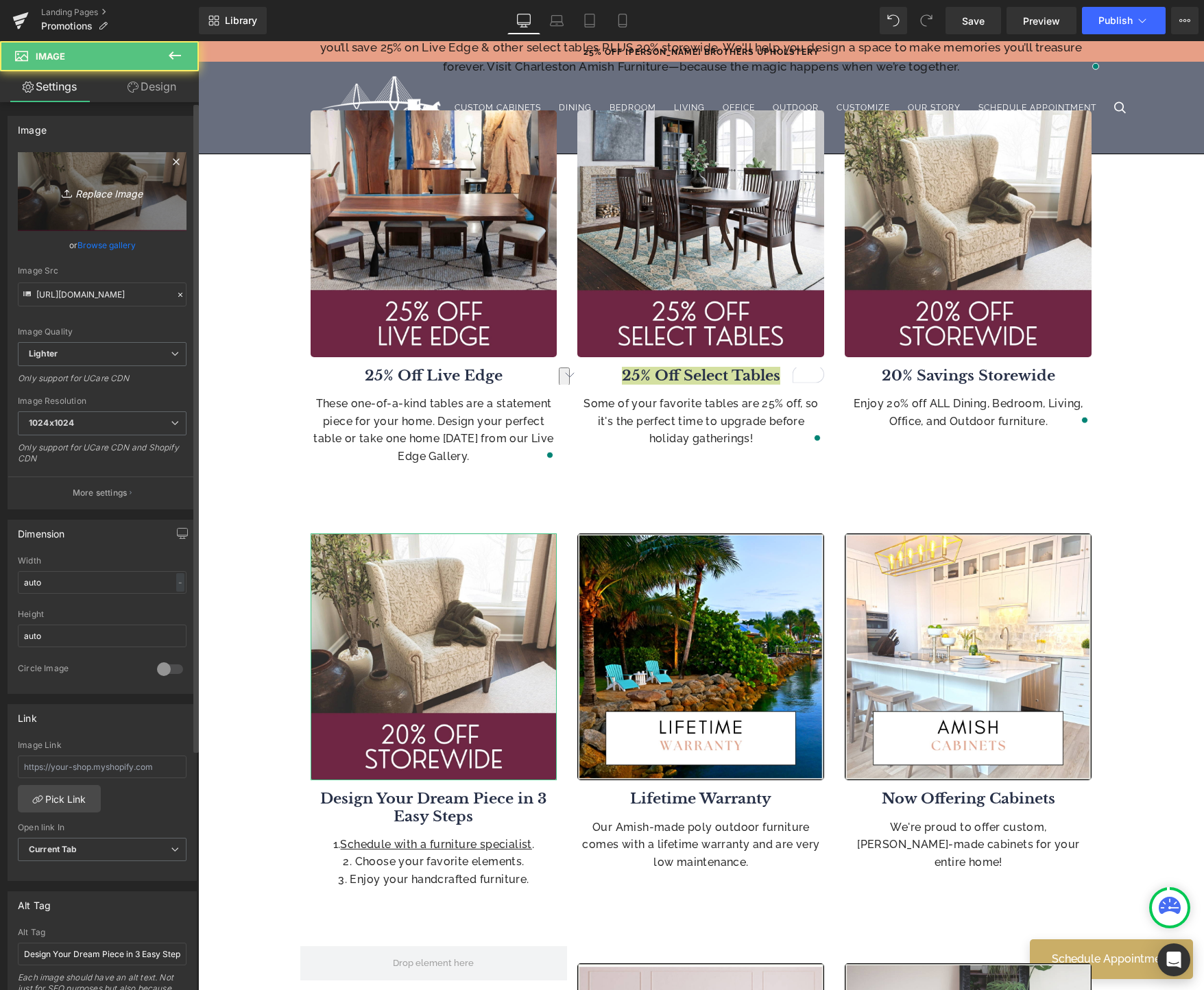
click at [100, 194] on icon "Replace Image" at bounding box center [101, 191] width 110 height 17
type input "C:\fakepath\4.jpg"
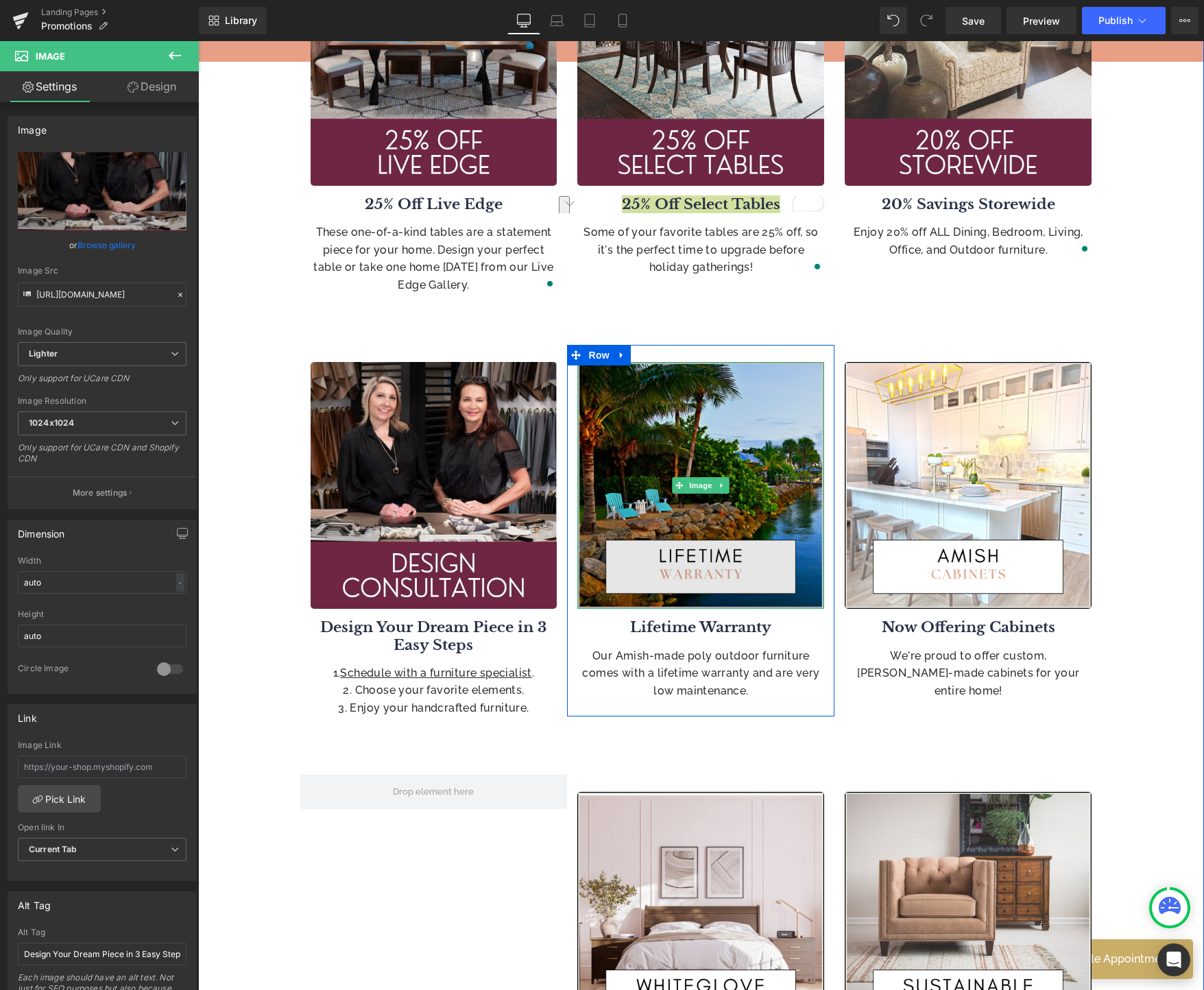
scroll to position [729, 0]
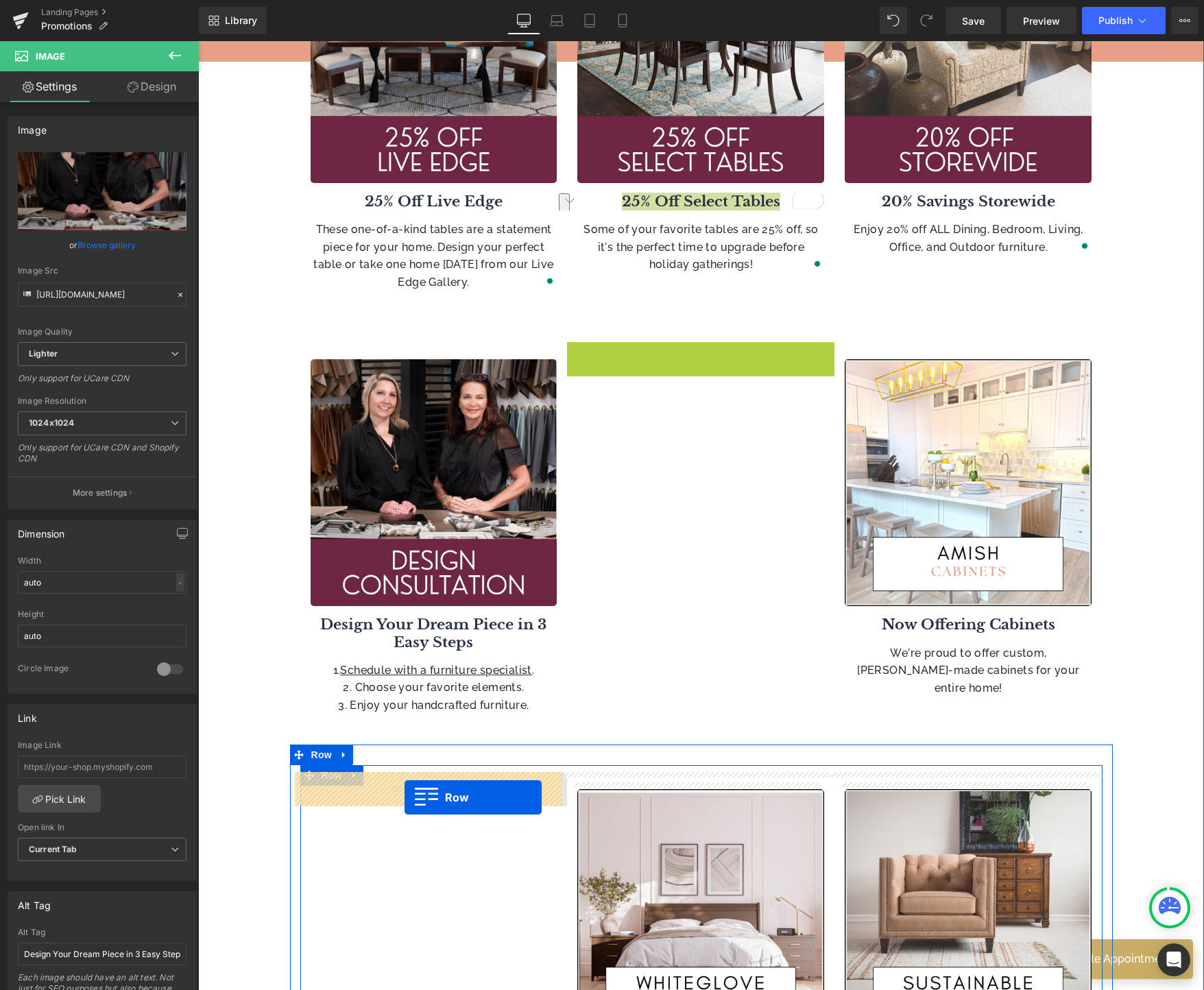
drag, startPoint x: 569, startPoint y: 358, endPoint x: 404, endPoint y: 797, distance: 469.0
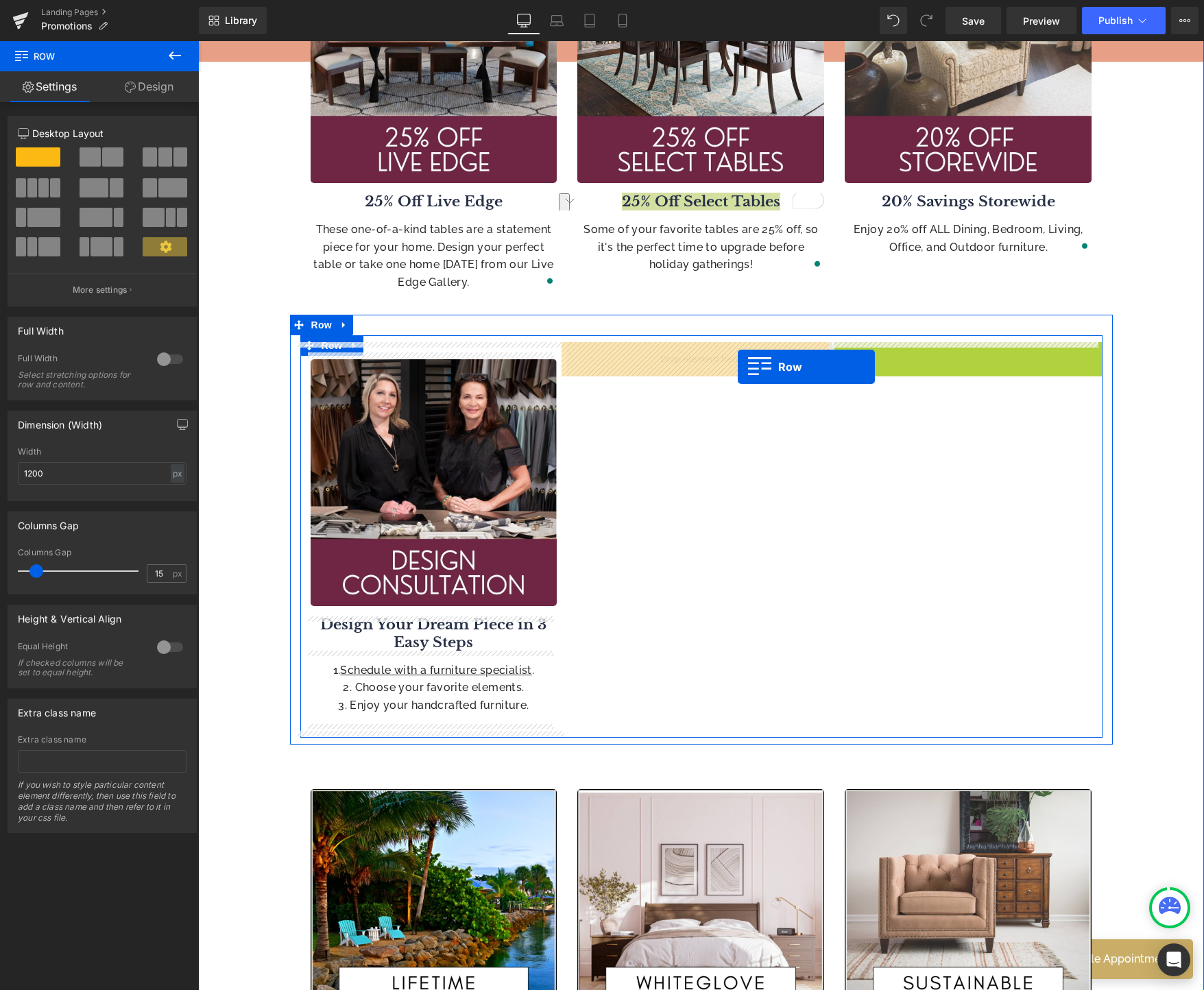
drag, startPoint x: 838, startPoint y: 358, endPoint x: 736, endPoint y: 366, distance: 102.3
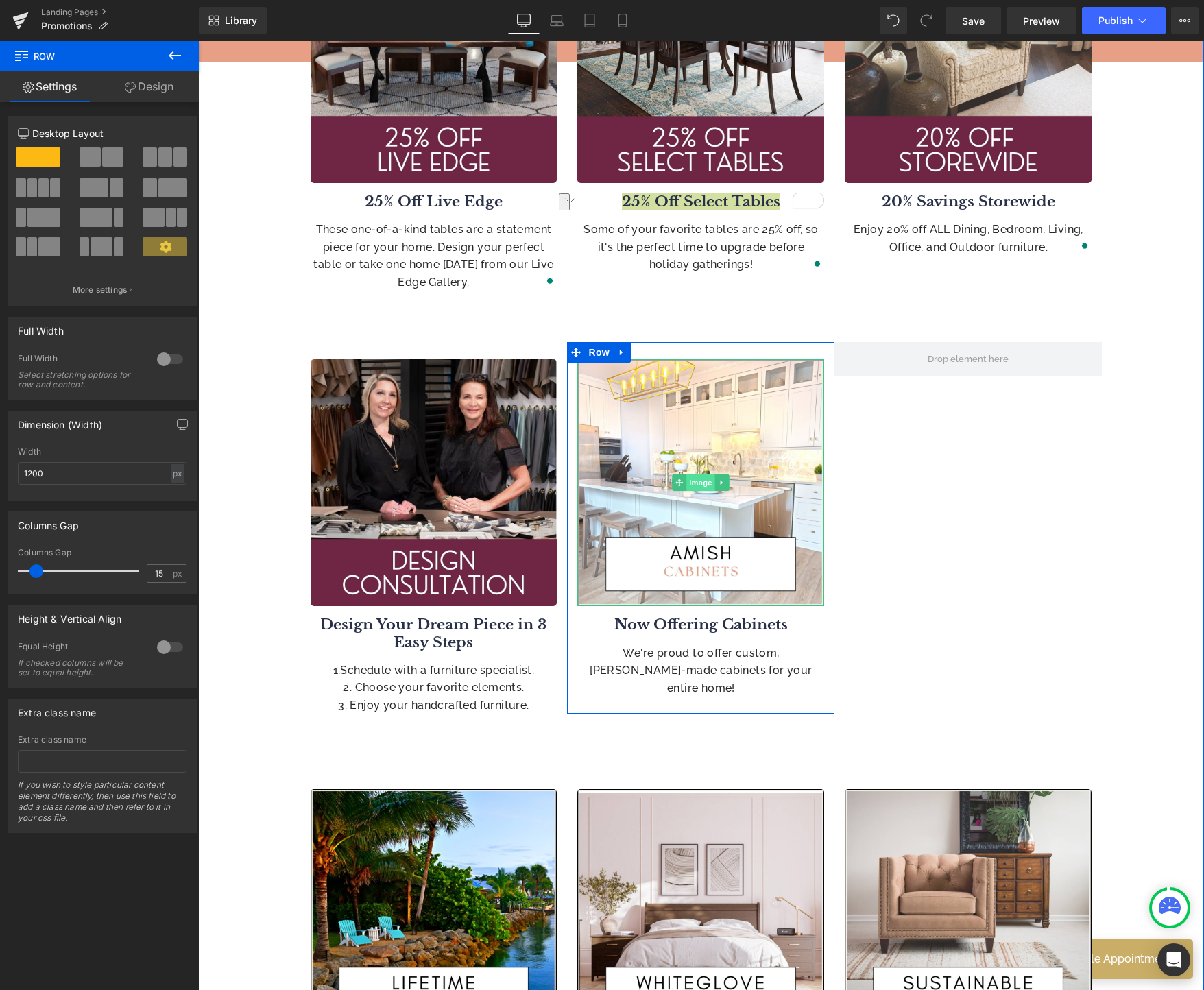
click at [697, 482] on span "Image" at bounding box center [701, 483] width 29 height 17
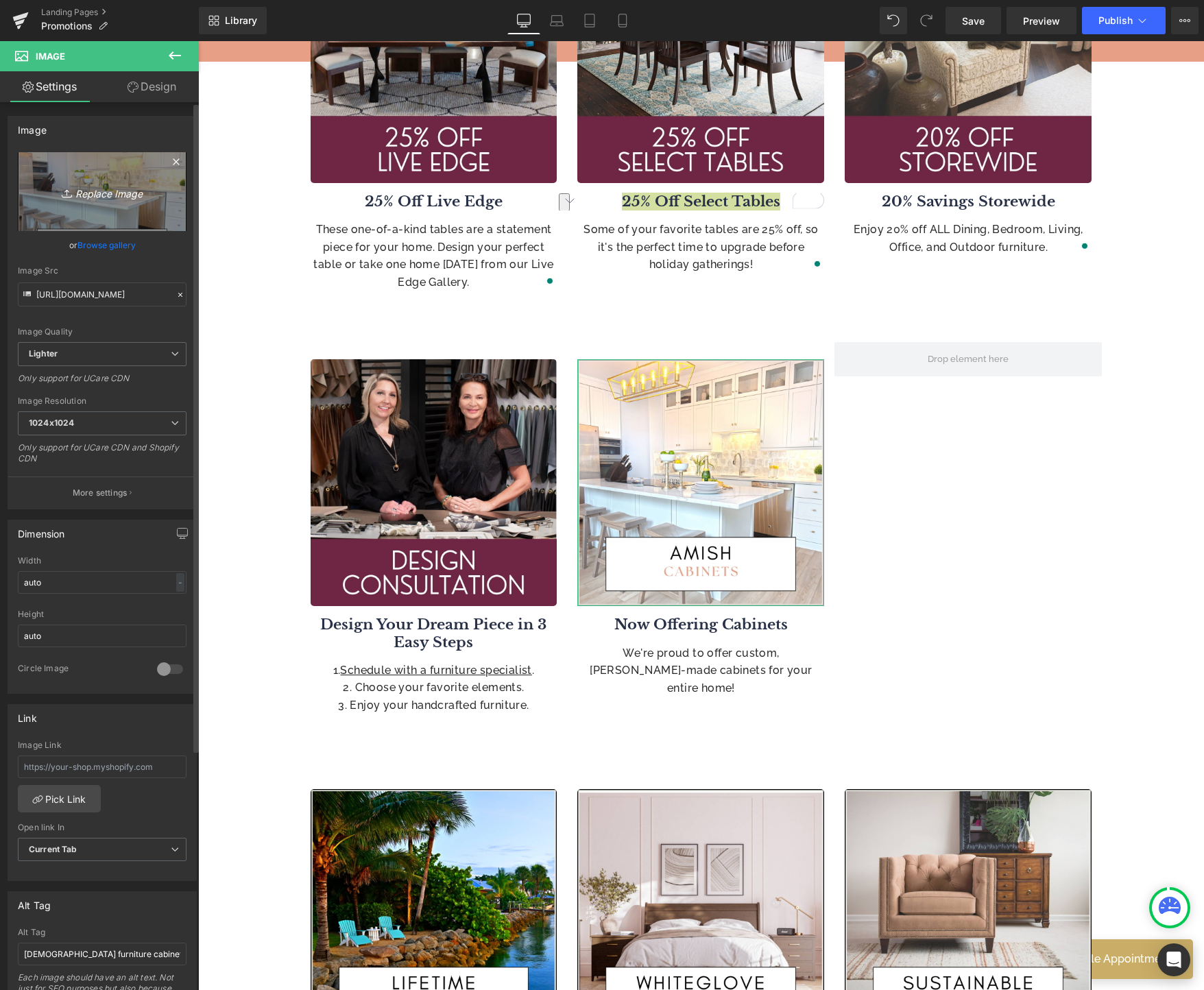
click at [111, 192] on icon "Replace Image" at bounding box center [101, 191] width 110 height 17
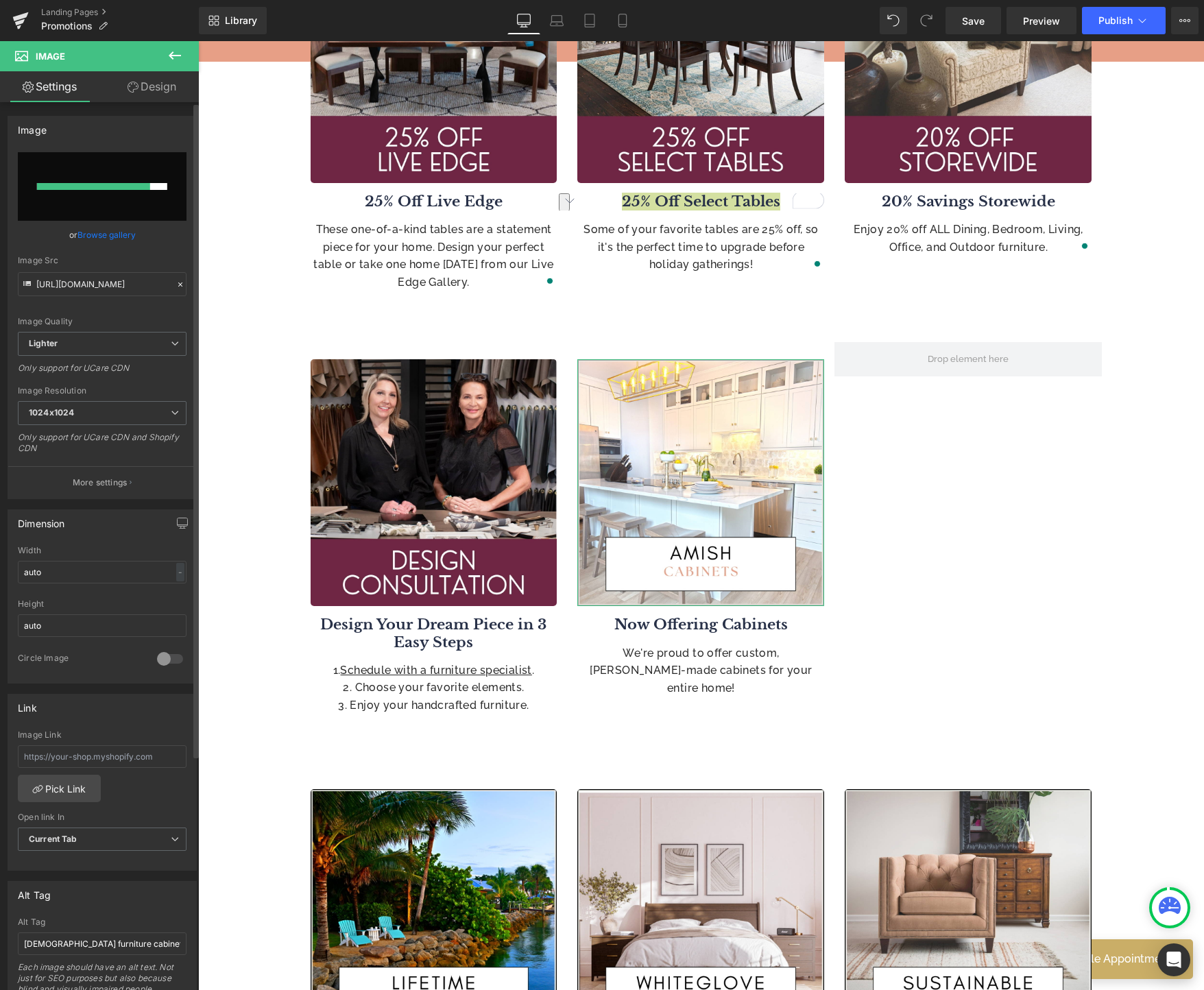
click at [115, 197] on input "file" at bounding box center [102, 186] width 169 height 69
type input "C:\fakepath\6.jpg"
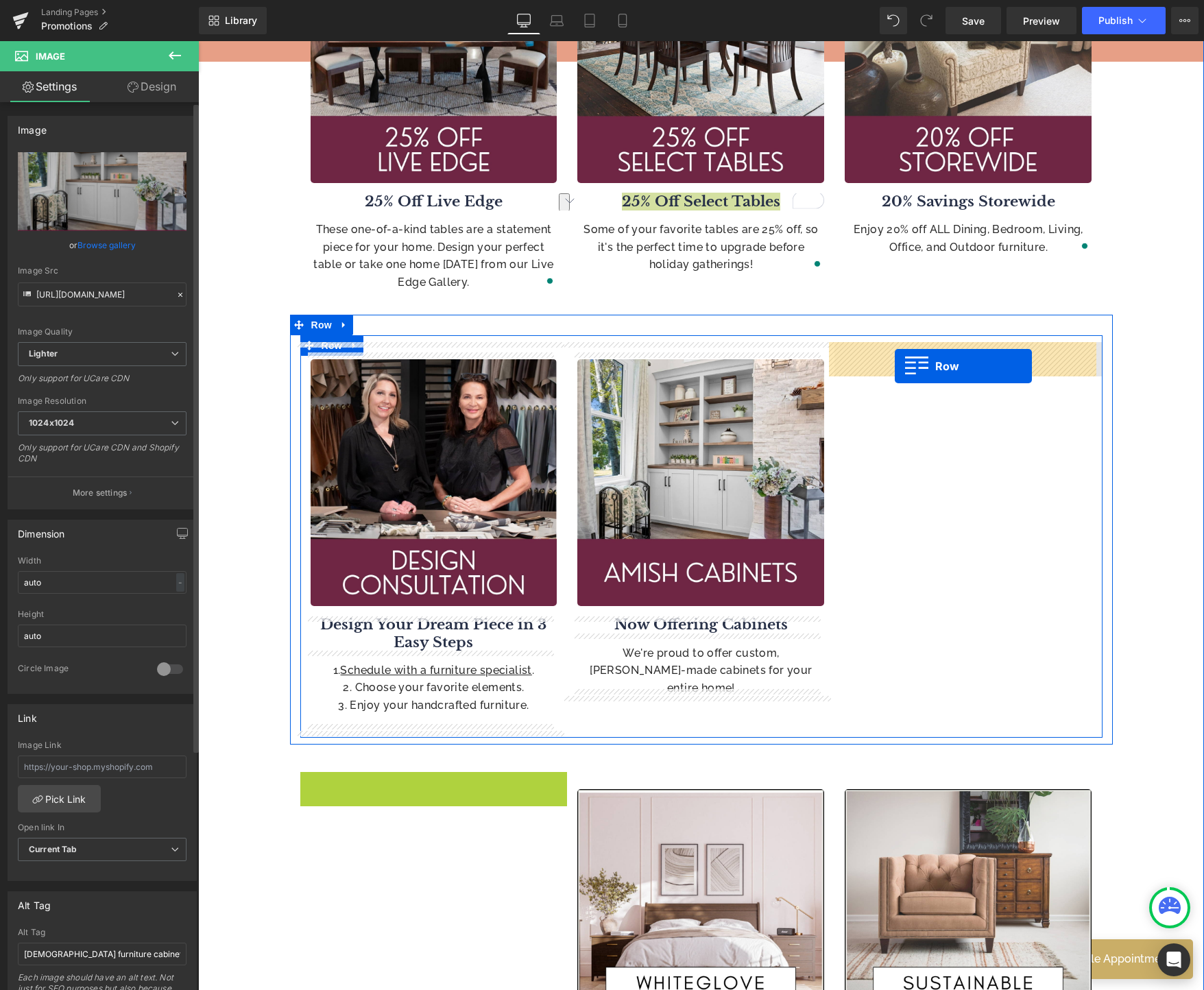
drag, startPoint x: 328, startPoint y: 775, endPoint x: 894, endPoint y: 366, distance: 698.3
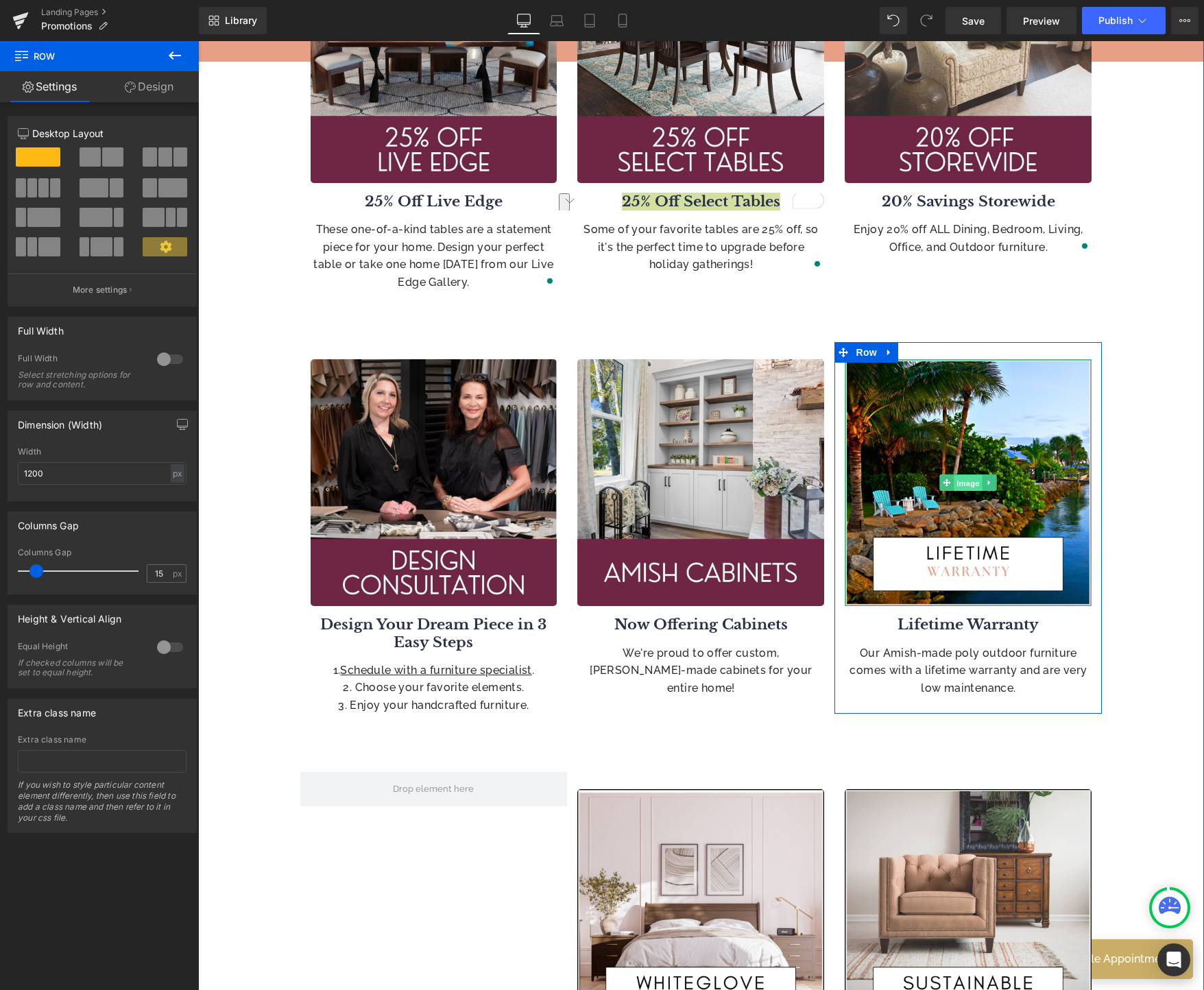
click at [967, 485] on span "Image" at bounding box center [968, 483] width 29 height 17
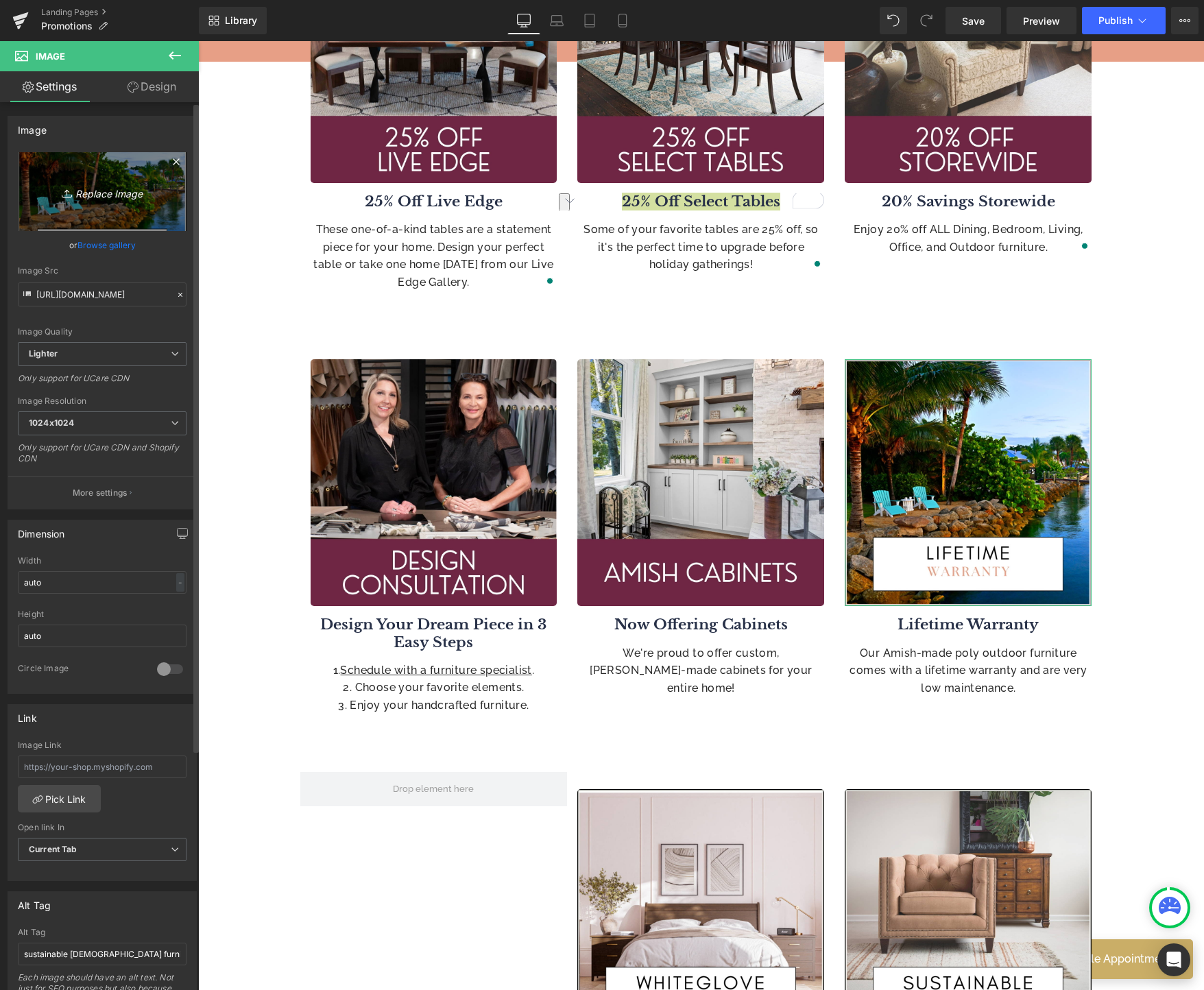
click at [116, 200] on link "Replace Image" at bounding box center [102, 191] width 169 height 79
type input "C:\fakepath\7.jpg"
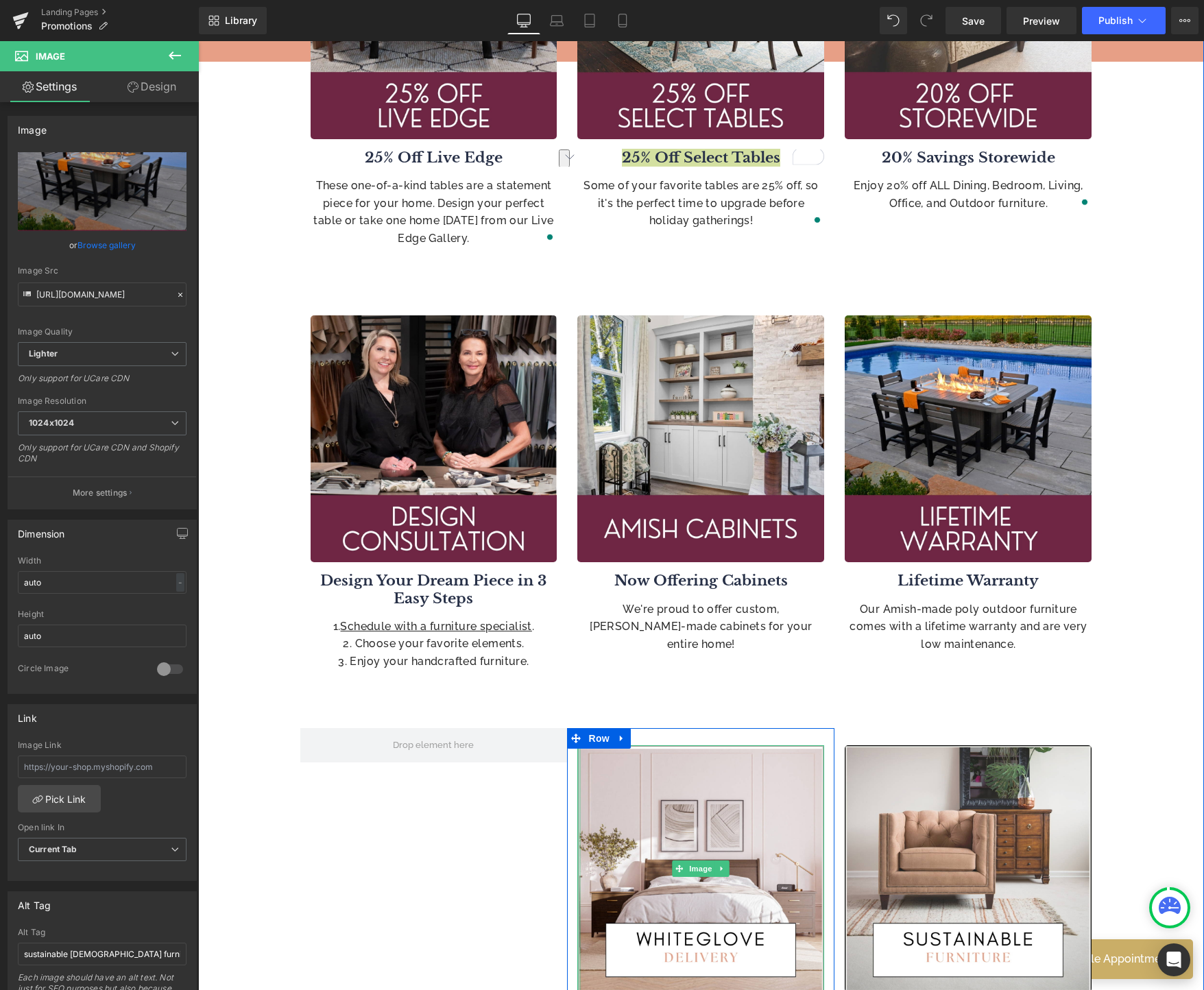
scroll to position [777, 0]
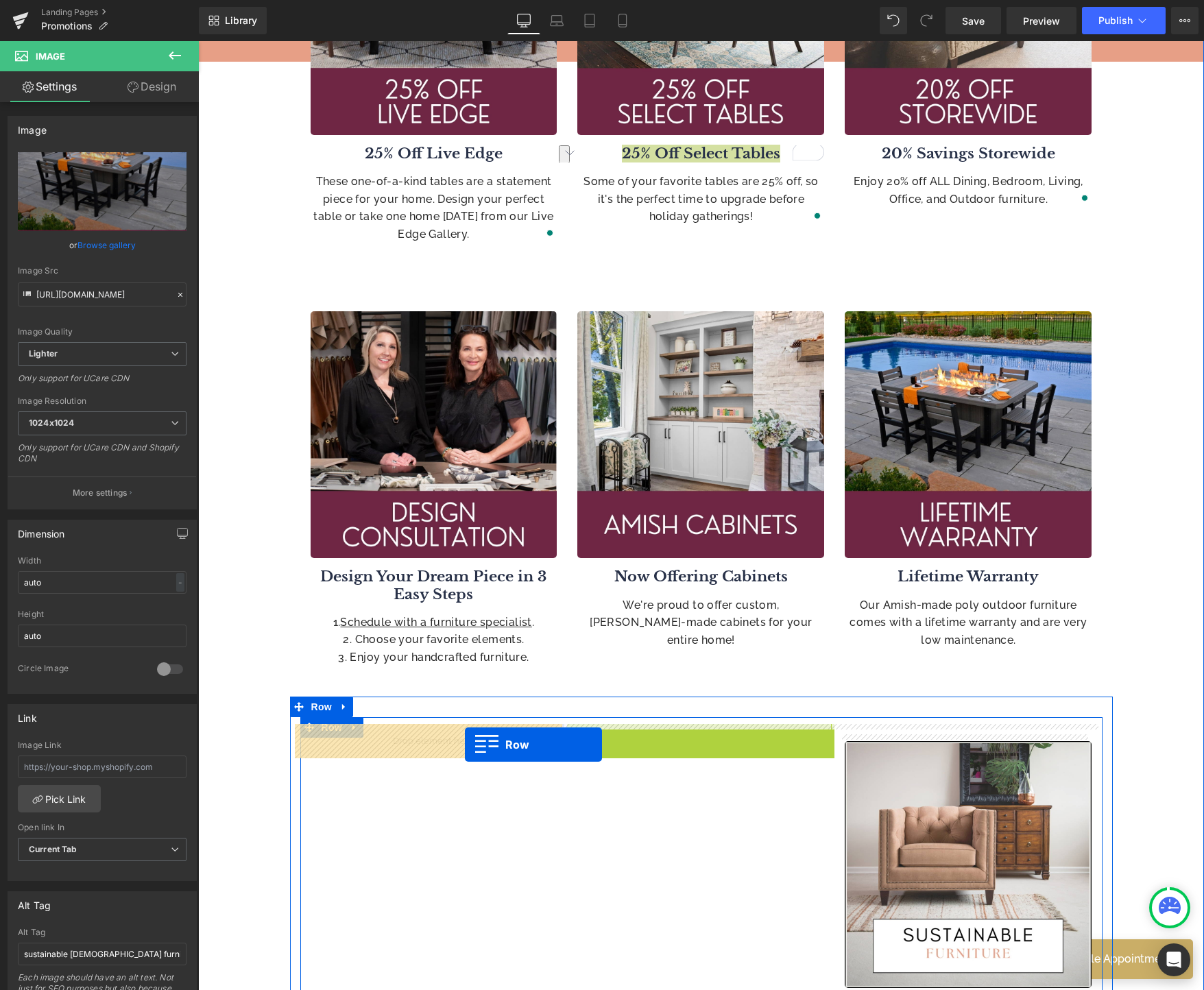
drag, startPoint x: 569, startPoint y: 739, endPoint x: 465, endPoint y: 744, distance: 104.1
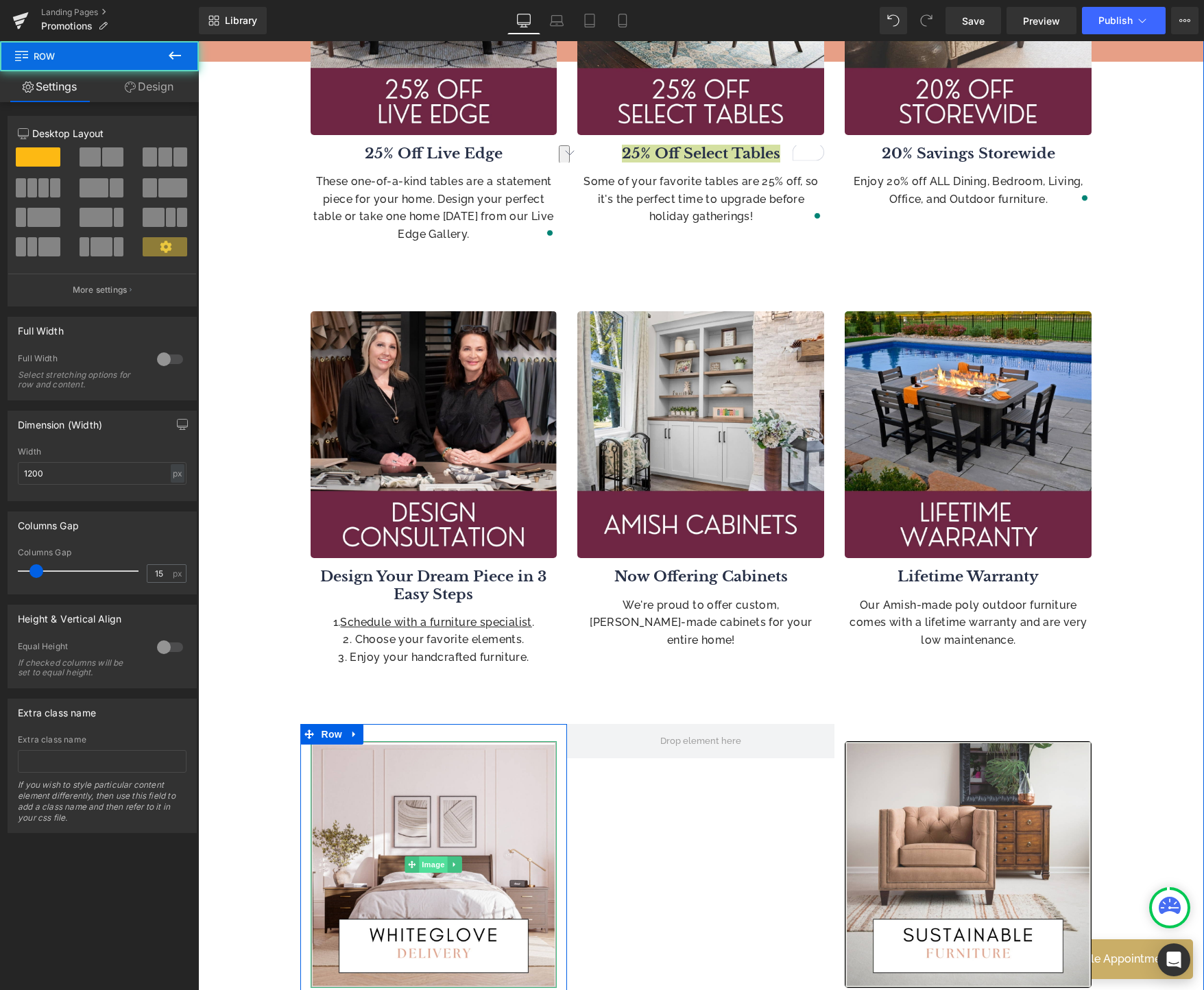
click at [433, 865] on span "Image" at bounding box center [434, 864] width 29 height 17
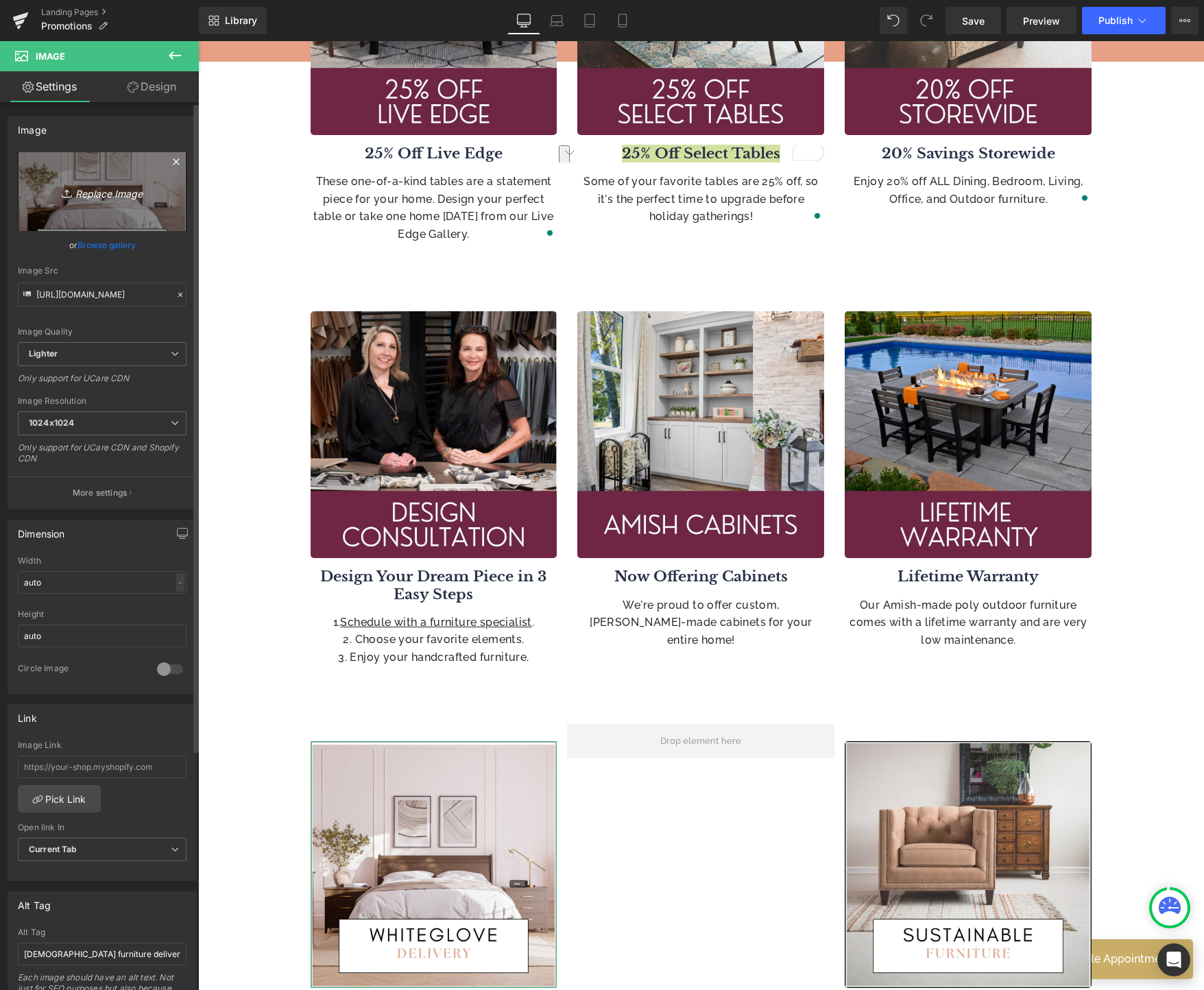
click at [95, 216] on link "Replace Image" at bounding box center [102, 191] width 169 height 79
type input "C:\fakepath\8.jpg"
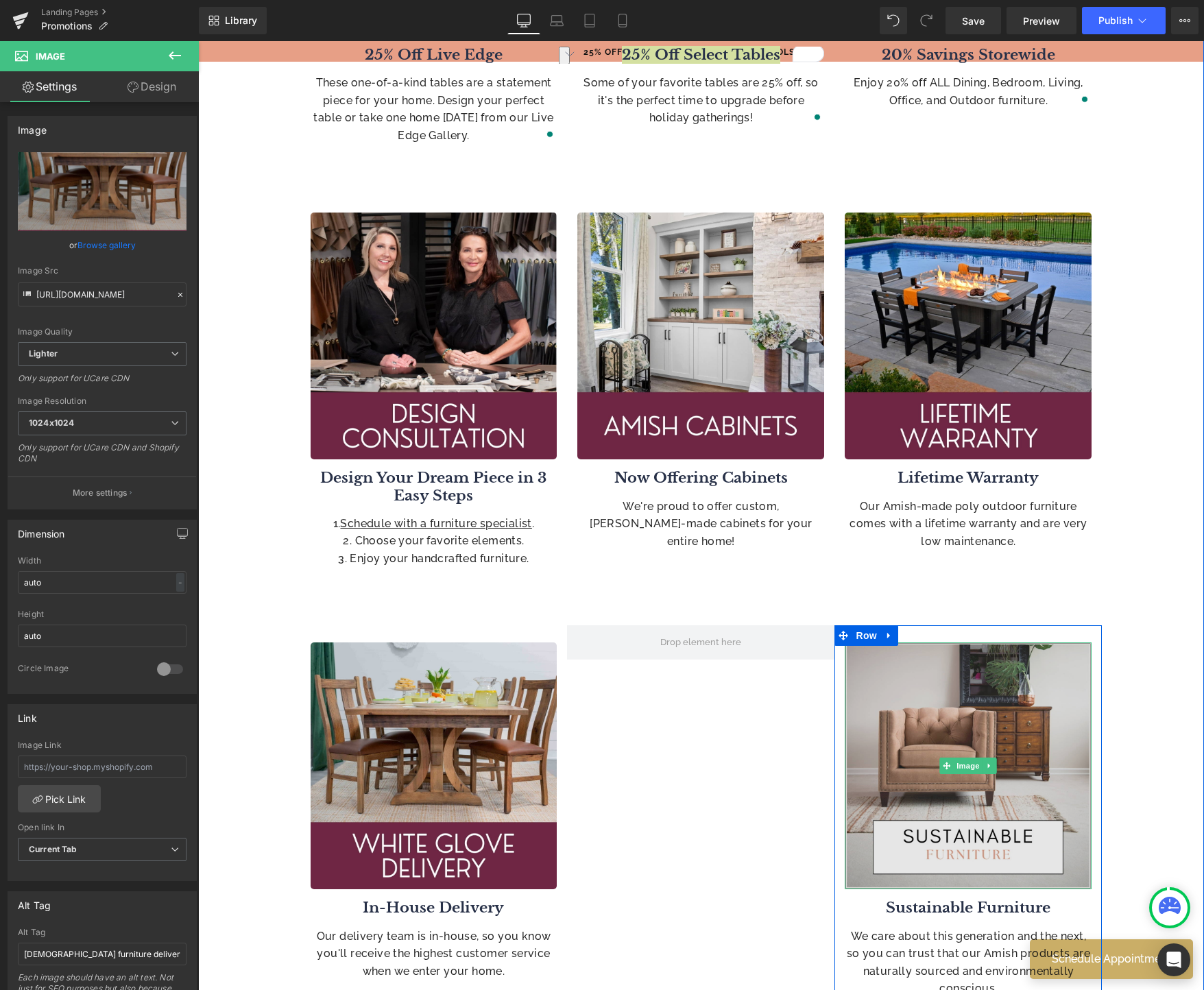
scroll to position [882, 0]
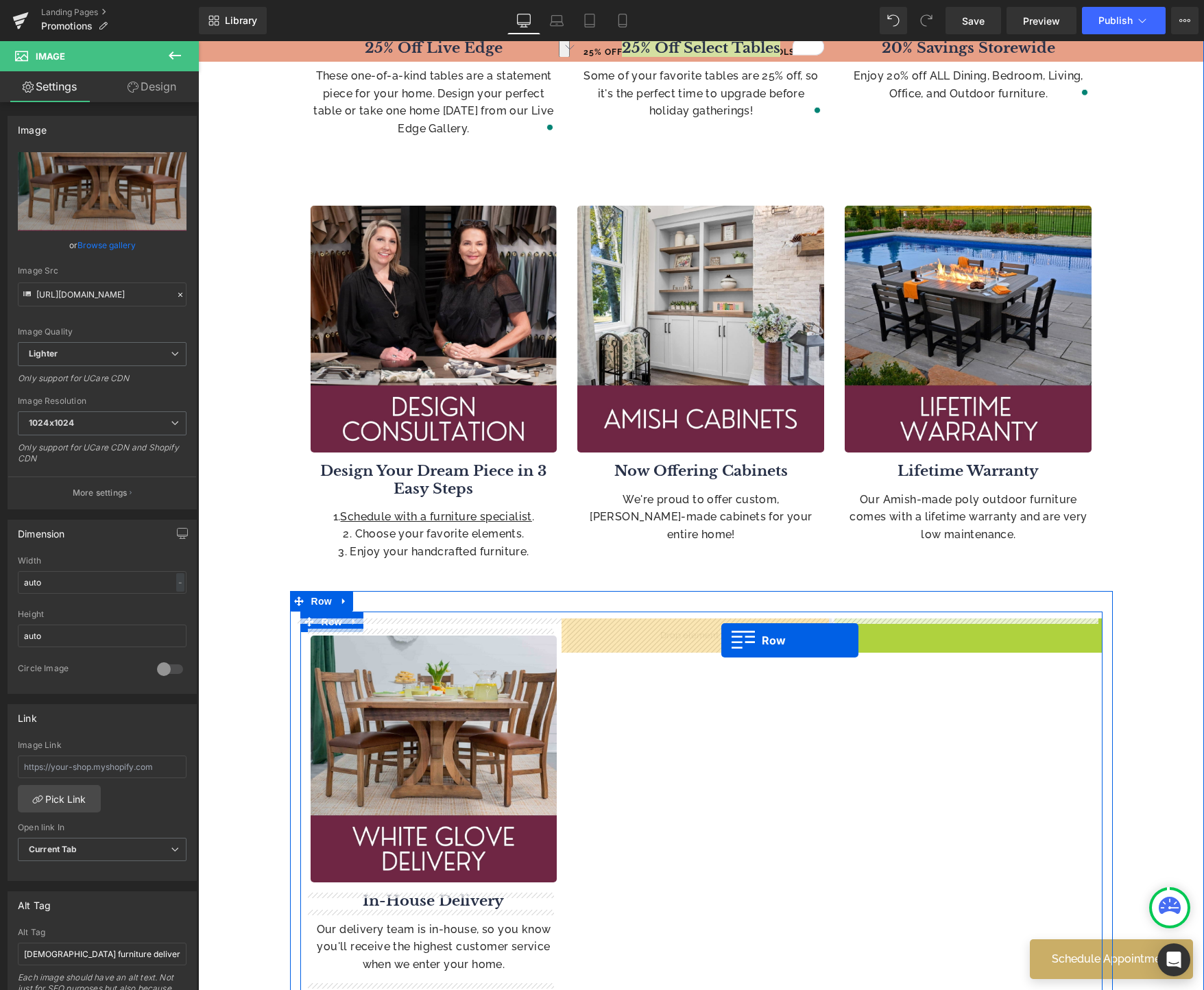
drag, startPoint x: 838, startPoint y: 632, endPoint x: 720, endPoint y: 641, distance: 118.3
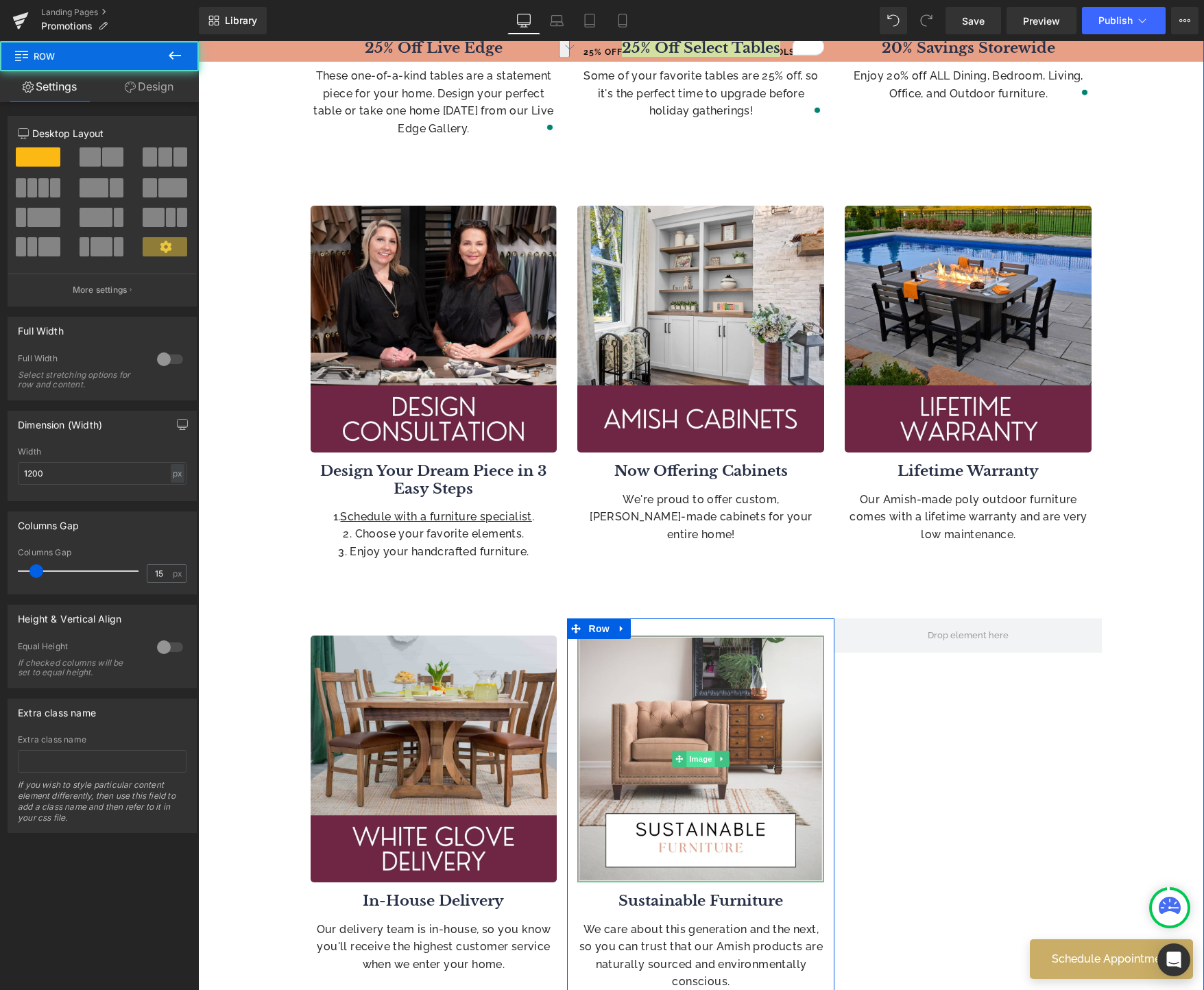
click at [698, 759] on span "Image" at bounding box center [701, 759] width 29 height 17
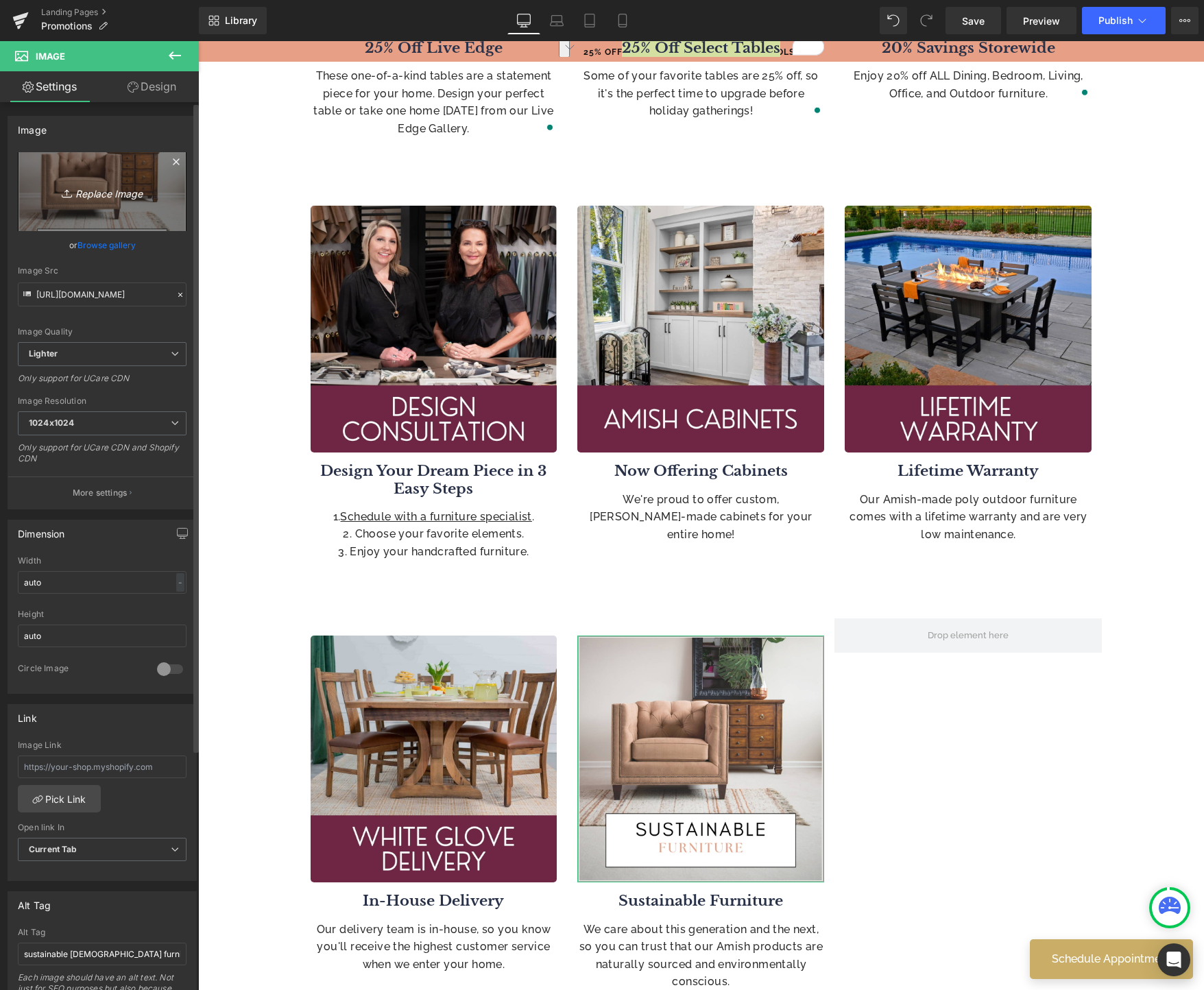
click at [85, 197] on icon "Replace Image" at bounding box center [101, 191] width 110 height 17
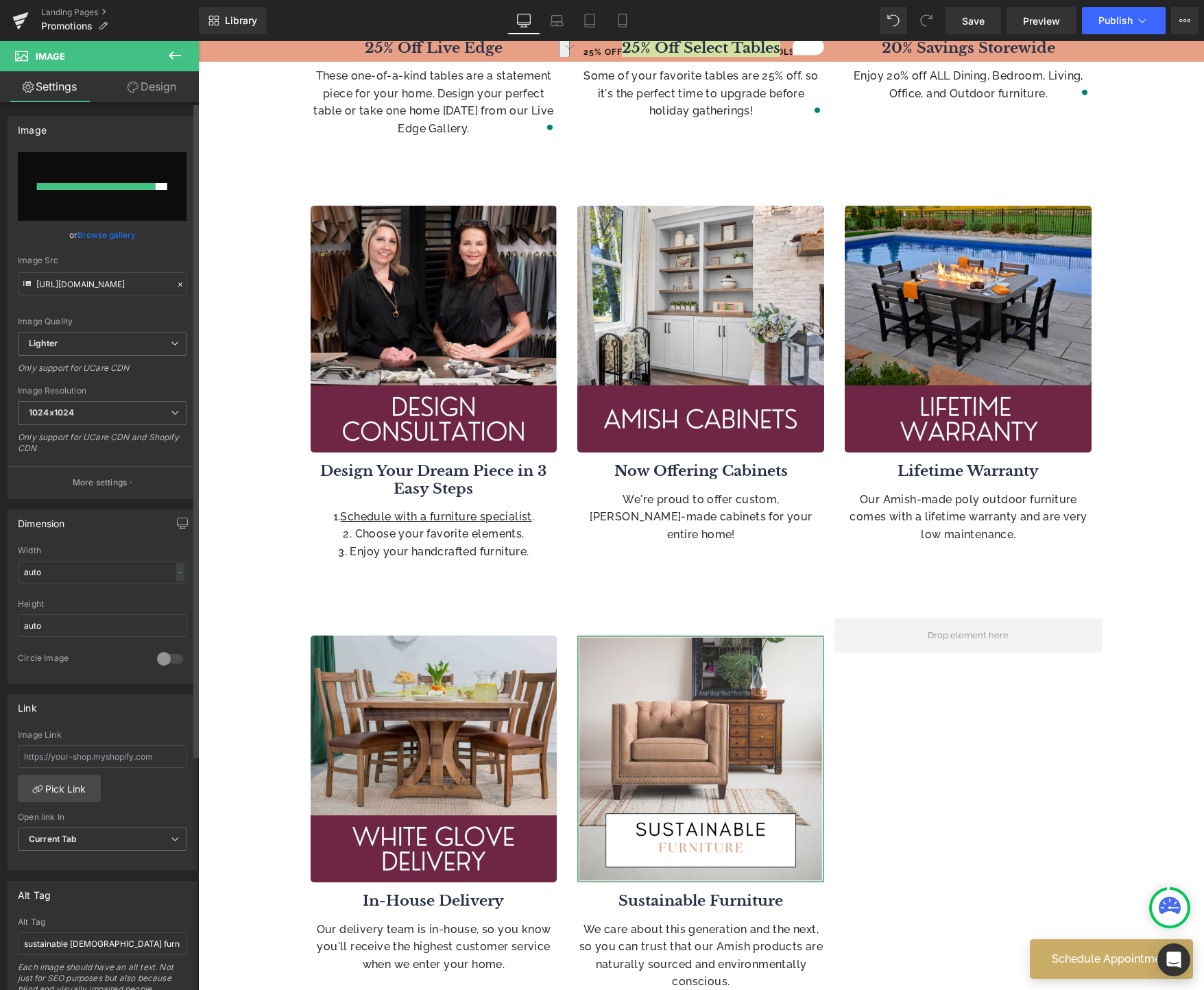
click at [92, 198] on input "file" at bounding box center [102, 186] width 169 height 69
type input "C:\fakepath\9.jpg"
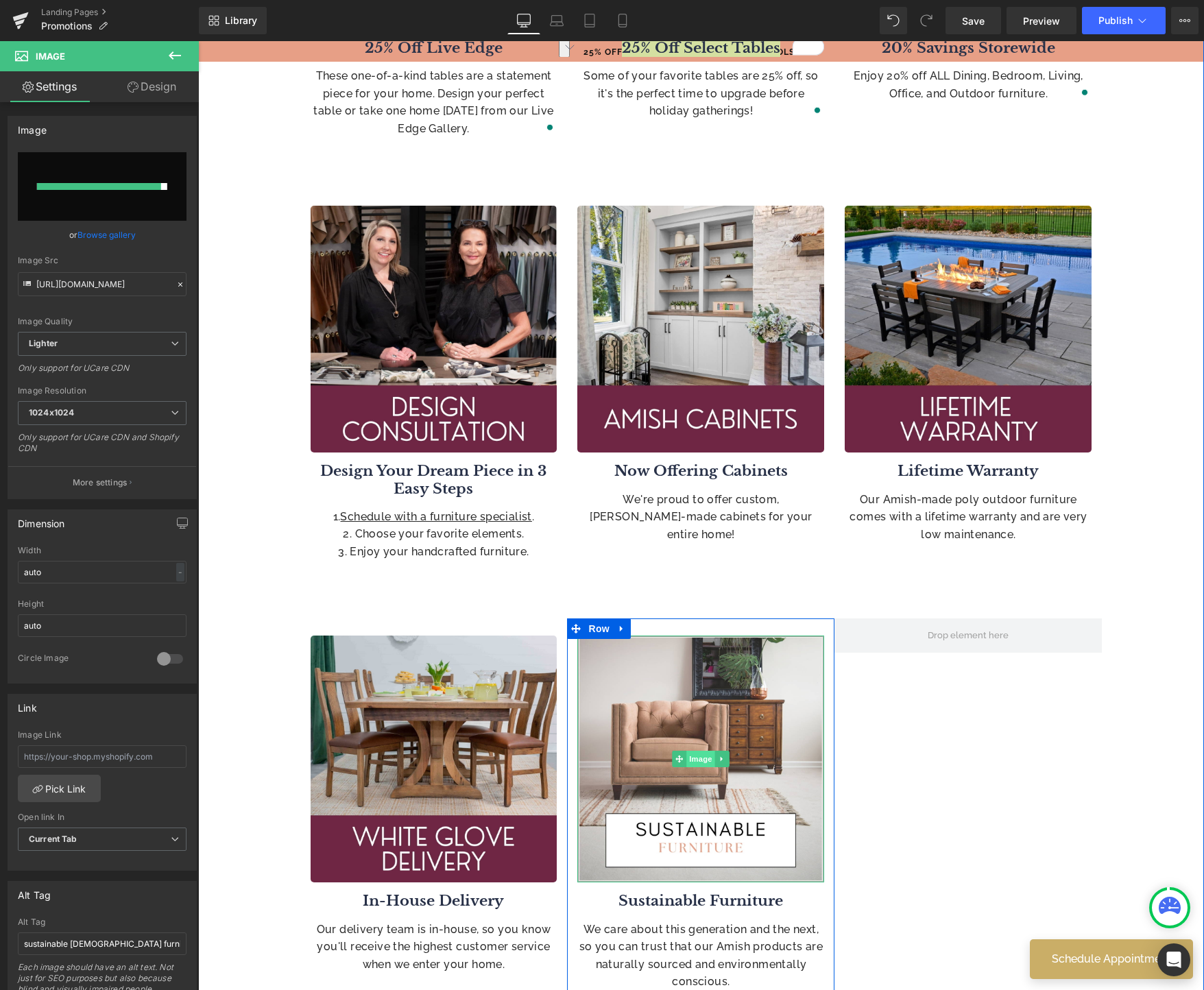
click at [693, 763] on span "Image" at bounding box center [701, 759] width 29 height 17
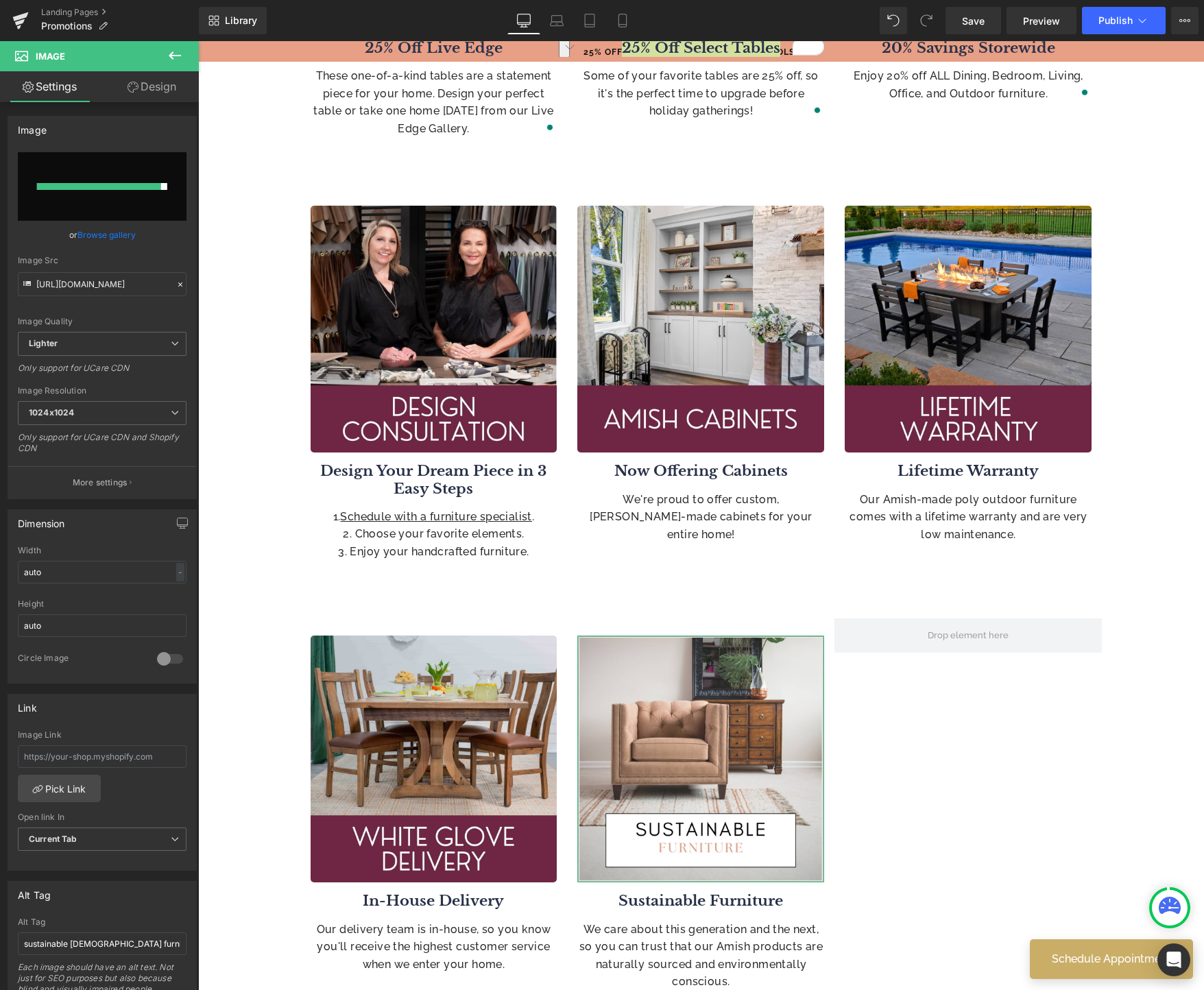
click at [110, 238] on link "Browse gallery" at bounding box center [107, 235] width 58 height 24
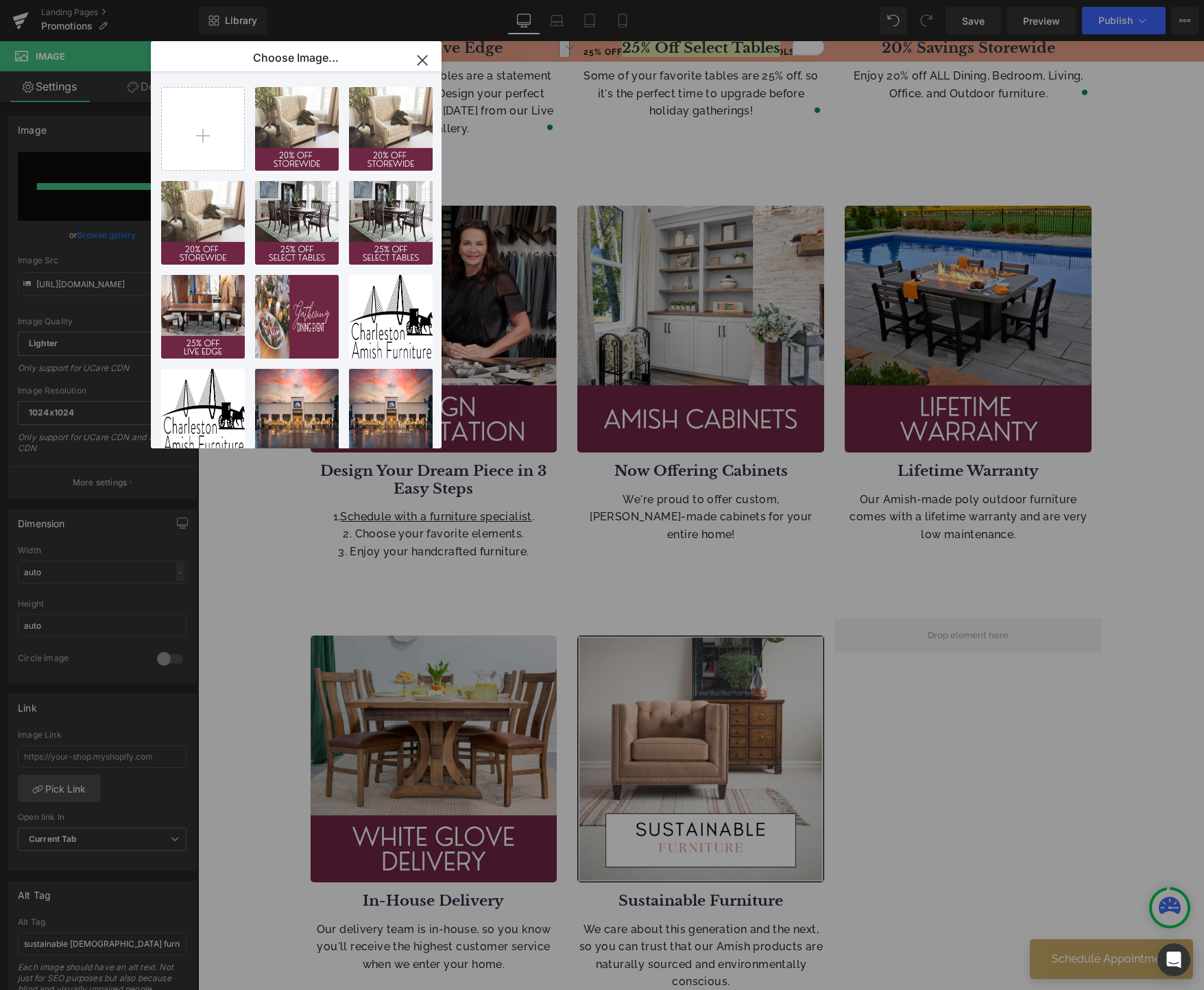
type input "C:\fakepath\9.jpg"
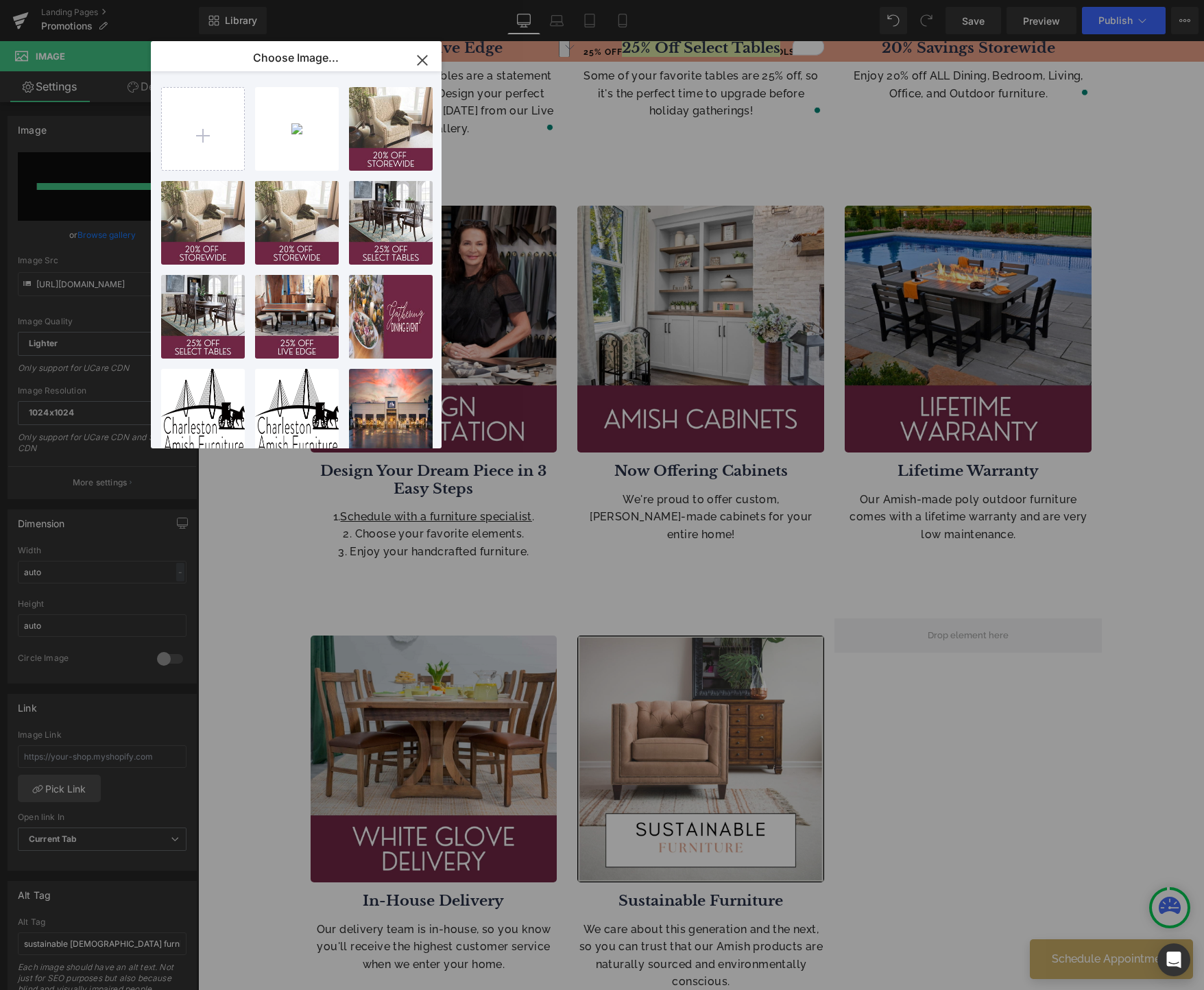
type input "C:\fakepath\11.jpg"
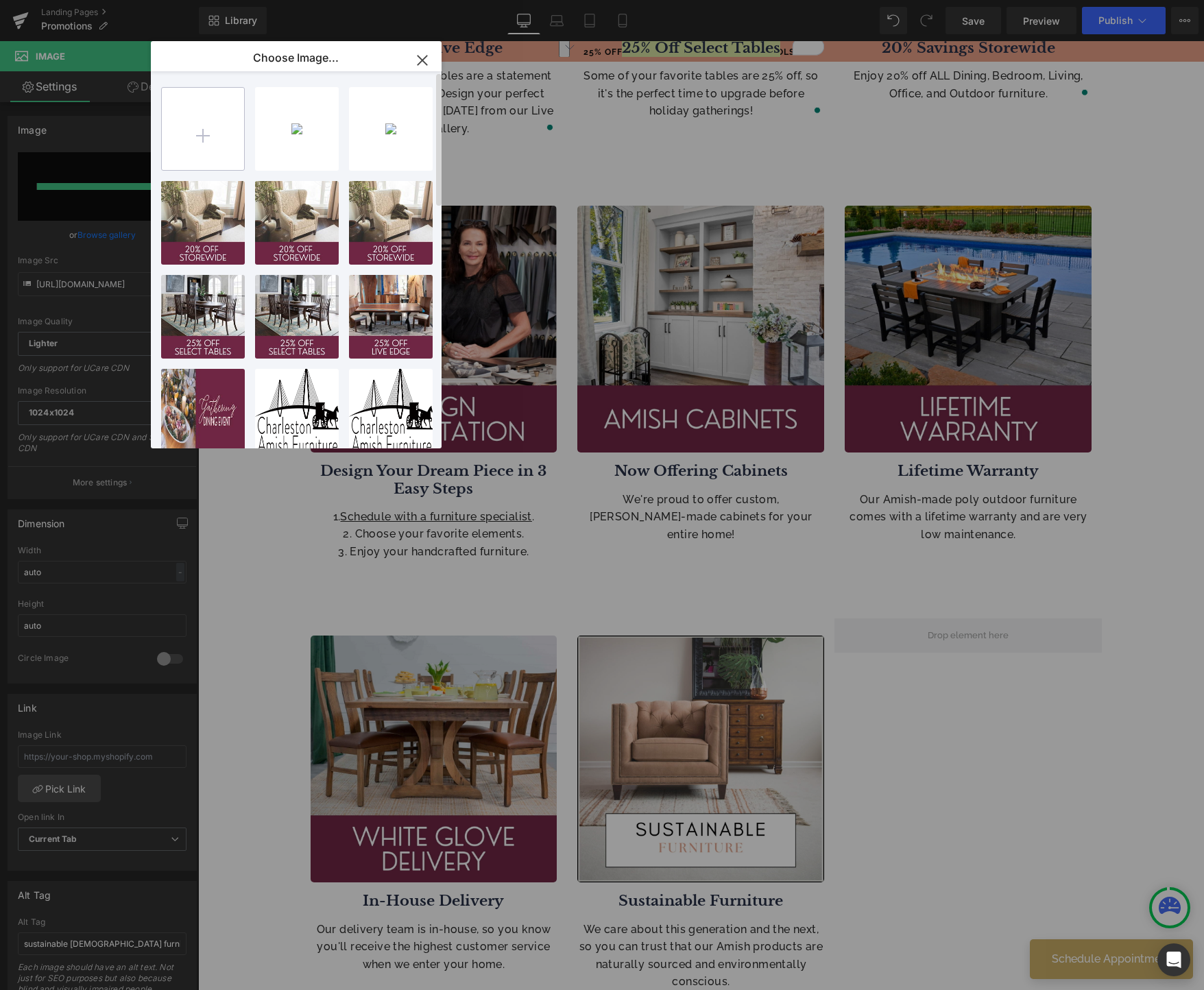
type input "C:\fakepath\13.jpg"
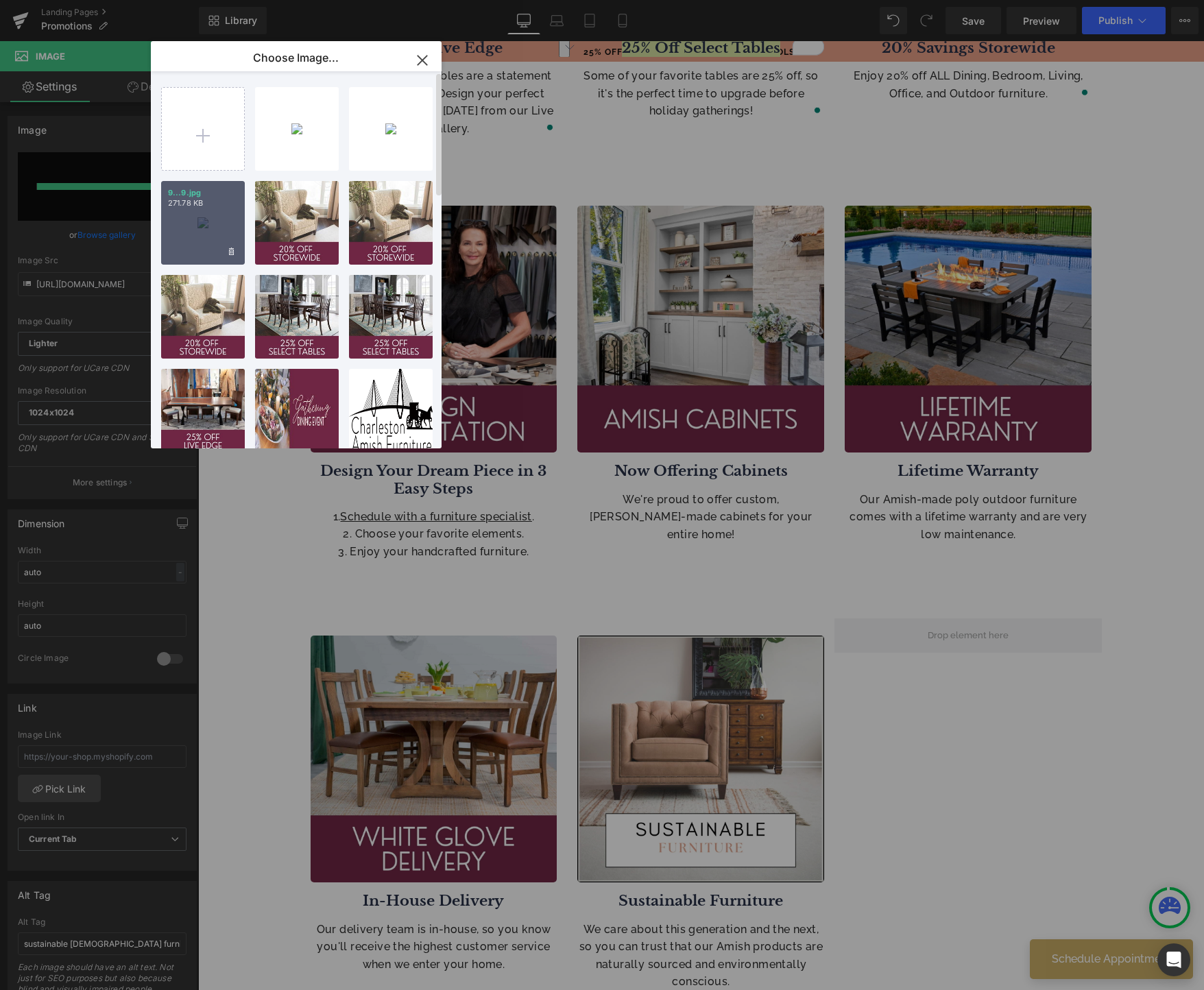
click at [203, 215] on div "9...9.jpg 271.78 KB" at bounding box center [203, 222] width 84 height 84
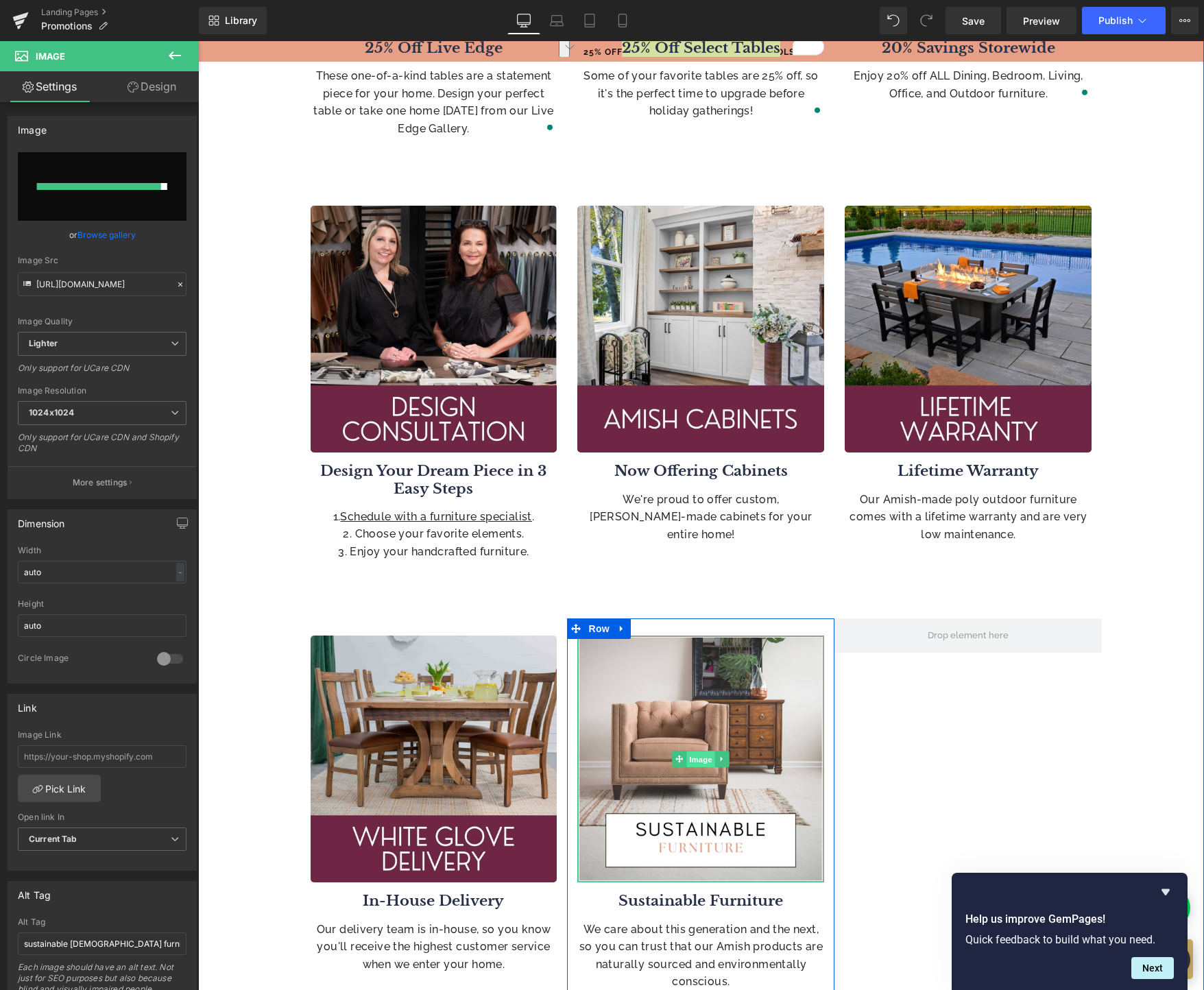
click at [694, 758] on span "Image" at bounding box center [701, 760] width 29 height 17
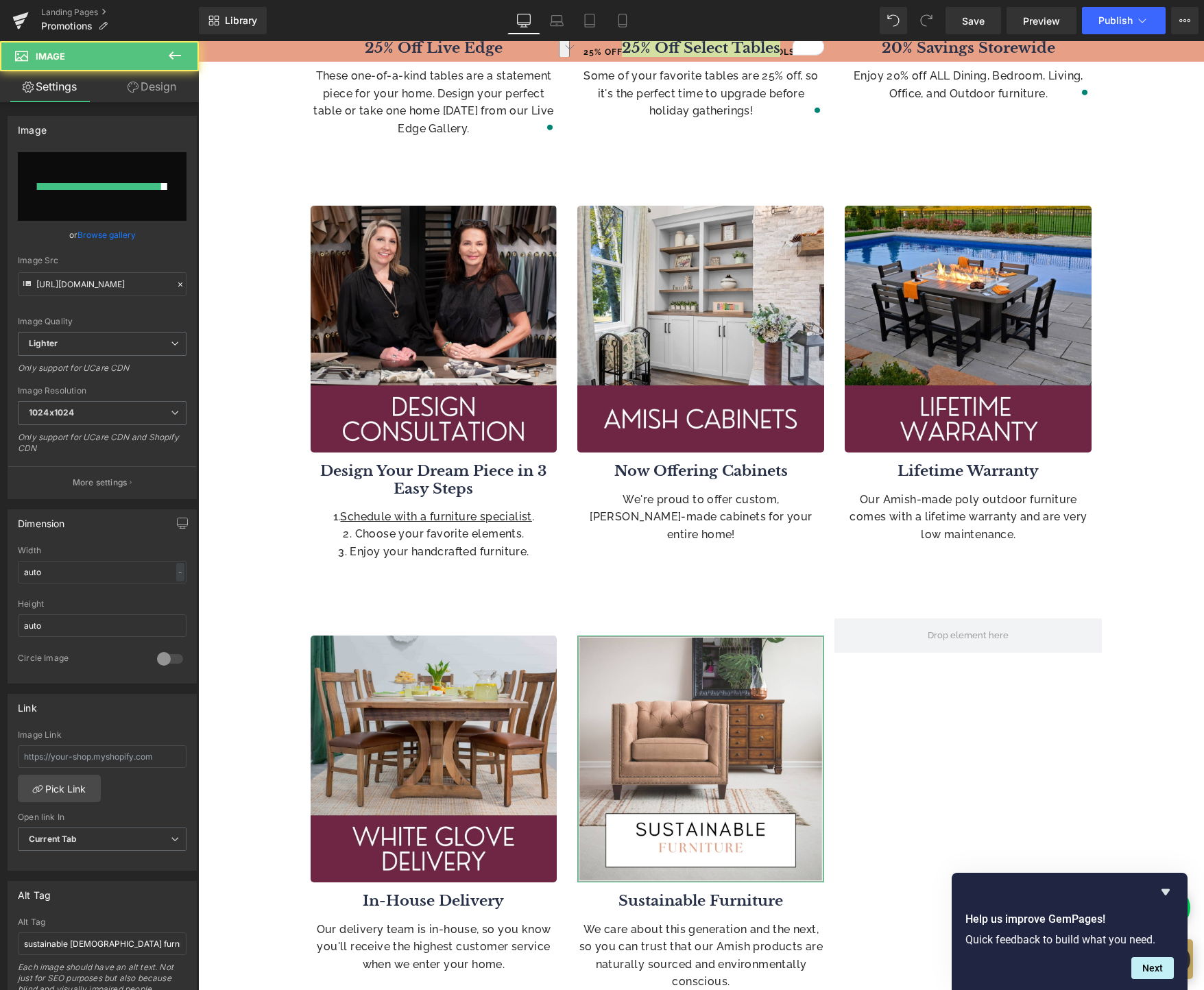
drag, startPoint x: 93, startPoint y: 236, endPoint x: 119, endPoint y: 235, distance: 26.0
click at [93, 236] on link "Browse gallery" at bounding box center [107, 235] width 58 height 24
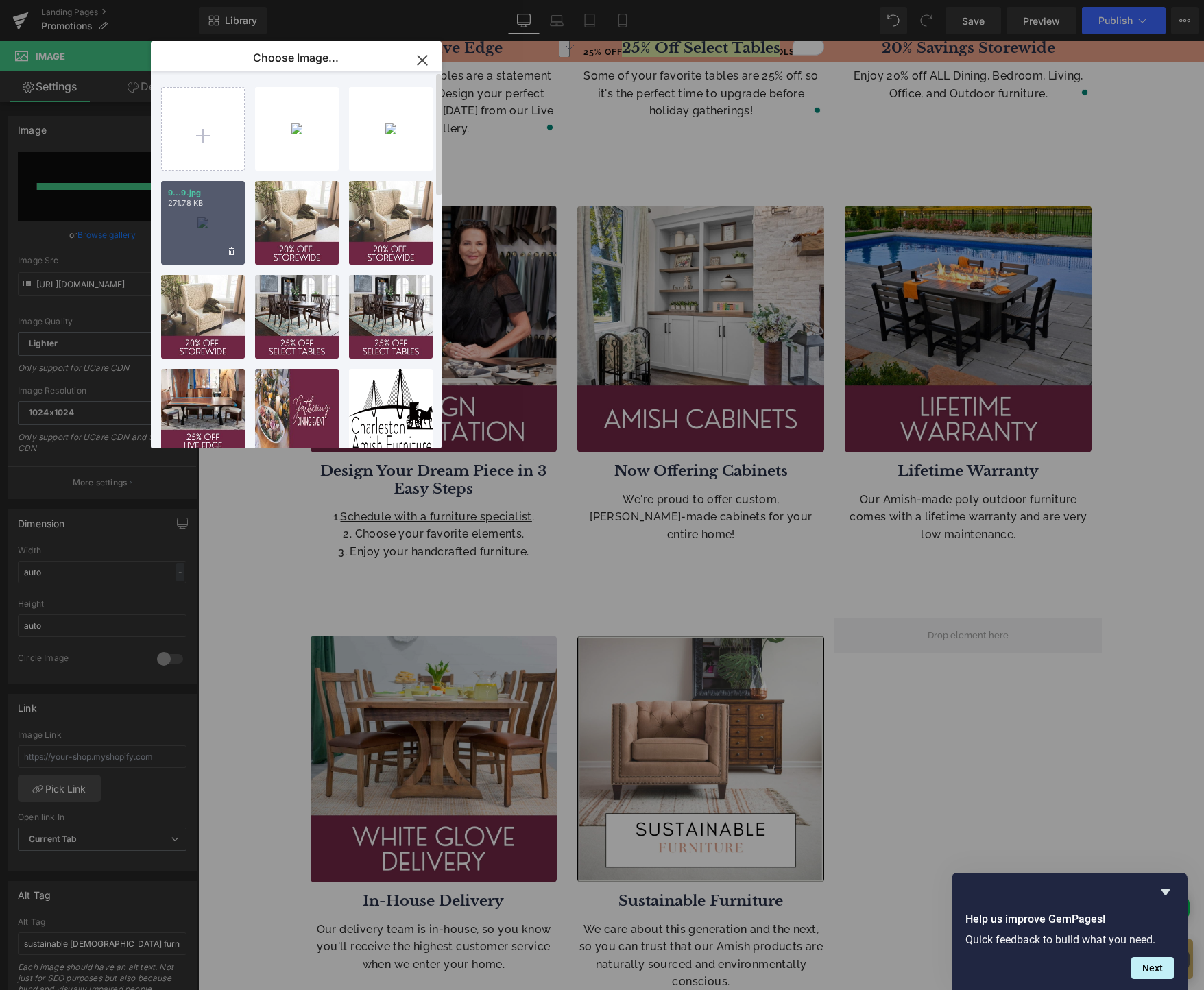
click at [203, 220] on div "9...9.jpg 271.78 KB" at bounding box center [203, 222] width 84 height 84
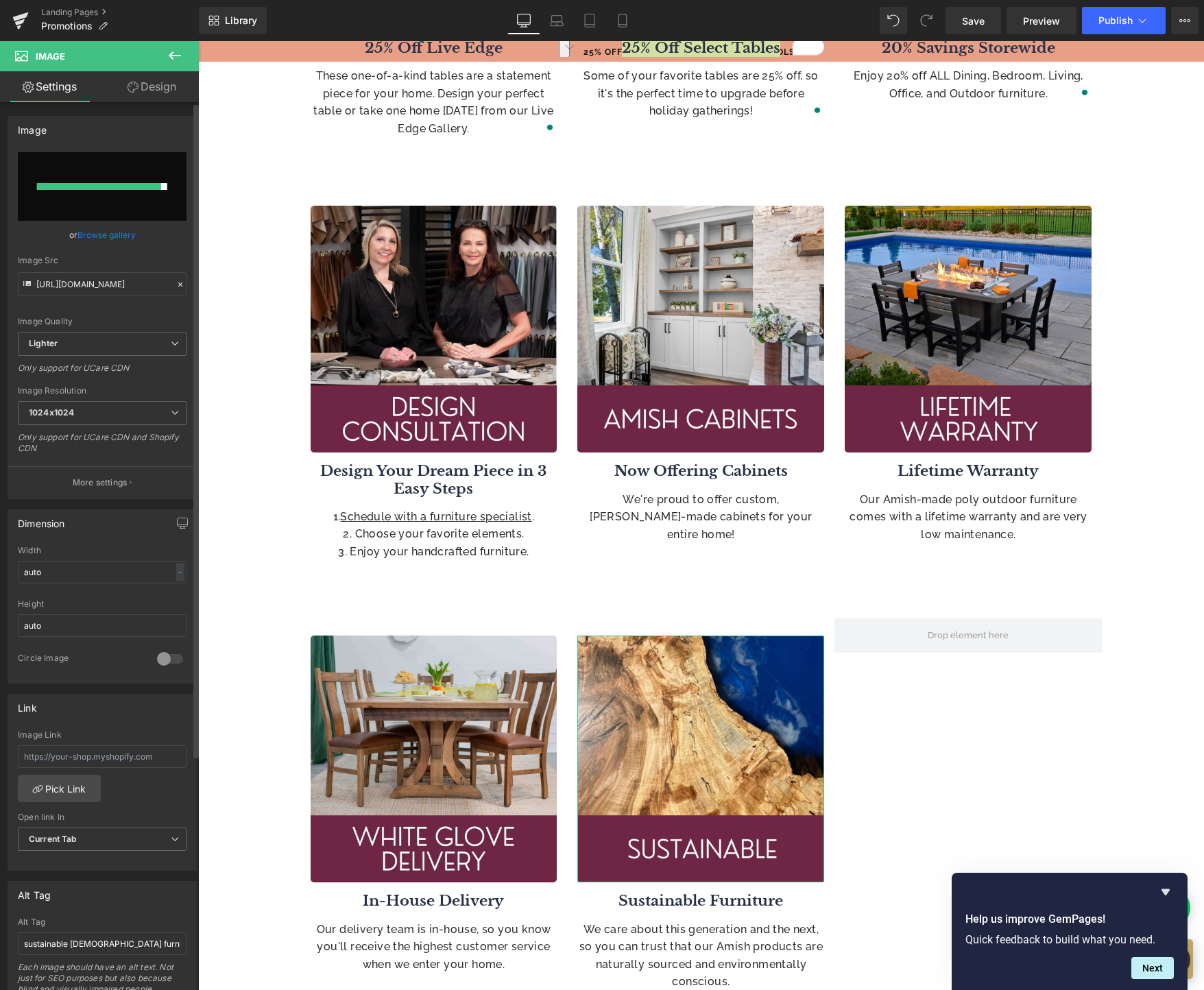
type input "[URL][DOMAIN_NAME]"
click at [976, 23] on span "Save" at bounding box center [973, 21] width 23 height 14
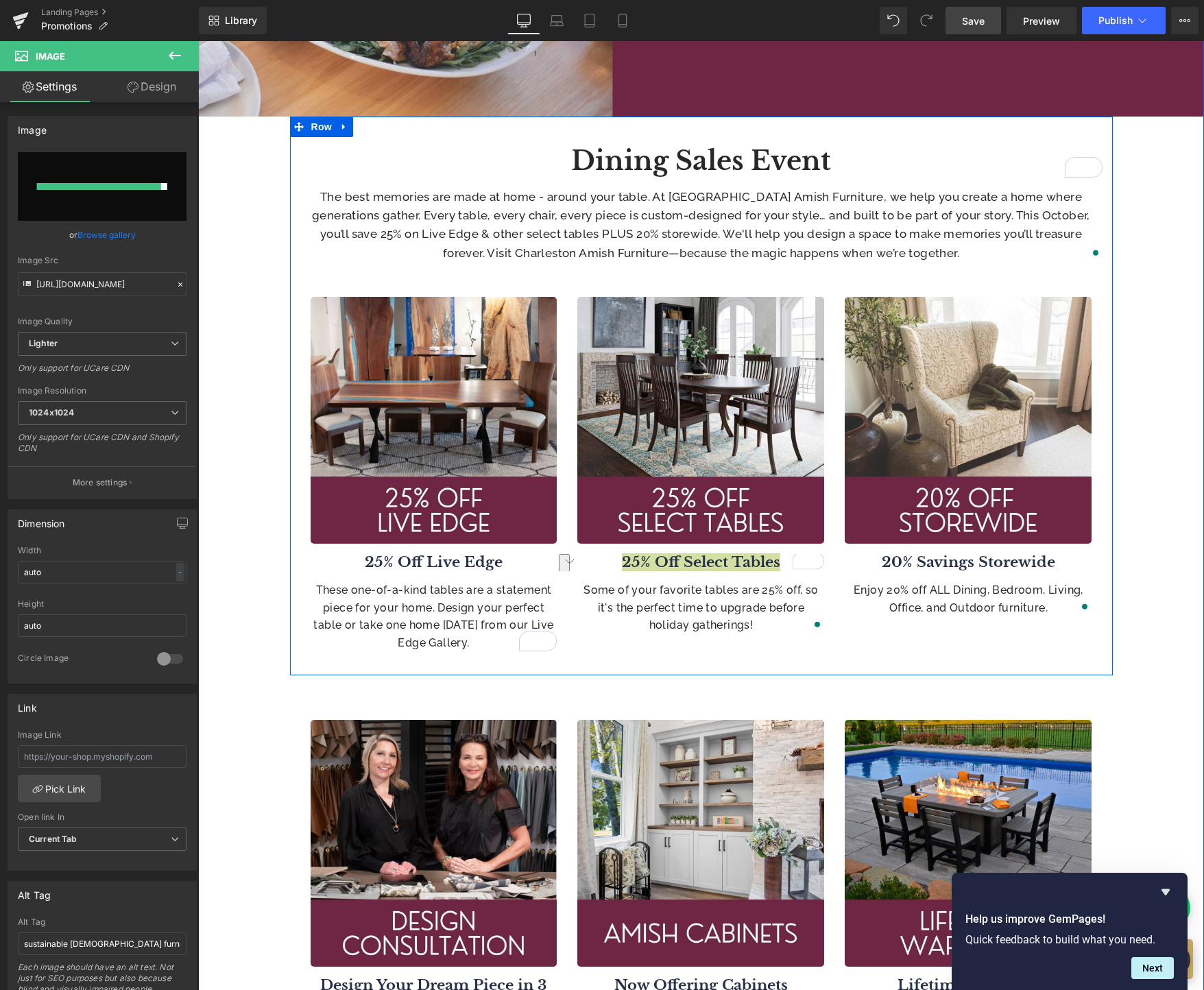
scroll to position [390, 0]
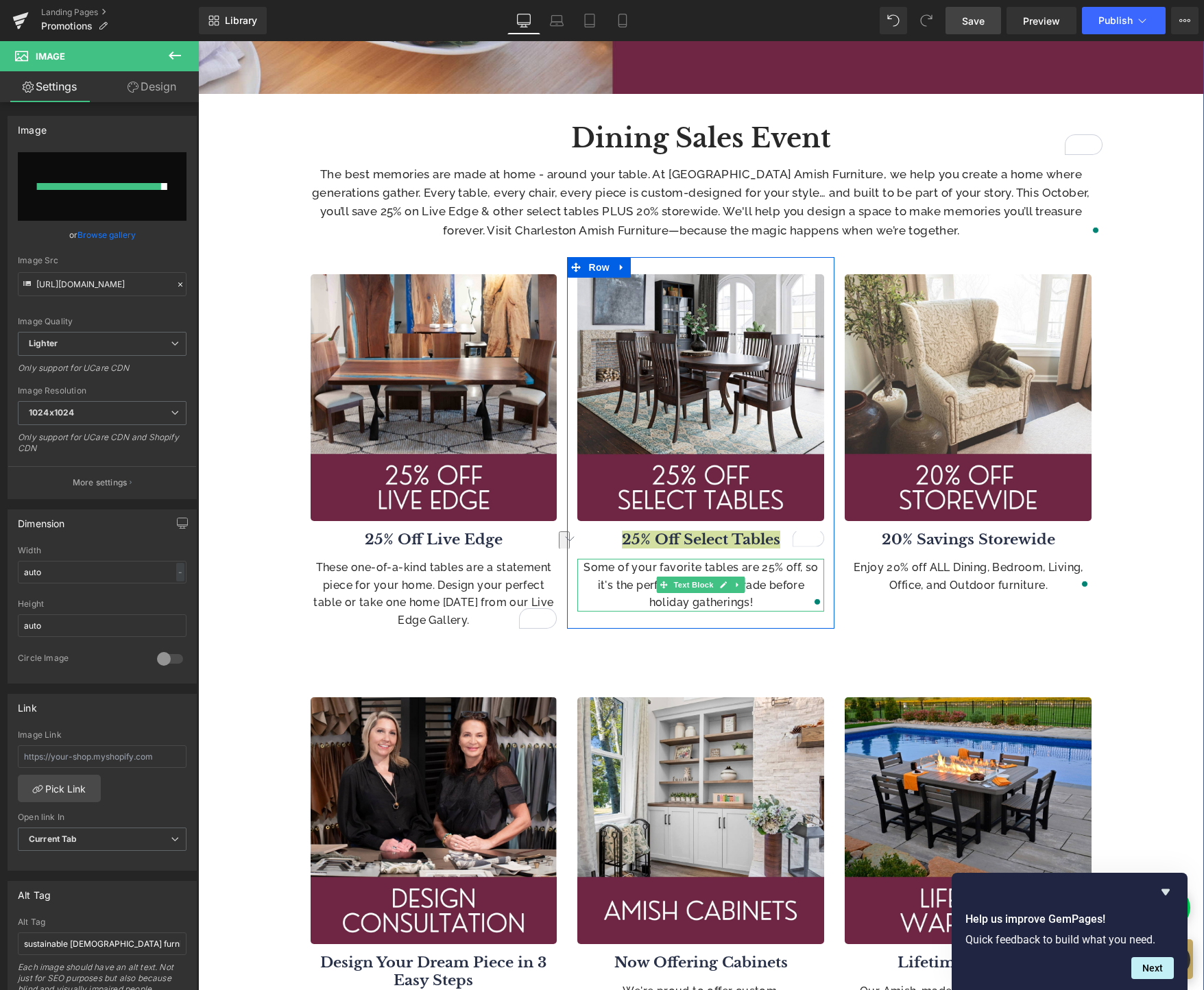
drag, startPoint x: 697, startPoint y: 586, endPoint x: 701, endPoint y: 561, distance: 25.3
click at [697, 586] on span "Text Block" at bounding box center [693, 585] width 45 height 17
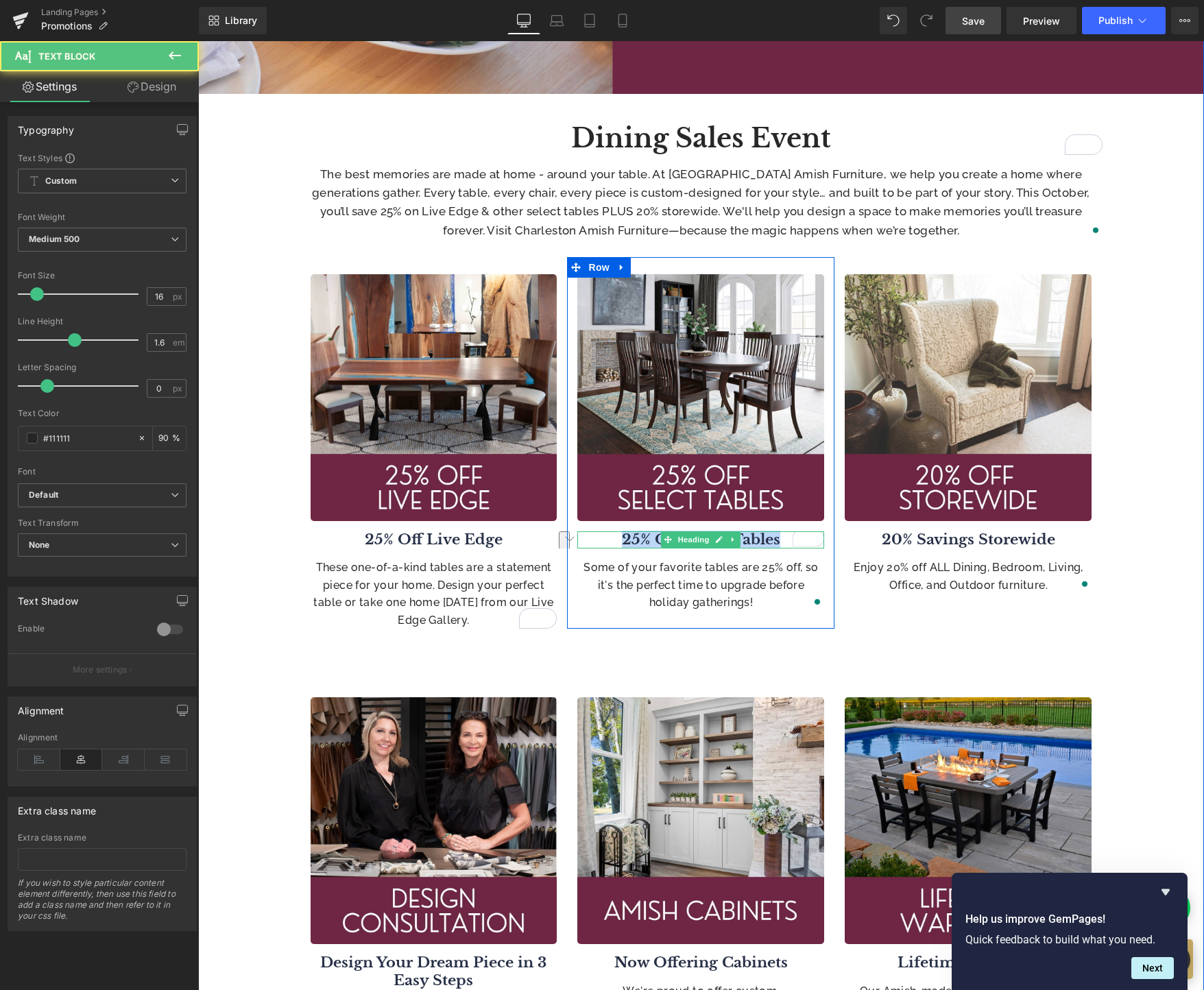
click at [632, 541] on b "25% Off Select Tables" at bounding box center [701, 539] width 159 height 18
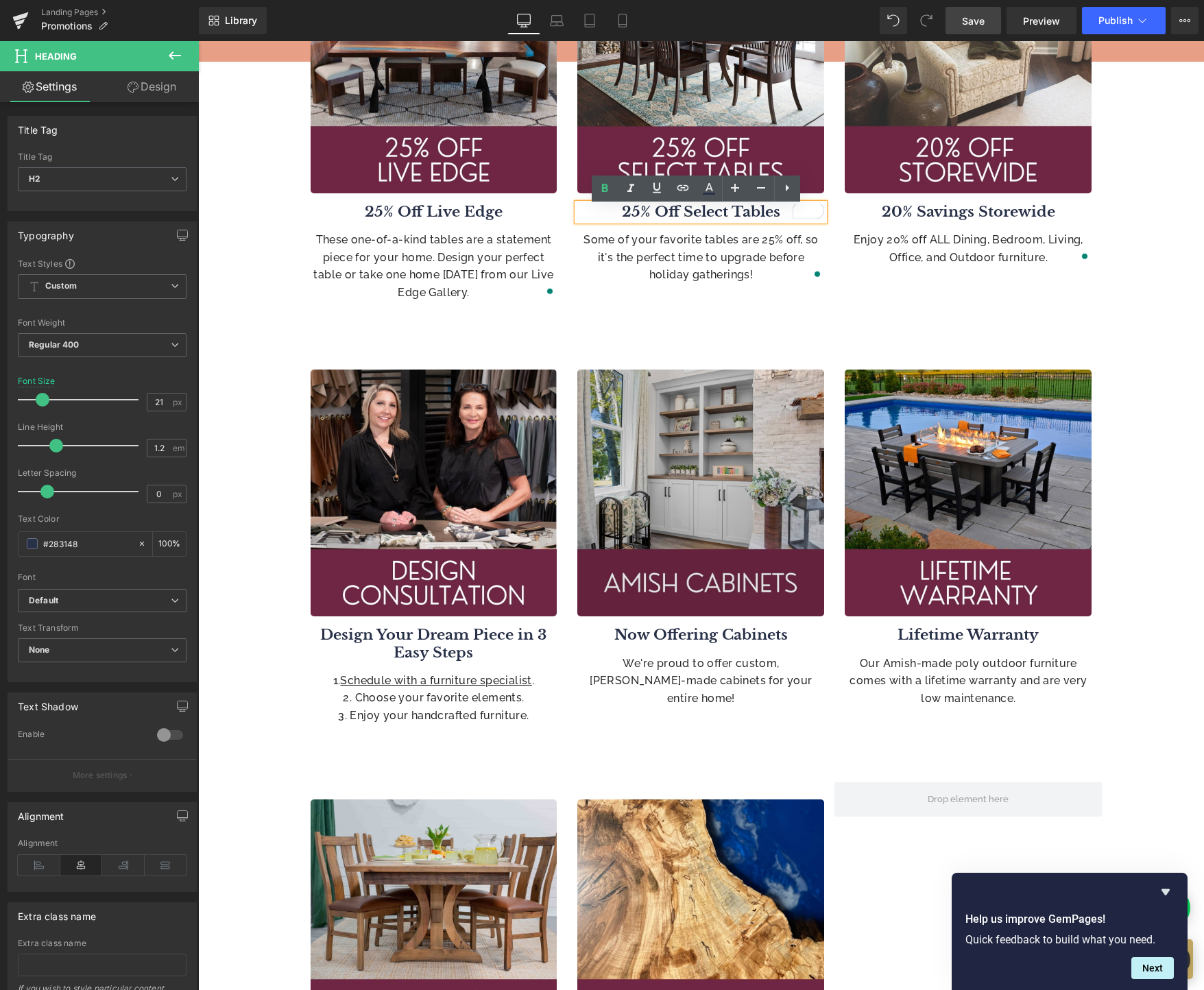
scroll to position [720, 0]
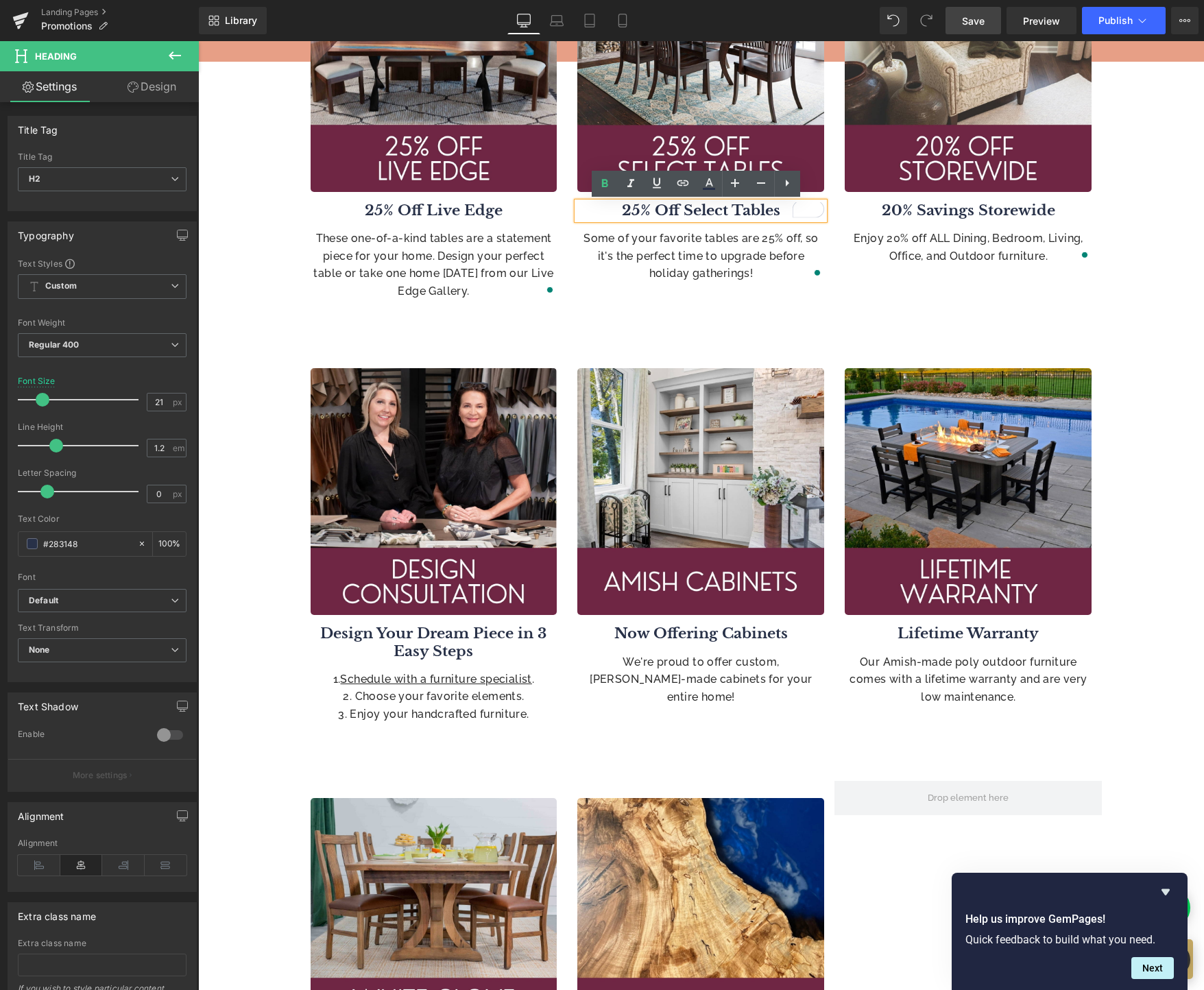
click at [972, 22] on span "Save" at bounding box center [973, 21] width 23 height 14
